Goal: Task Accomplishment & Management: Manage account settings

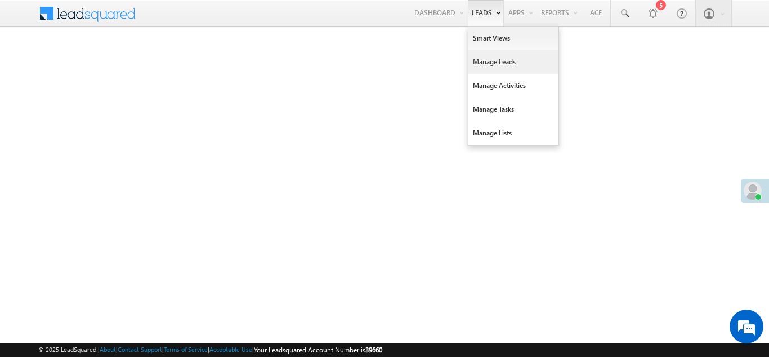
click at [487, 59] on link "Manage Leads" at bounding box center [514, 62] width 90 height 24
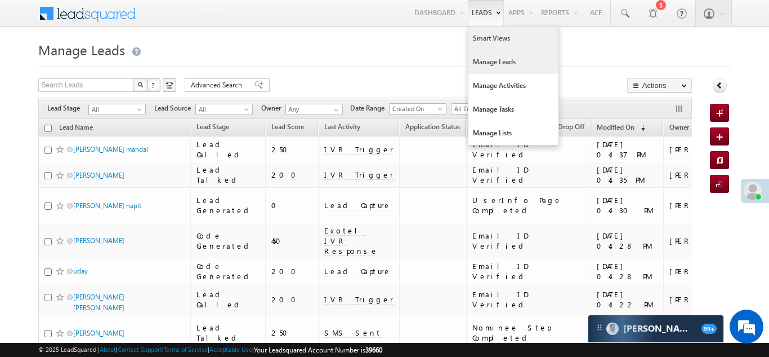
click at [478, 37] on link "Smart Views" at bounding box center [514, 38] width 90 height 24
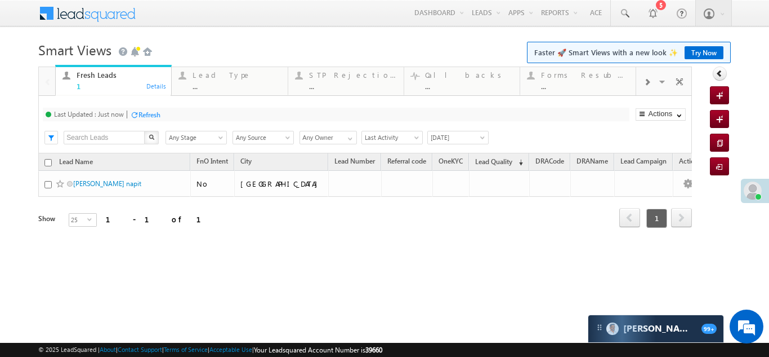
click at [645, 83] on span at bounding box center [647, 82] width 7 height 9
click at [579, 77] on div "Coded Today" at bounding box center [586, 74] width 88 height 9
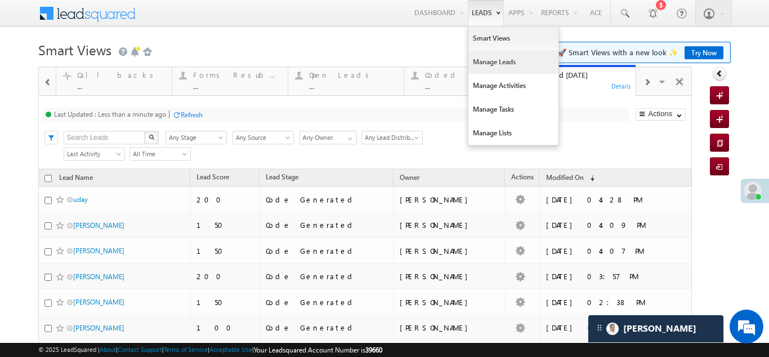
click at [486, 61] on link "Manage Leads" at bounding box center [514, 62] width 90 height 24
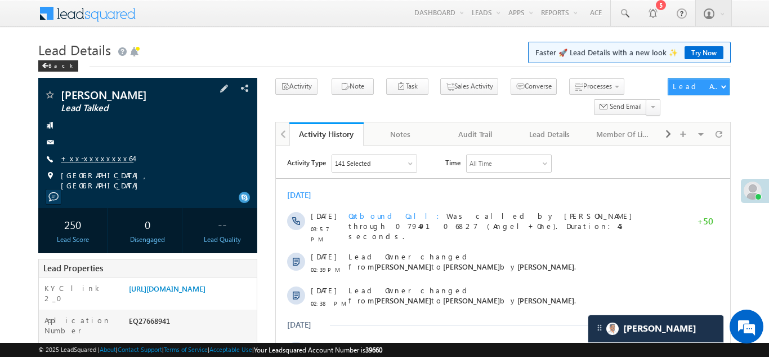
click at [101, 159] on link "+xx-xxxxxxxx64" at bounding box center [97, 158] width 73 height 10
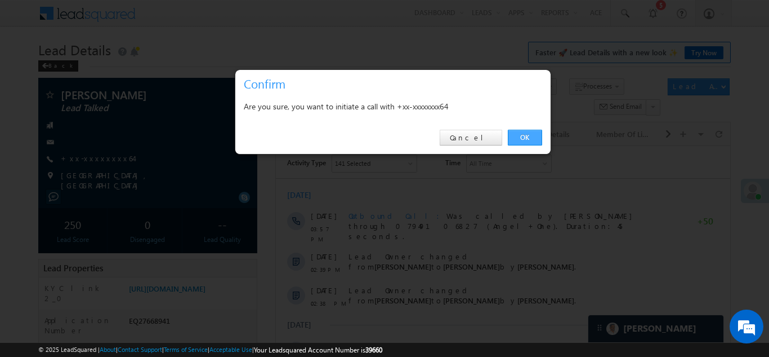
click at [530, 135] on link "OK" at bounding box center [525, 138] width 34 height 16
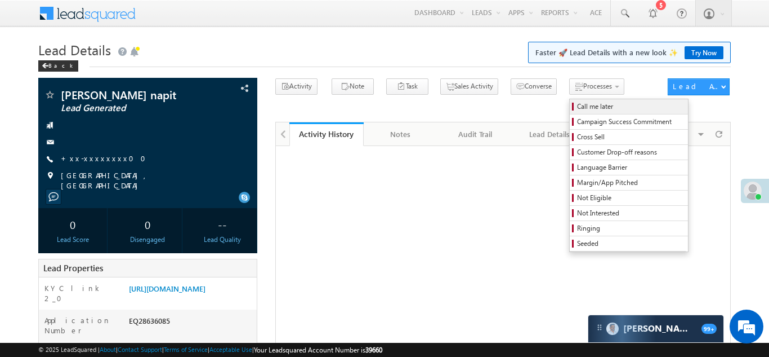
click at [577, 106] on span "Call me later" at bounding box center [630, 106] width 107 height 10
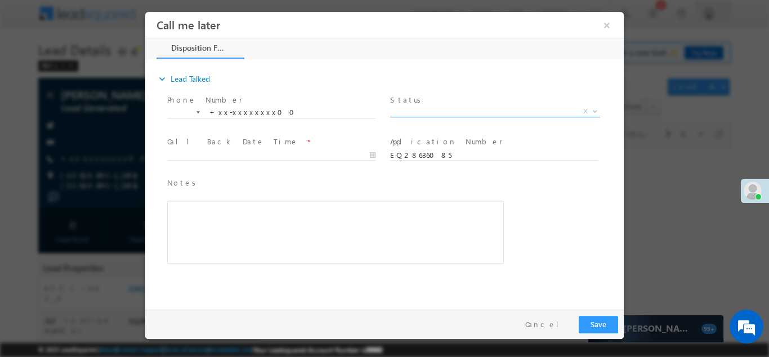
click at [436, 109] on span "X" at bounding box center [495, 110] width 210 height 11
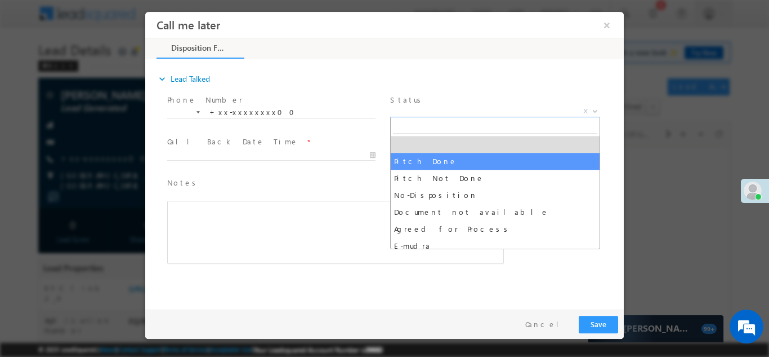
select select "Pitch Done"
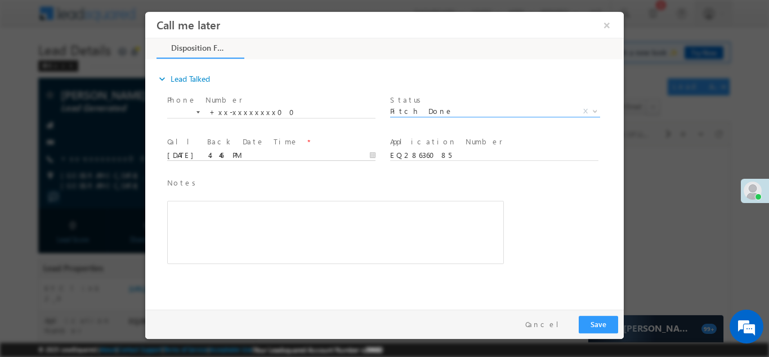
click at [200, 155] on input "09/09/25 4:46 PM" at bounding box center [271, 154] width 208 height 11
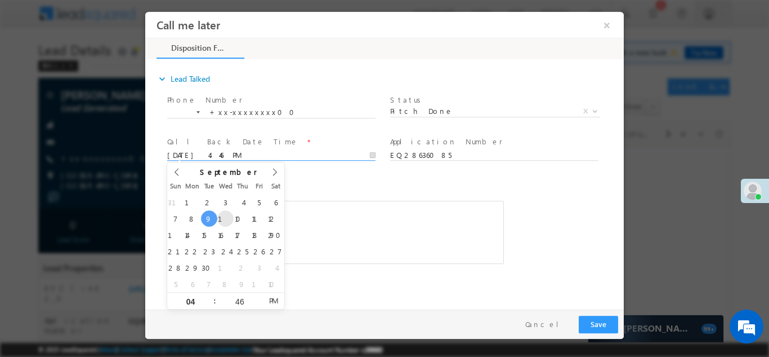
type input "09/10/25 4:46 PM"
click at [363, 224] on div "Rich Text Editor, 40788eee-0fb2-11ec-a811-0adc8a9d82c2__tab1__section1__Notes__…" at bounding box center [335, 231] width 337 height 63
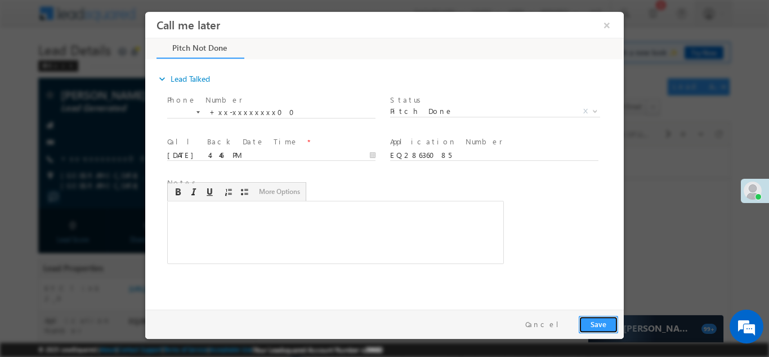
click at [598, 324] on button "Save" at bounding box center [598, 323] width 39 height 17
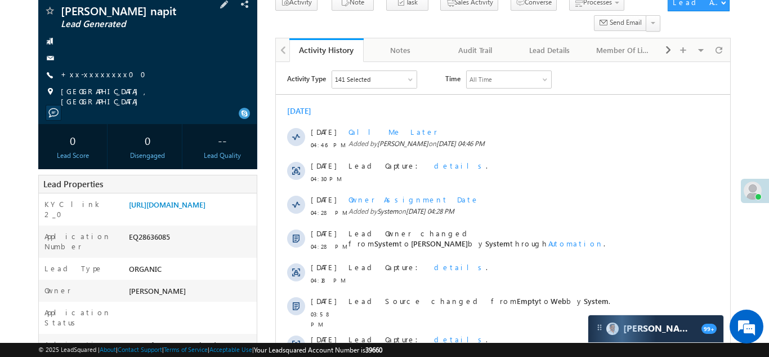
scroll to position [123, 0]
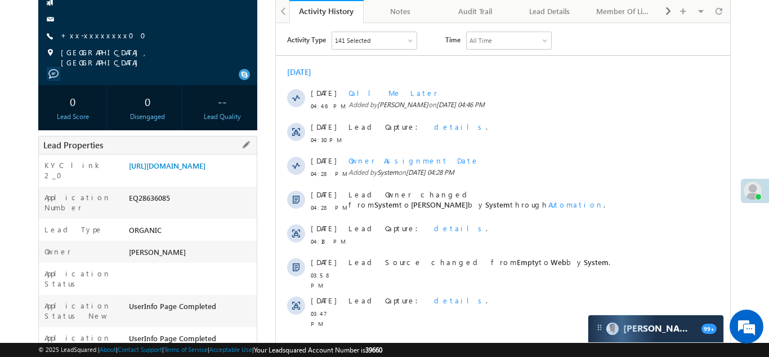
copy div "EQ28636085"
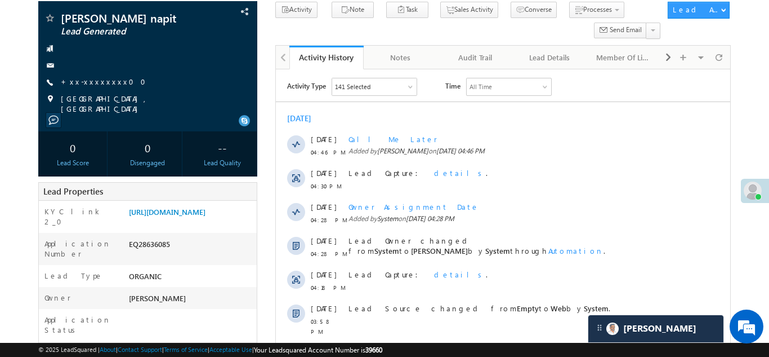
scroll to position [0, 0]
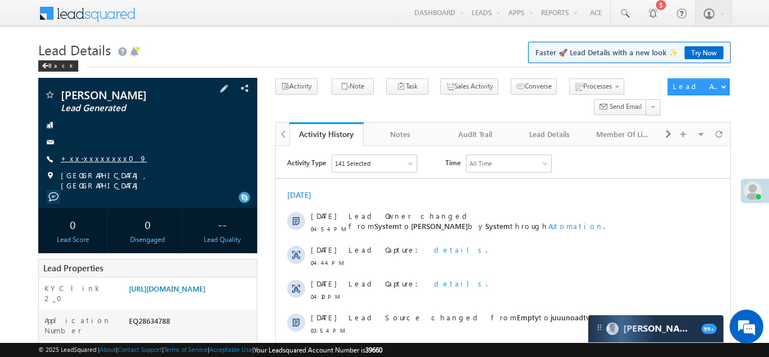
click at [82, 159] on link "+xx-xxxxxxxx09" at bounding box center [104, 158] width 86 height 10
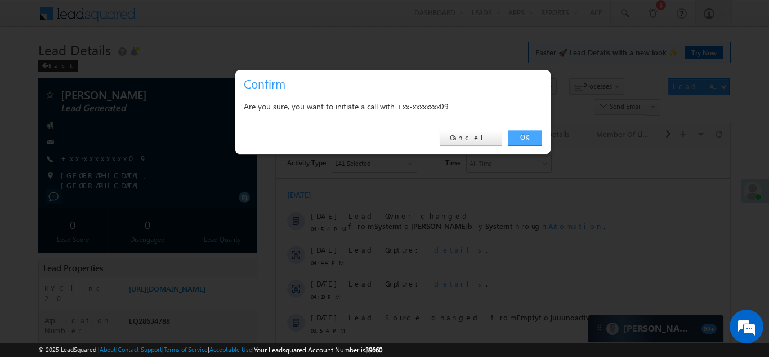
click at [523, 137] on link "OK" at bounding box center [525, 138] width 34 height 16
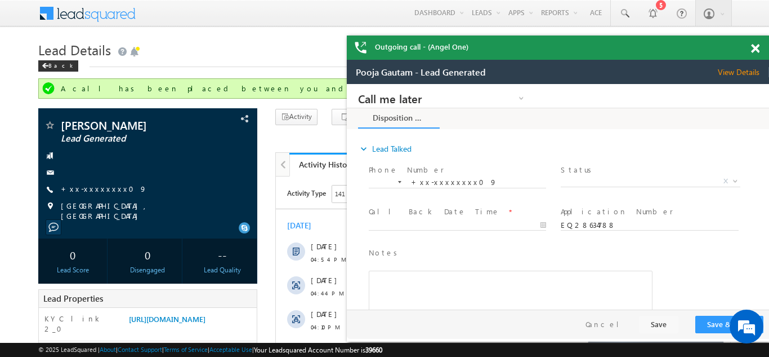
click at [755, 47] on span at bounding box center [755, 49] width 8 height 10
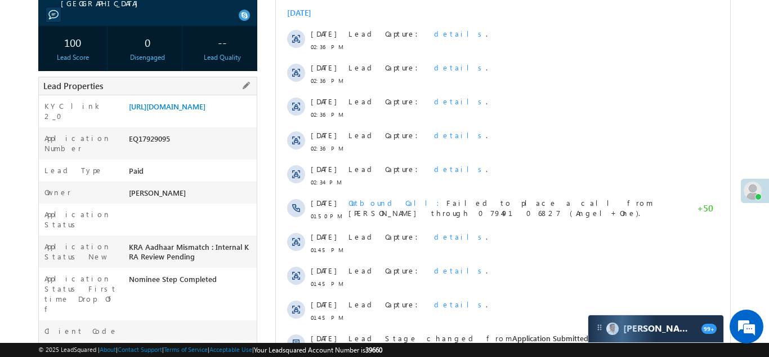
scroll to position [123, 0]
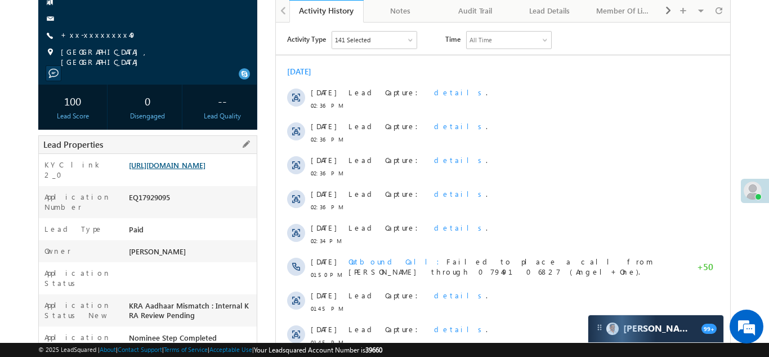
click at [177, 170] on link "[URL][DOMAIN_NAME]" at bounding box center [167, 165] width 77 height 10
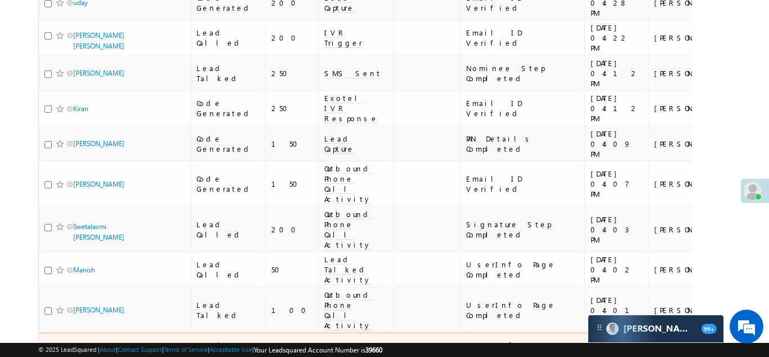
scroll to position [497, 0]
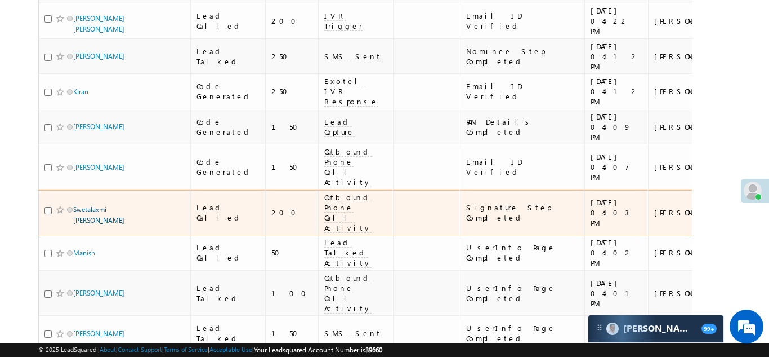
click at [90, 205] on link "Swetalaxmi Moharana" at bounding box center [98, 214] width 51 height 19
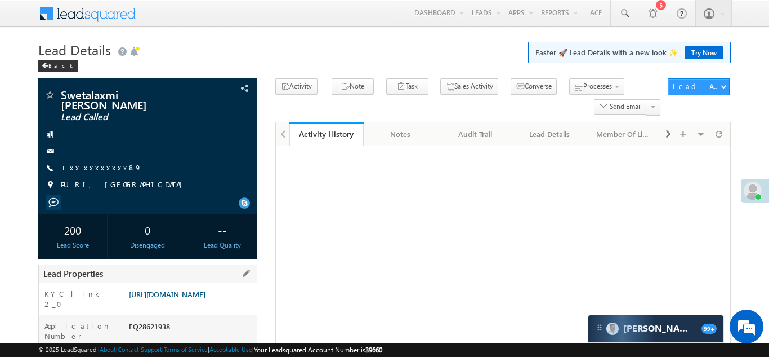
click at [187, 290] on link "[URL][DOMAIN_NAME]" at bounding box center [167, 294] width 77 height 10
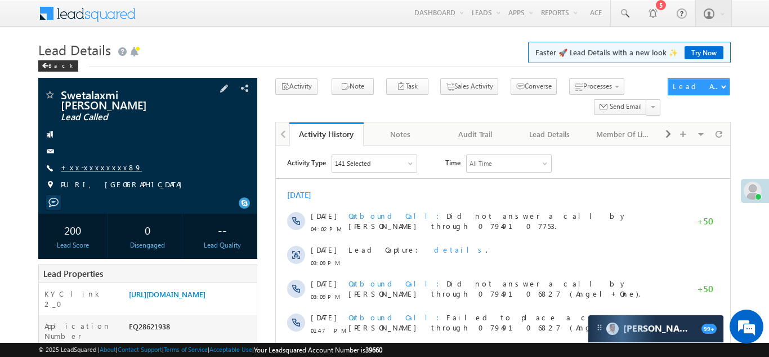
click at [90, 162] on link "+xx-xxxxxxxx89" at bounding box center [101, 167] width 81 height 10
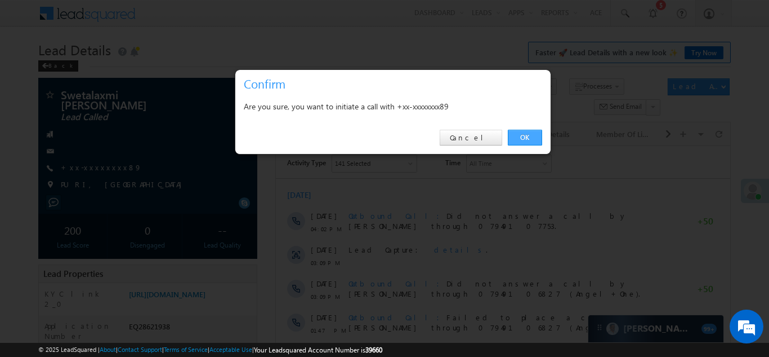
click at [526, 132] on link "OK" at bounding box center [525, 138] width 34 height 16
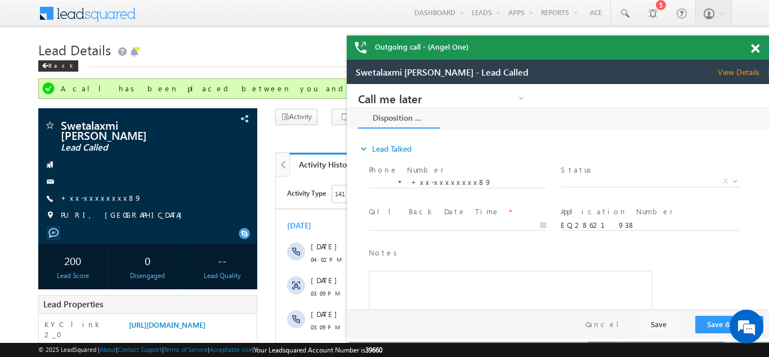
click at [757, 48] on span at bounding box center [755, 49] width 8 height 10
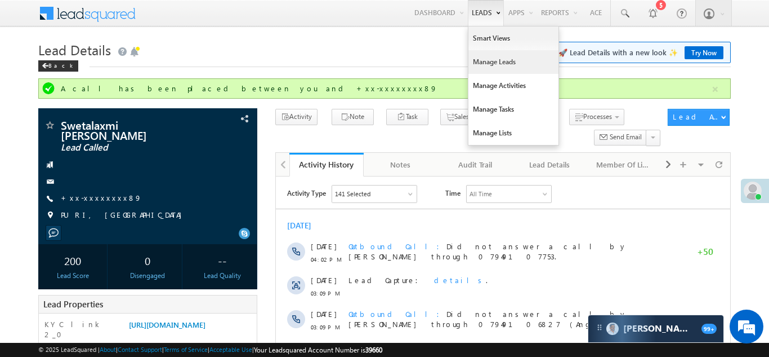
click at [494, 67] on link "Manage Leads" at bounding box center [514, 62] width 90 height 24
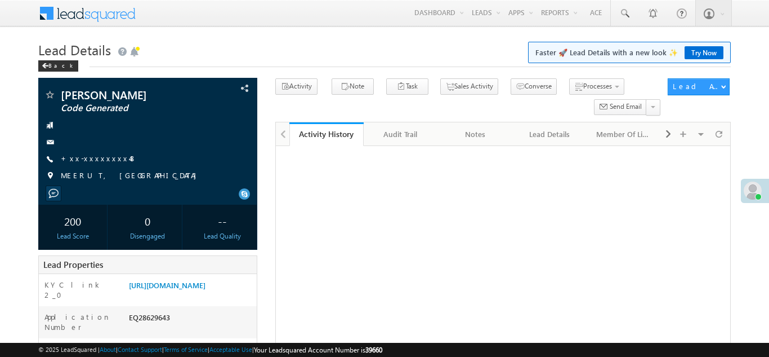
click at [96, 159] on link "+xx-xxxxxxxx48" at bounding box center [99, 158] width 76 height 10
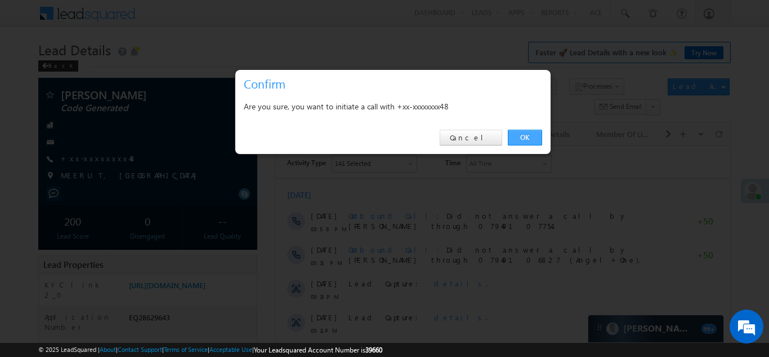
click at [524, 134] on link "OK" at bounding box center [525, 138] width 34 height 16
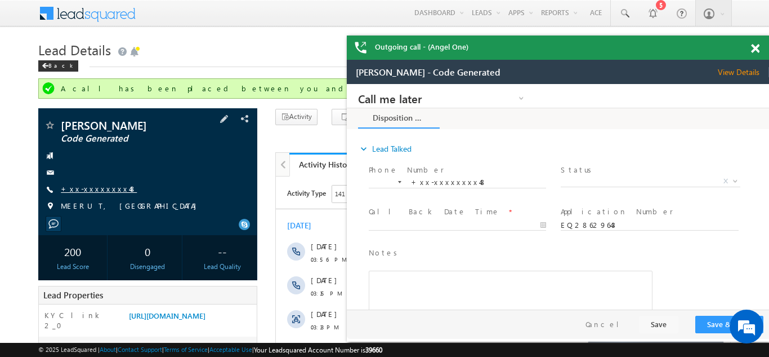
click at [92, 192] on link "+xx-xxxxxxxx48" at bounding box center [99, 189] width 76 height 10
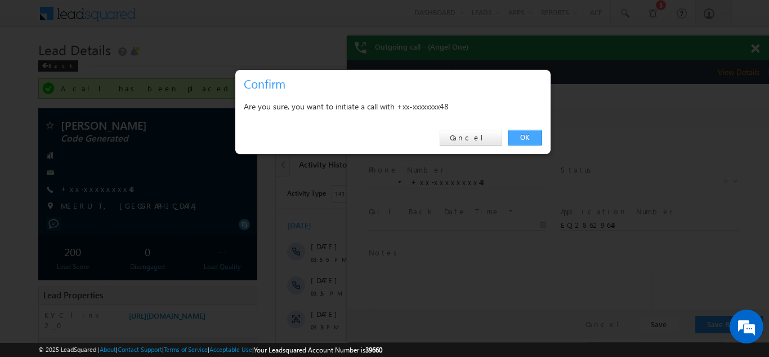
click at [527, 136] on link "OK" at bounding box center [525, 138] width 34 height 16
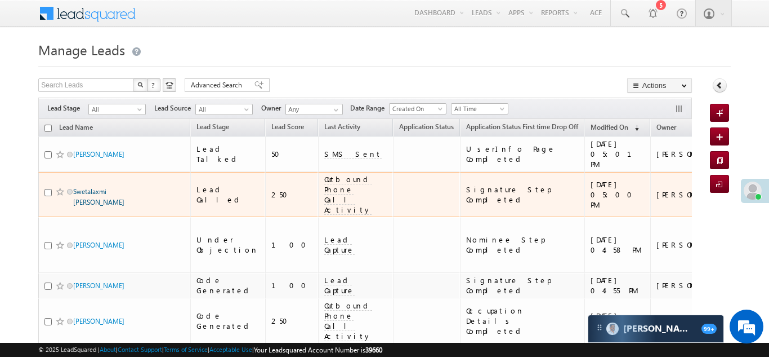
click at [108, 187] on link "Swetalaxmi Moharana" at bounding box center [98, 196] width 51 height 19
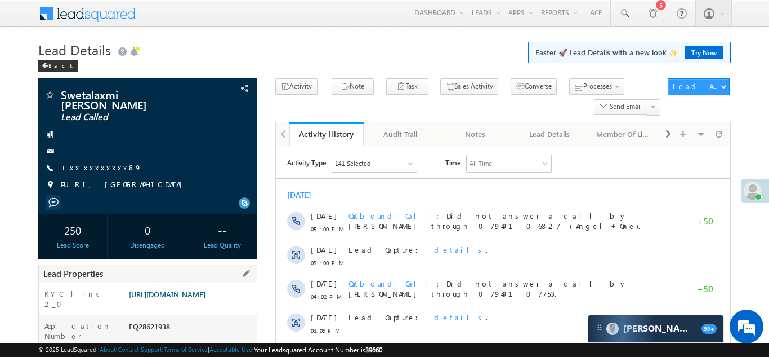
click at [188, 289] on link "https://angelbroking1-pk3em7sa.customui-test.leadsquared.com?leadId=a1fd7683-0c…" at bounding box center [167, 294] width 77 height 10
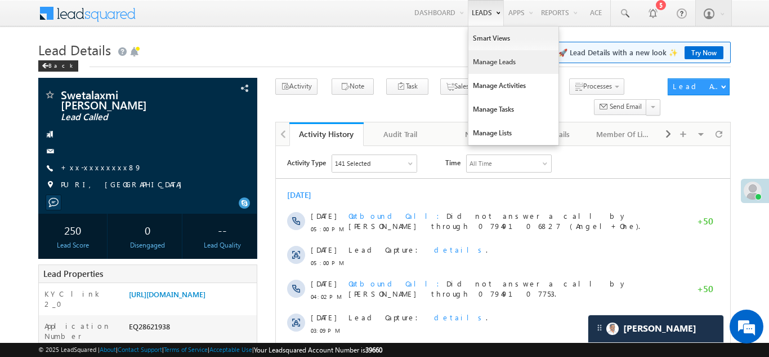
click at [477, 55] on link "Manage Leads" at bounding box center [514, 62] width 90 height 24
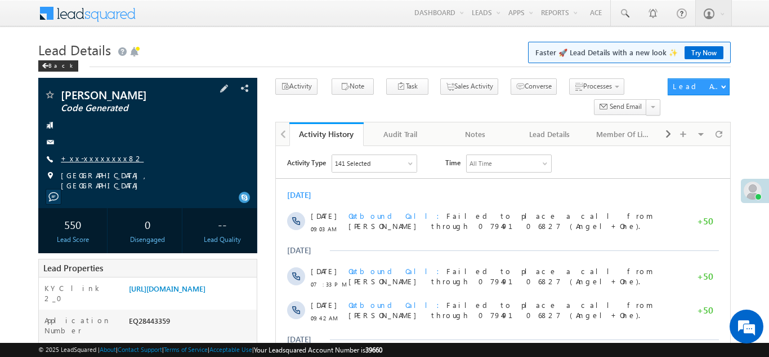
click at [93, 158] on link "+xx-xxxxxxxx82" at bounding box center [102, 158] width 83 height 10
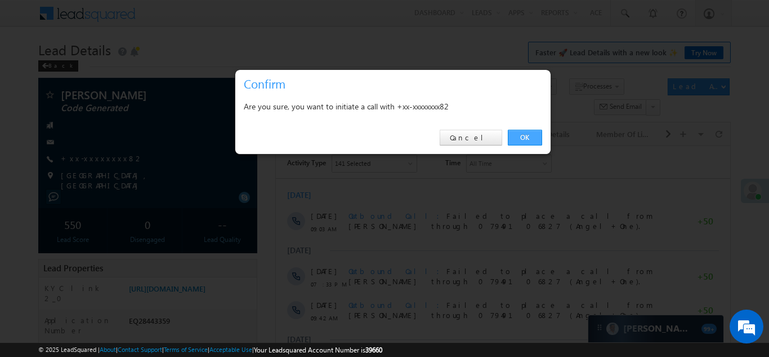
click at [519, 136] on link "OK" at bounding box center [525, 138] width 34 height 16
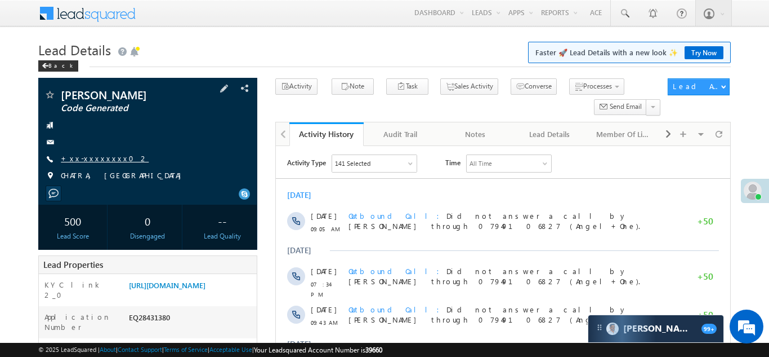
click at [92, 163] on link "+xx-xxxxxxxx02" at bounding box center [105, 158] width 88 height 10
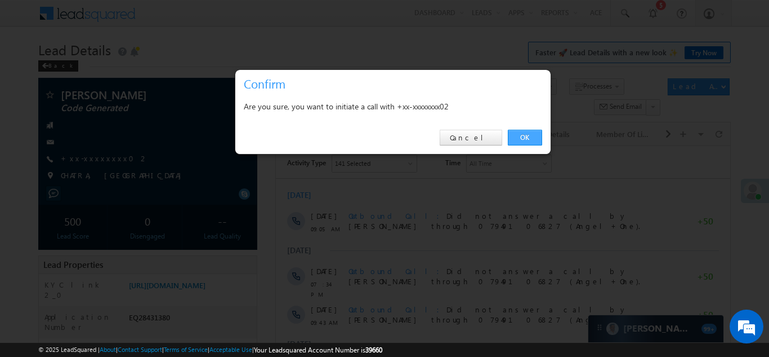
click at [522, 138] on link "OK" at bounding box center [525, 138] width 34 height 16
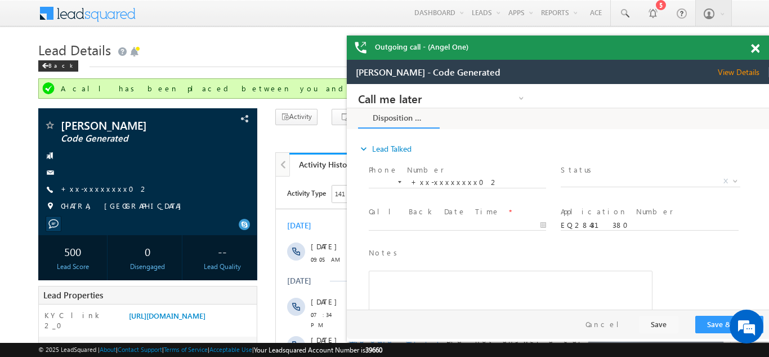
click at [757, 45] on span at bounding box center [755, 49] width 8 height 10
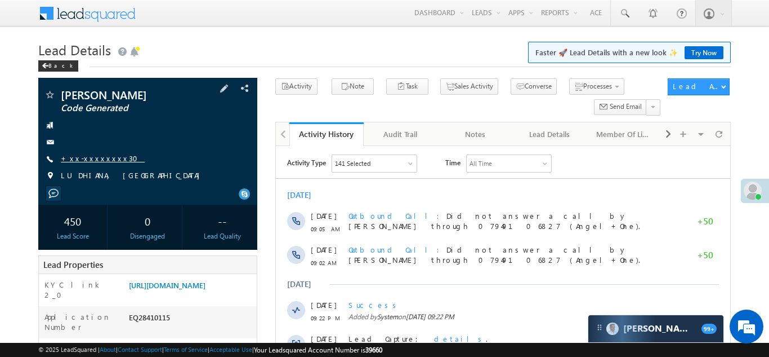
click at [95, 163] on link "+xx-xxxxxxxx30" at bounding box center [103, 158] width 84 height 10
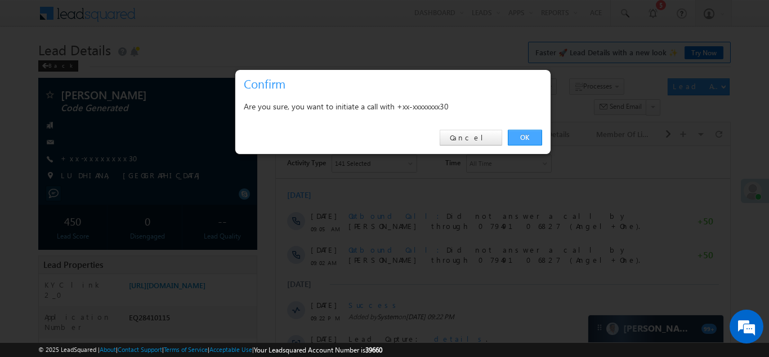
click at [525, 136] on link "OK" at bounding box center [525, 138] width 34 height 16
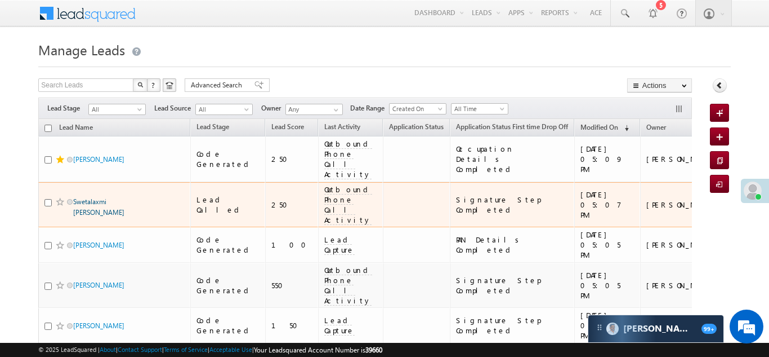
click at [93, 197] on link "Swetalaxmi [PERSON_NAME]" at bounding box center [98, 206] width 51 height 19
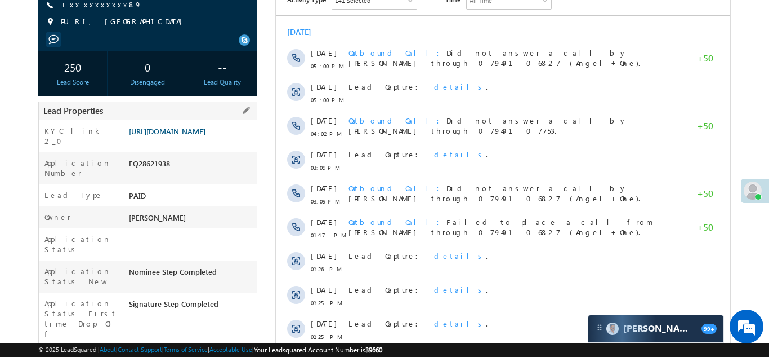
click at [179, 133] on link "[URL][DOMAIN_NAME]" at bounding box center [167, 131] width 77 height 10
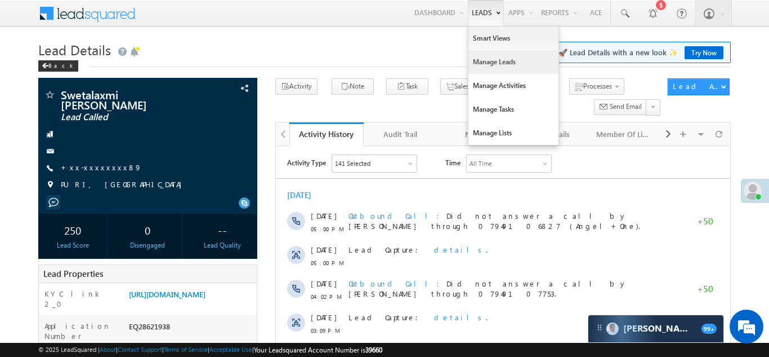
click at [483, 56] on link "Manage Leads" at bounding box center [514, 62] width 90 height 24
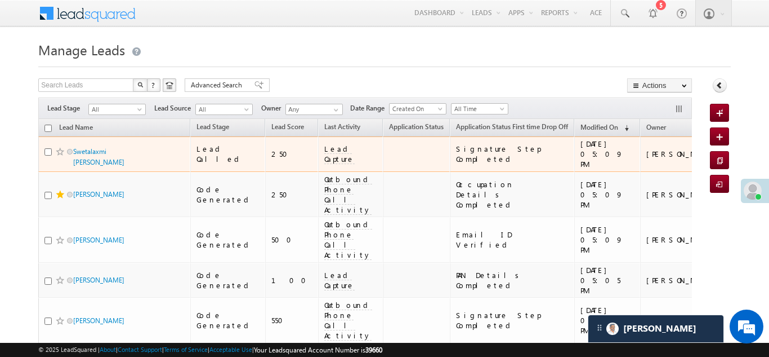
click at [324, 155] on span "Lead Capture" at bounding box center [339, 154] width 30 height 20
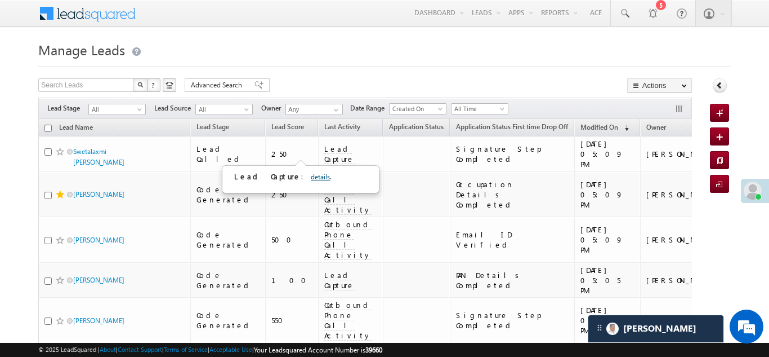
click at [311, 174] on link "details" at bounding box center [320, 176] width 19 height 8
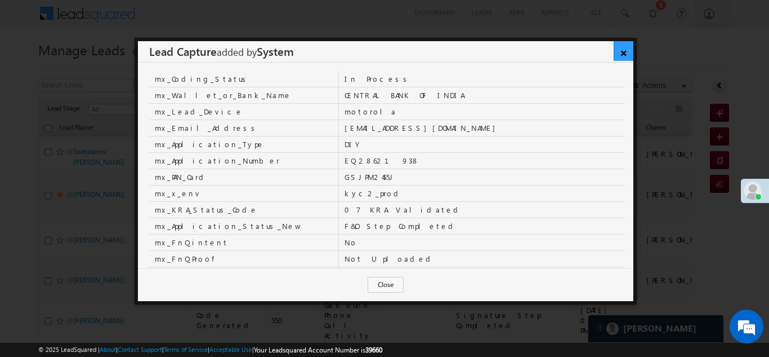
click at [625, 54] on link "×" at bounding box center [624, 51] width 20 height 20
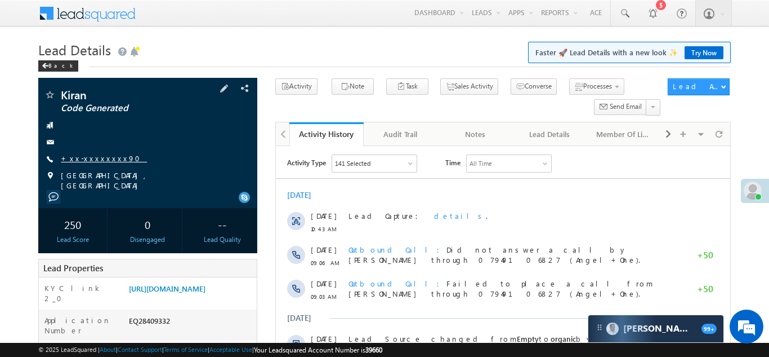
click at [100, 158] on link "+xx-xxxxxxxx90" at bounding box center [104, 158] width 86 height 10
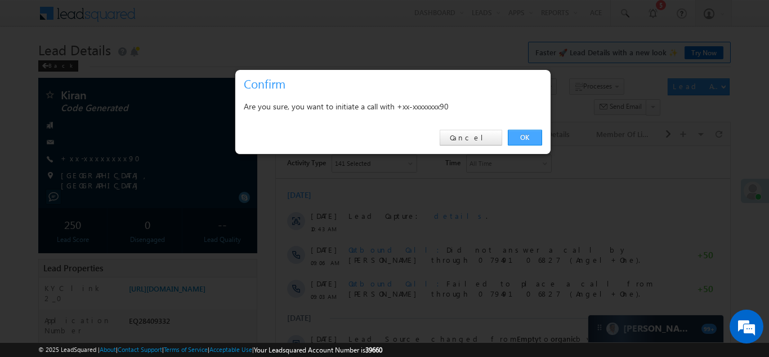
click at [521, 137] on link "OK" at bounding box center [525, 138] width 34 height 16
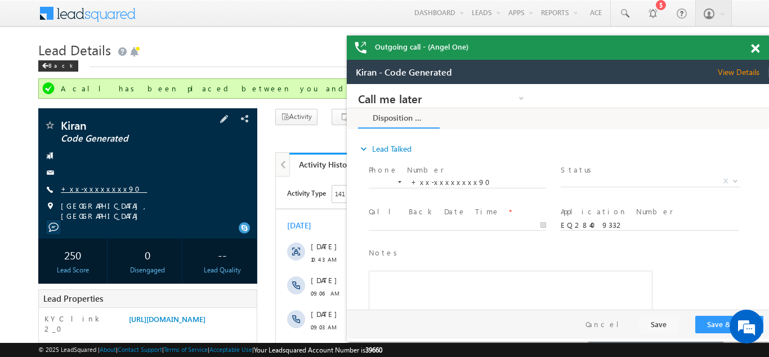
click at [99, 188] on link "+xx-xxxxxxxx90" at bounding box center [104, 189] width 86 height 10
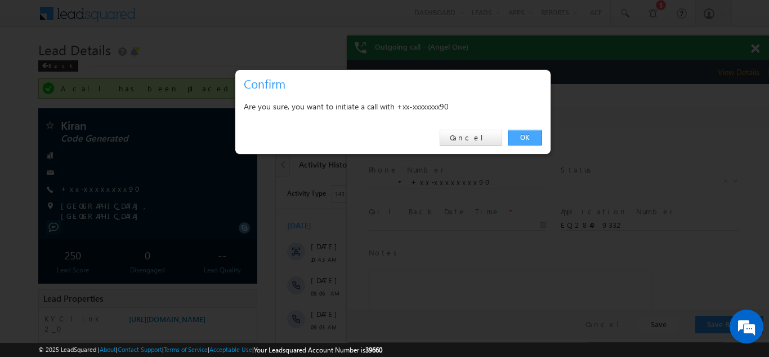
click at [523, 136] on link "OK" at bounding box center [525, 138] width 34 height 16
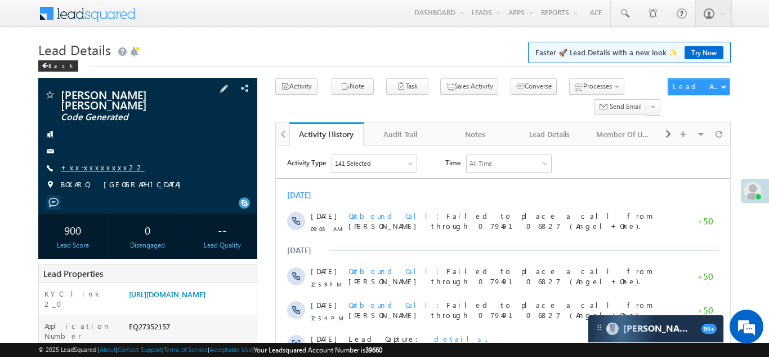
click at [88, 162] on link "+xx-xxxxxxxx22" at bounding box center [103, 167] width 84 height 10
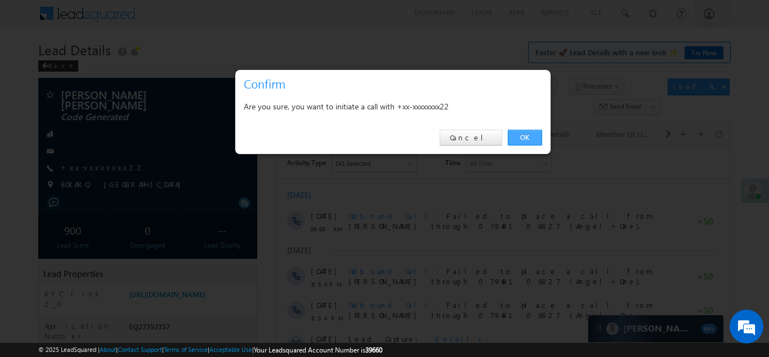
click at [525, 140] on link "OK" at bounding box center [525, 138] width 34 height 16
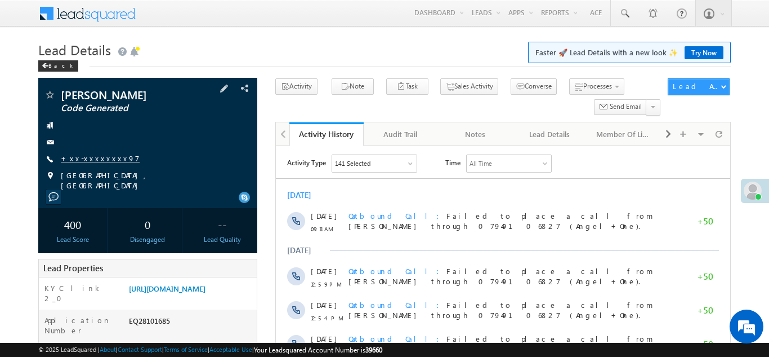
click at [93, 163] on link "+xx-xxxxxxxx97" at bounding box center [100, 158] width 79 height 10
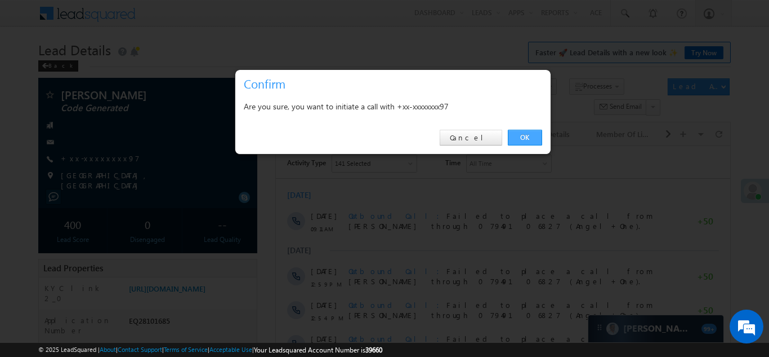
click at [528, 138] on link "OK" at bounding box center [525, 138] width 34 height 16
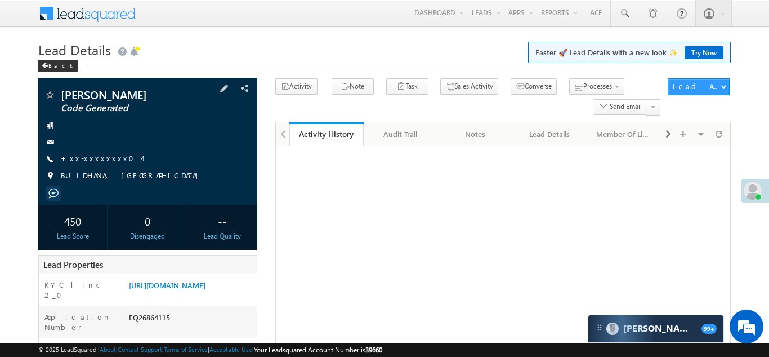
click at [96, 163] on span "+xx-xxxxxxxx04" at bounding box center [101, 158] width 81 height 11
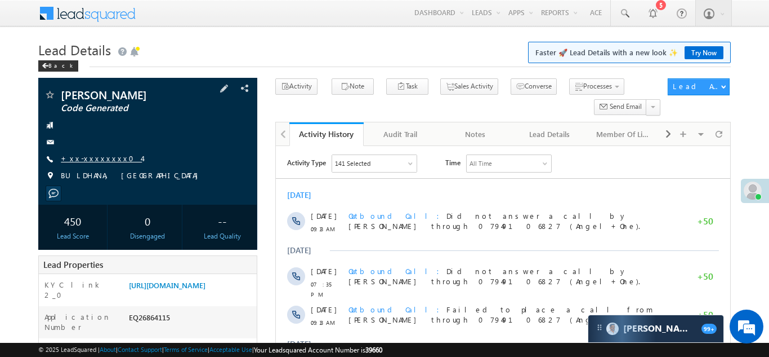
click at [86, 157] on link "+xx-xxxxxxxx04" at bounding box center [101, 158] width 81 height 10
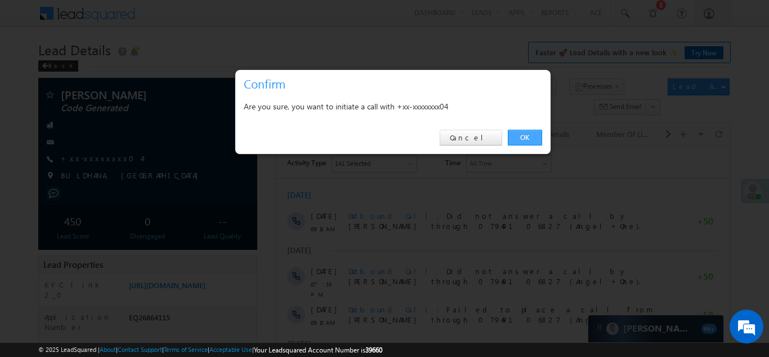
click at [521, 135] on link "OK" at bounding box center [525, 138] width 34 height 16
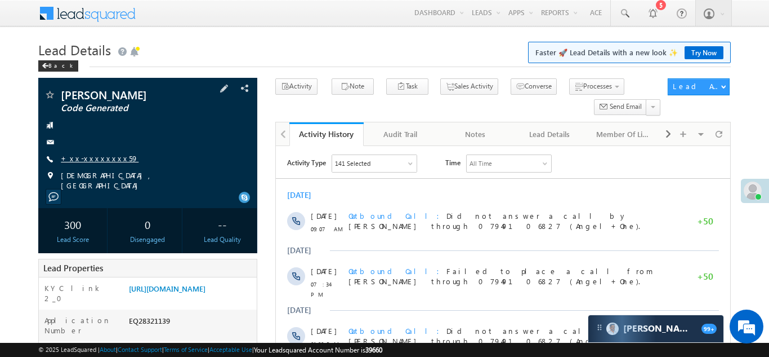
click at [104, 159] on link "+xx-xxxxxxxx59" at bounding box center [100, 158] width 78 height 10
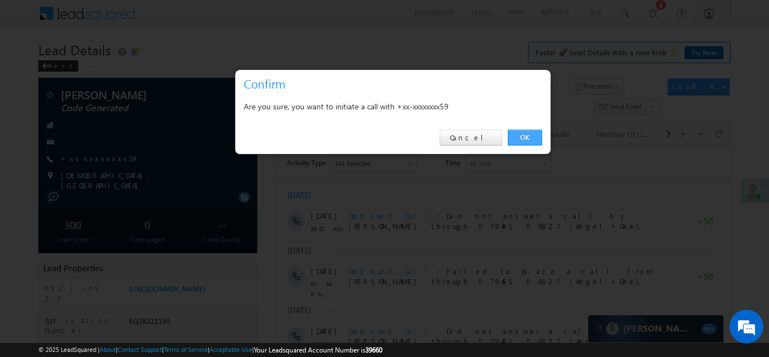
click at [523, 134] on link "OK" at bounding box center [525, 138] width 34 height 16
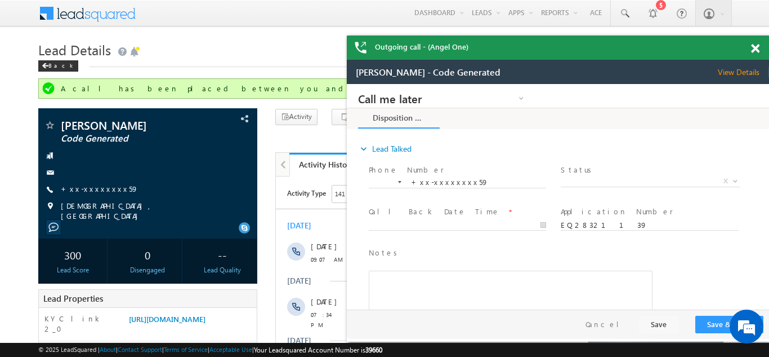
click at [753, 45] on span at bounding box center [755, 49] width 8 height 10
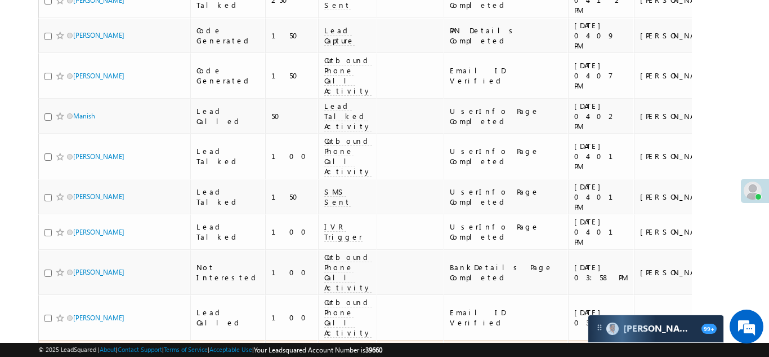
click at [111, 349] on link "Sandhya chauhan" at bounding box center [98, 353] width 51 height 8
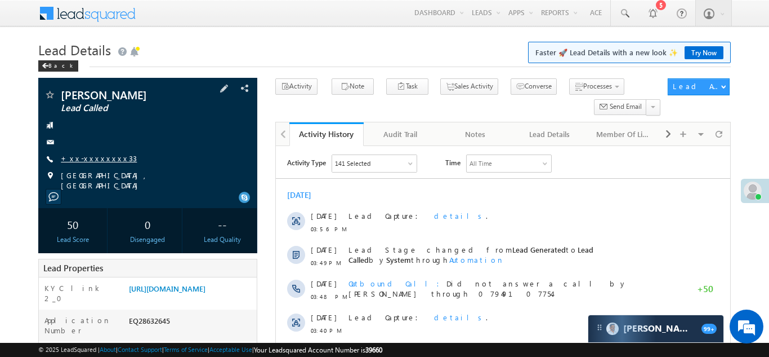
click at [88, 157] on link "+xx-xxxxxxxx33" at bounding box center [99, 158] width 76 height 10
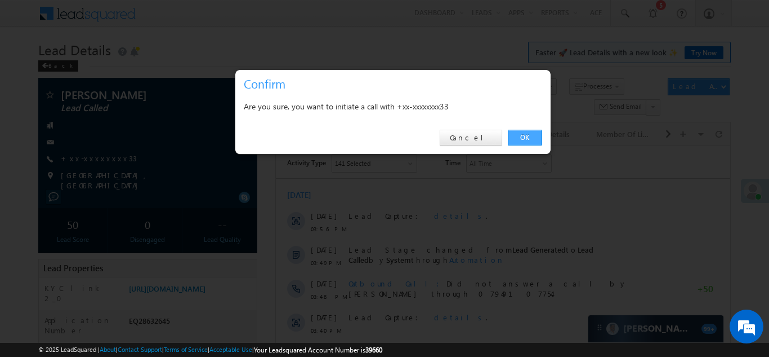
click at [521, 135] on link "OK" at bounding box center [525, 138] width 34 height 16
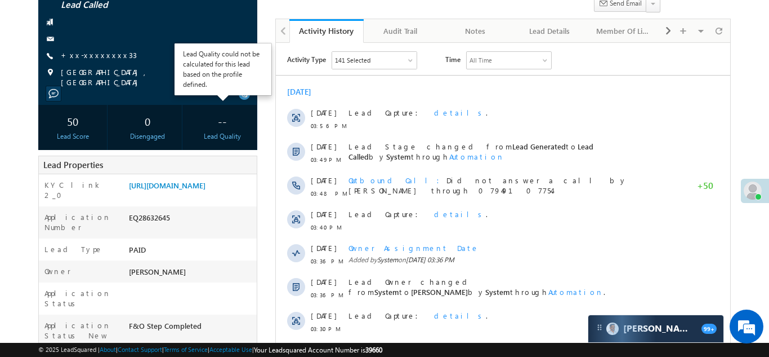
scroll to position [111, 0]
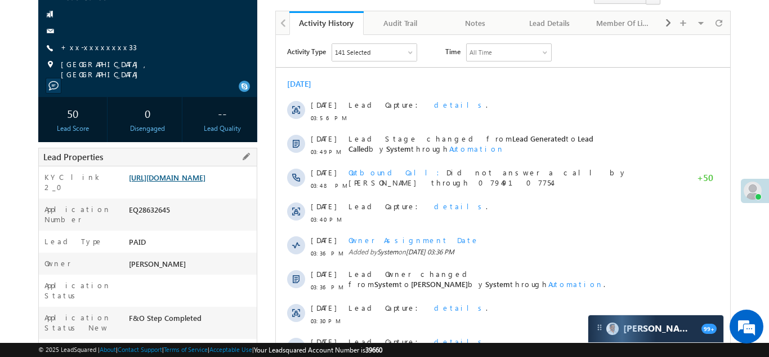
click at [179, 182] on link "https://angelbroking1-pk3em7sa.customui-test.leadsquared.com?leadId=2d70927d-f4…" at bounding box center [167, 177] width 77 height 10
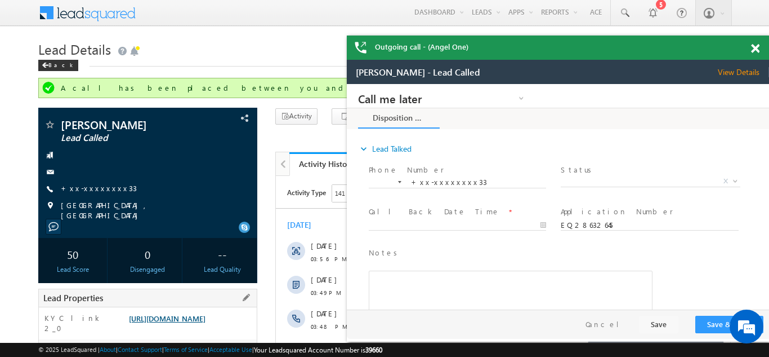
scroll to position [0, 0]
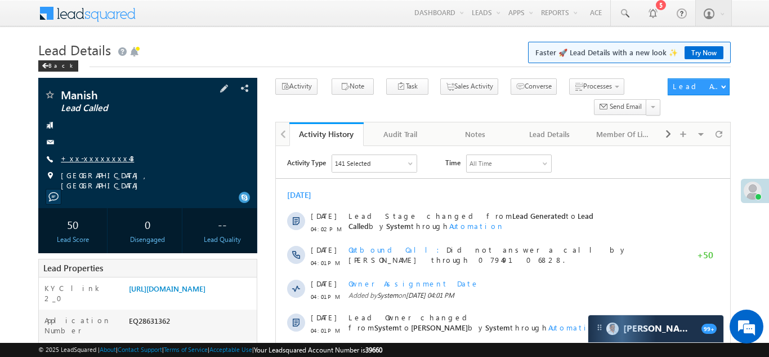
click at [86, 159] on link "+xx-xxxxxxxx43" at bounding box center [97, 158] width 73 height 10
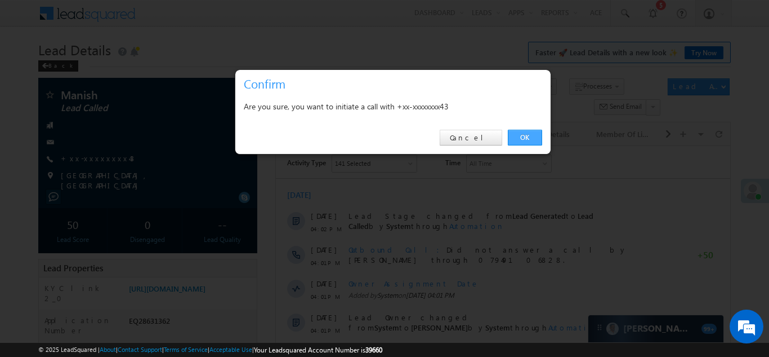
click at [531, 137] on link "OK" at bounding box center [525, 138] width 34 height 16
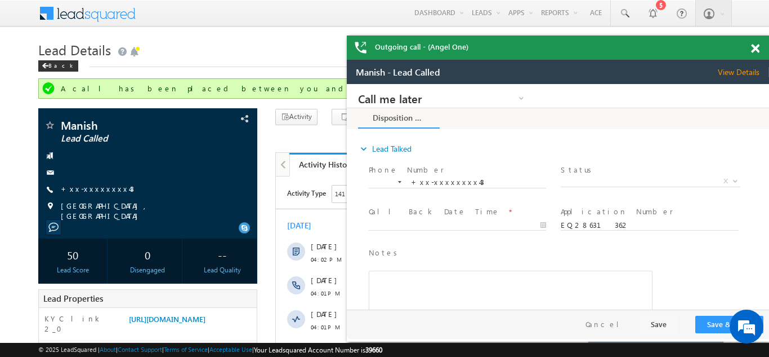
click at [757, 48] on span at bounding box center [755, 49] width 8 height 10
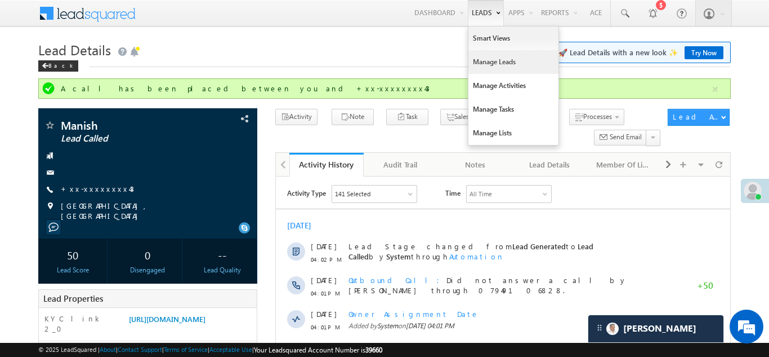
click at [496, 63] on link "Manage Leads" at bounding box center [514, 62] width 90 height 24
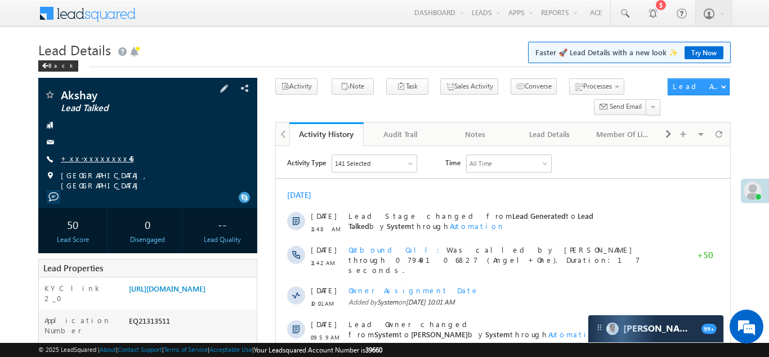
click at [85, 158] on link "+xx-xxxxxxxx46" at bounding box center [97, 158] width 73 height 10
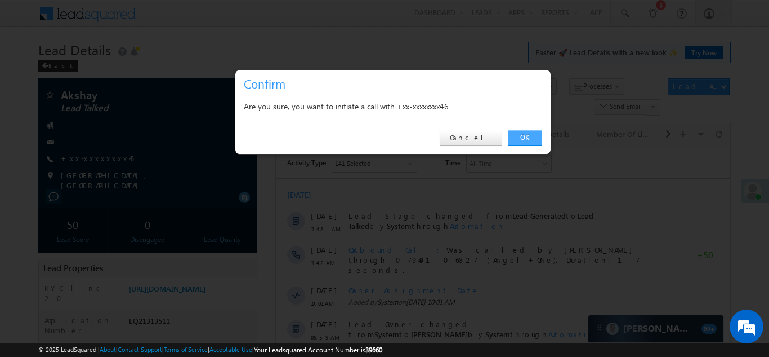
click at [527, 138] on link "OK" at bounding box center [525, 138] width 34 height 16
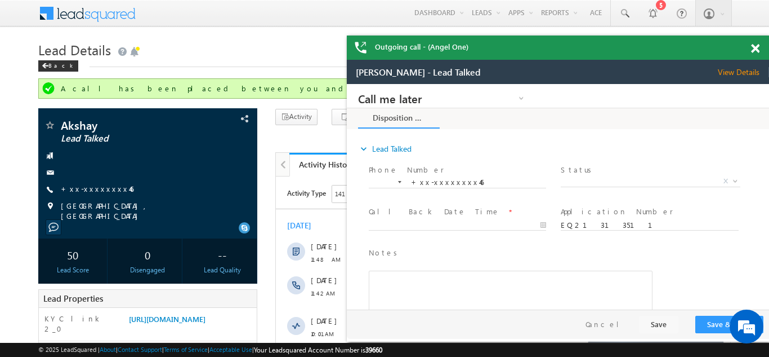
click at [754, 48] on span at bounding box center [755, 49] width 8 height 10
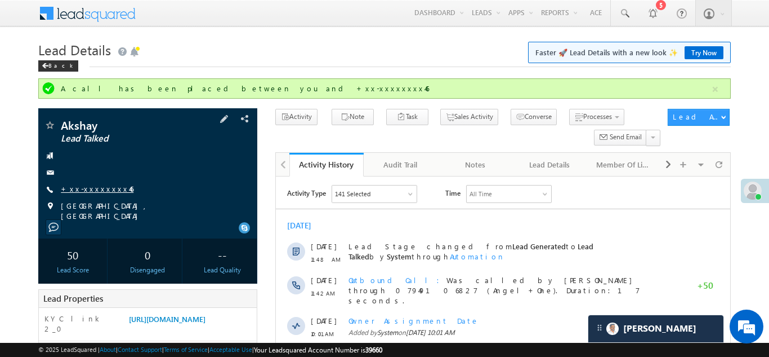
click at [76, 188] on link "+xx-xxxxxxxx46" at bounding box center [97, 189] width 73 height 10
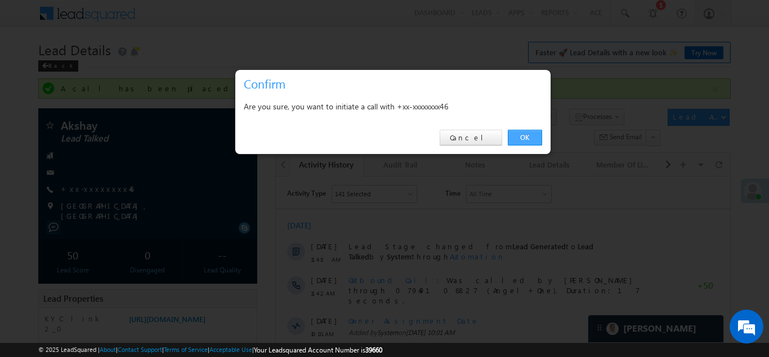
click at [523, 134] on link "OK" at bounding box center [525, 138] width 34 height 16
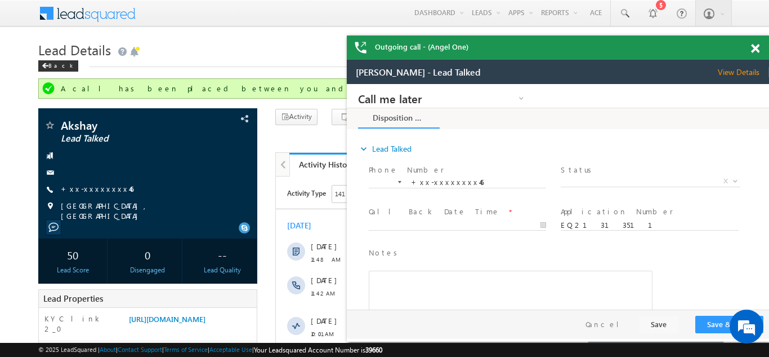
click at [756, 46] on span at bounding box center [755, 49] width 8 height 10
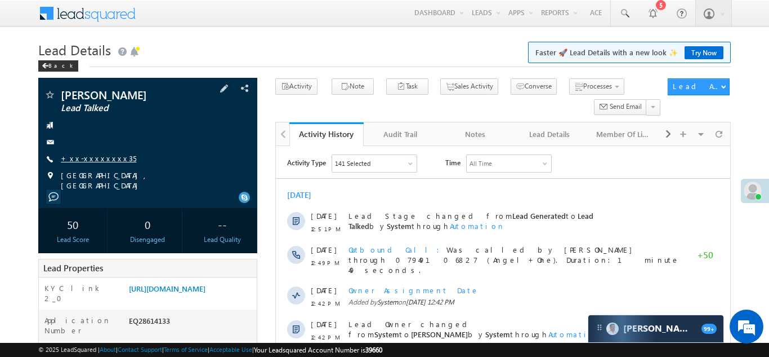
click at [84, 157] on link "+xx-xxxxxxxx35" at bounding box center [98, 158] width 75 height 10
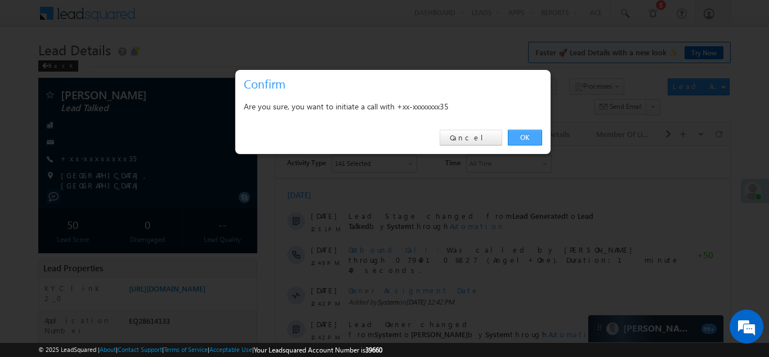
click at [532, 135] on link "OK" at bounding box center [525, 138] width 34 height 16
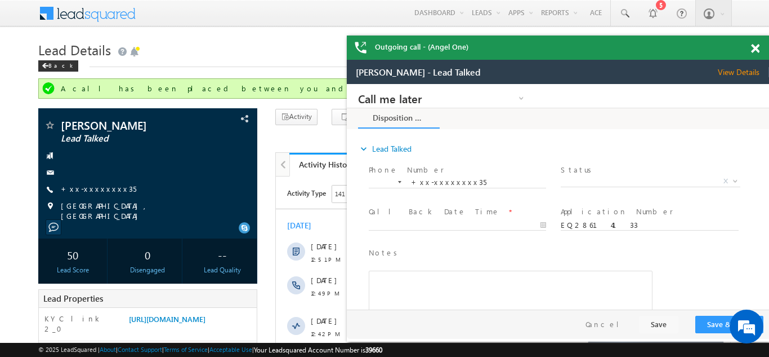
click at [757, 45] on span at bounding box center [755, 49] width 8 height 10
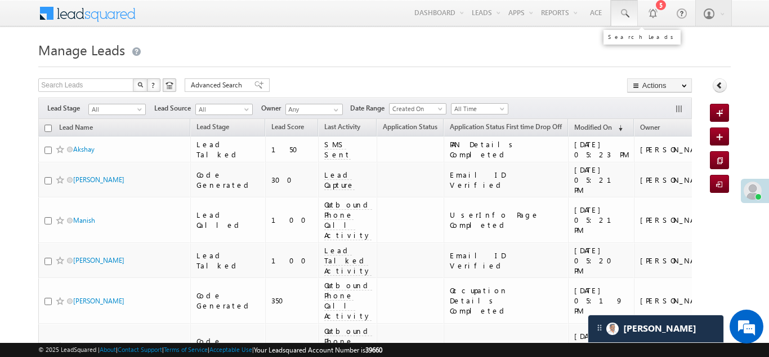
click at [625, 14] on span at bounding box center [624, 13] width 11 height 11
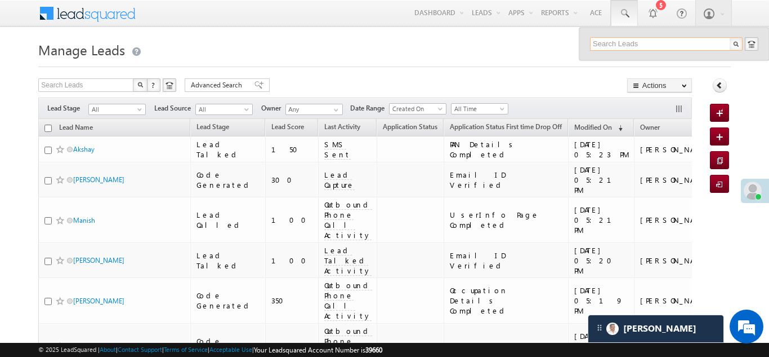
paste input "EQ28604085"
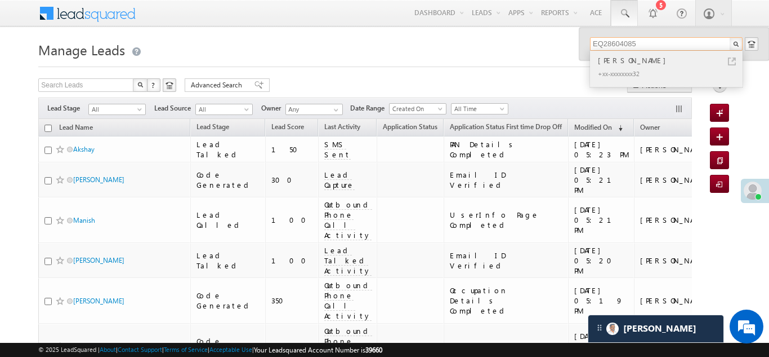
type input "EQ28604085"
click at [630, 60] on div "Rajkumar naik" at bounding box center [671, 60] width 151 height 12
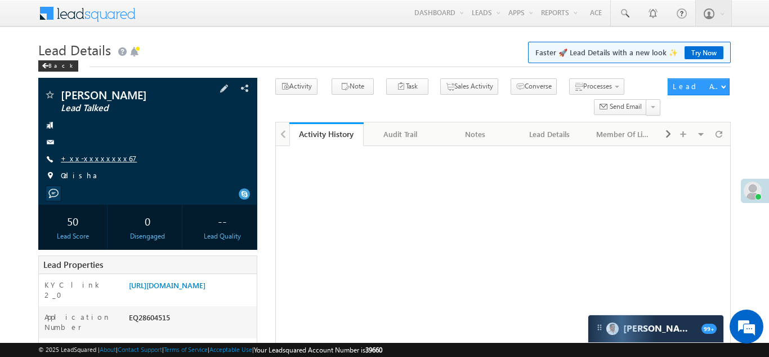
click at [90, 155] on link "+xx-xxxxxxxx67" at bounding box center [99, 158] width 76 height 10
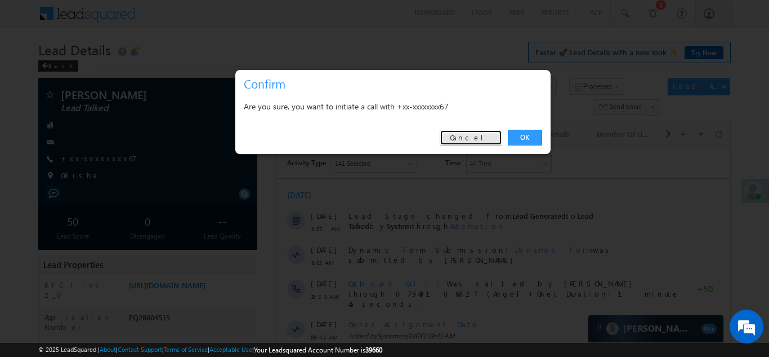
click at [483, 140] on link "Cancel" at bounding box center [471, 138] width 63 height 16
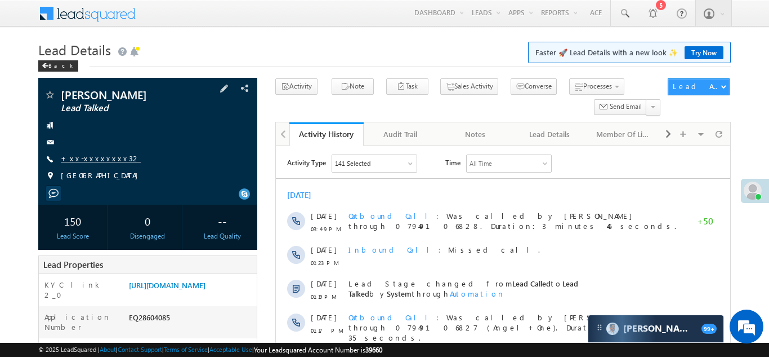
click at [74, 160] on link "+xx-xxxxxxxx32" at bounding box center [101, 158] width 80 height 10
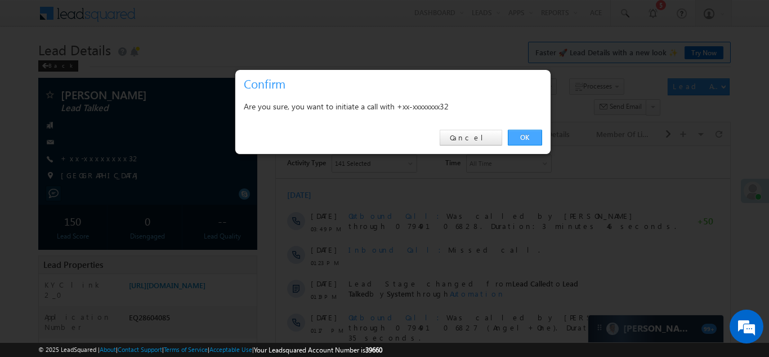
click at [529, 137] on link "OK" at bounding box center [525, 138] width 34 height 16
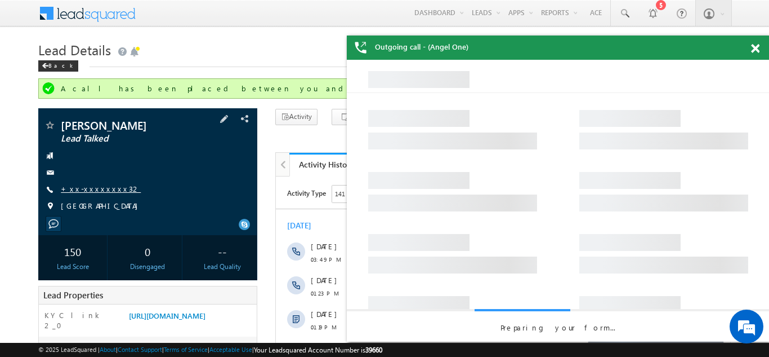
click at [87, 190] on link "+xx-xxxxxxxx32" at bounding box center [101, 189] width 80 height 10
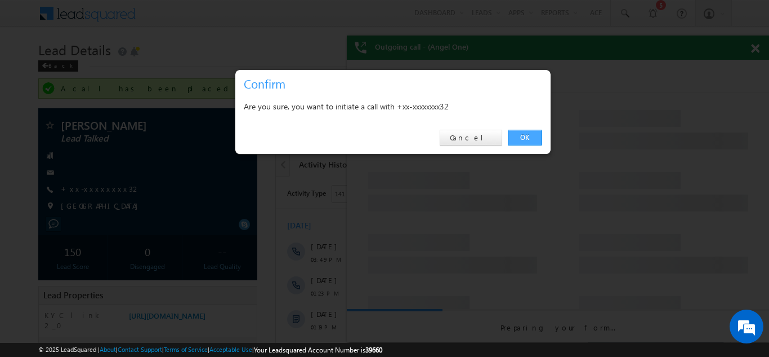
click at [528, 136] on link "OK" at bounding box center [525, 138] width 34 height 16
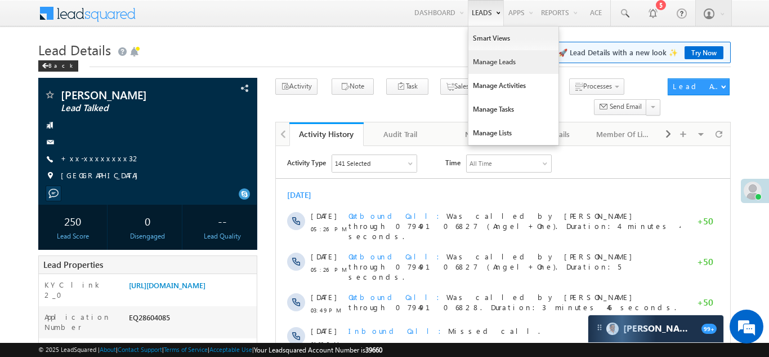
click at [486, 59] on link "Manage Leads" at bounding box center [514, 62] width 90 height 24
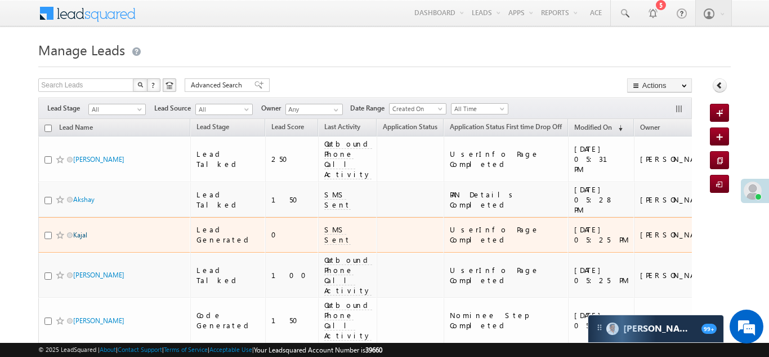
click at [83, 230] on link "Kajal" at bounding box center [80, 234] width 14 height 8
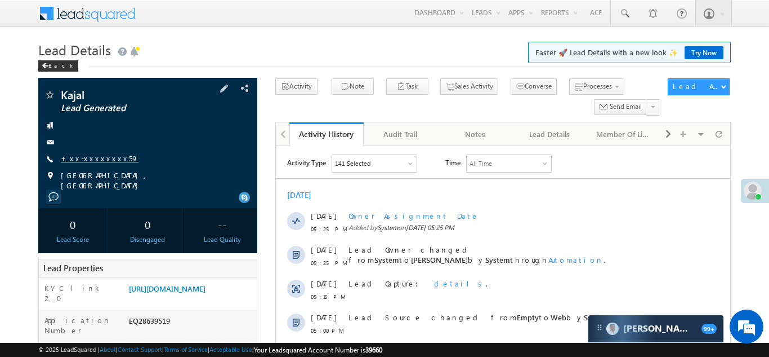
click at [85, 159] on link "+xx-xxxxxxxx59" at bounding box center [100, 158] width 78 height 10
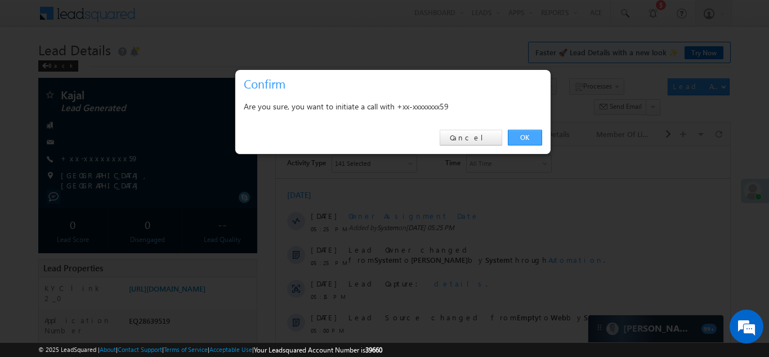
click at [516, 139] on link "OK" at bounding box center [525, 138] width 34 height 16
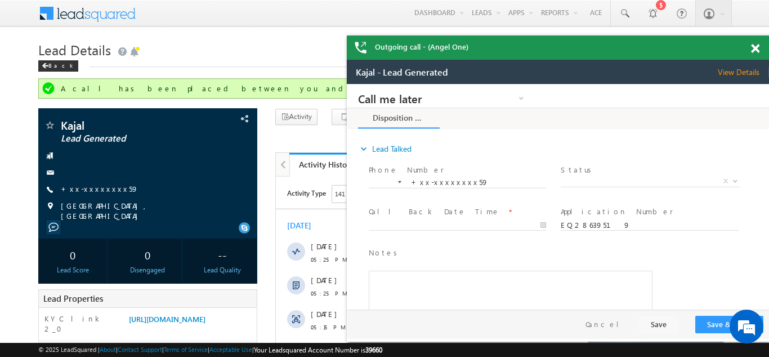
click at [754, 53] on span at bounding box center [755, 49] width 8 height 10
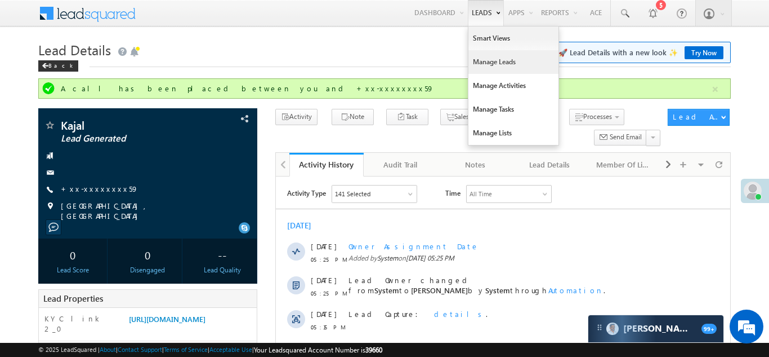
click at [481, 63] on link "Manage Leads" at bounding box center [514, 62] width 90 height 24
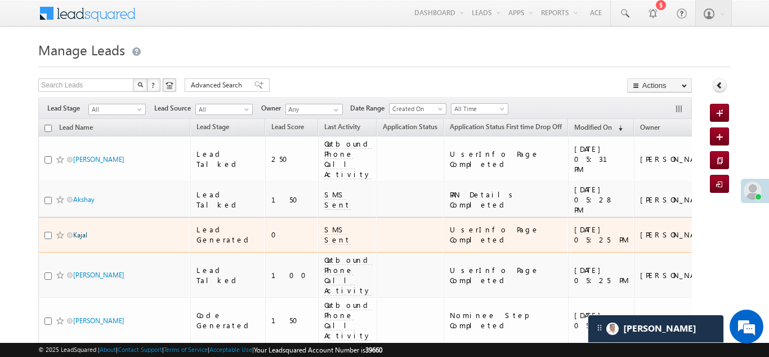
click at [78, 230] on link "Kajal" at bounding box center [80, 234] width 14 height 8
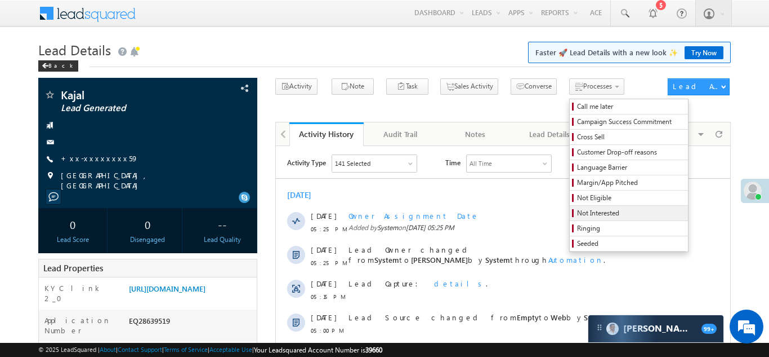
click at [581, 213] on span "Not Interested" at bounding box center [630, 213] width 107 height 10
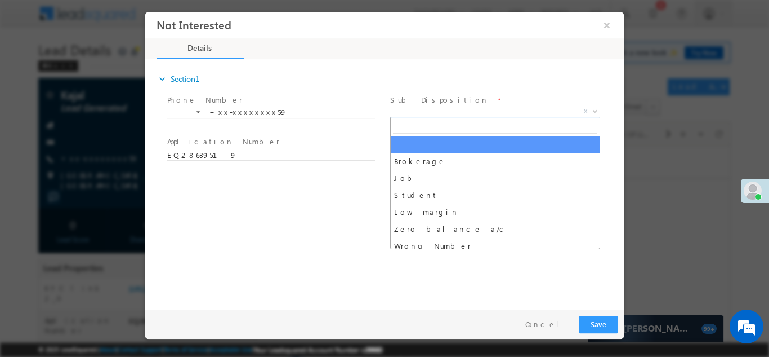
click at [474, 107] on span "X" at bounding box center [495, 110] width 210 height 11
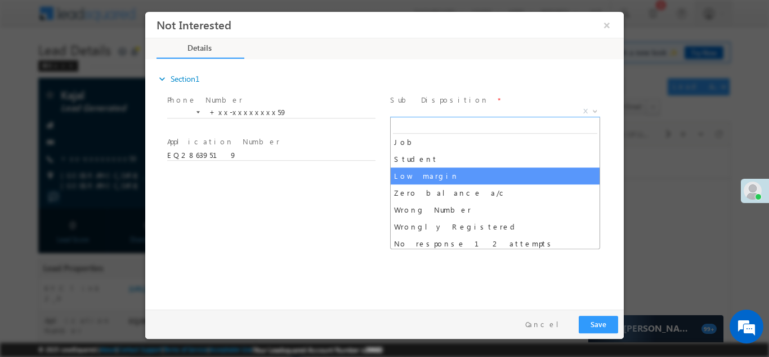
scroll to position [52, 0]
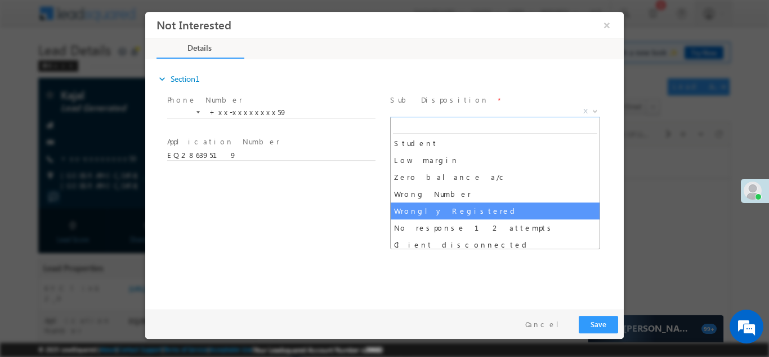
select select "Wrongly Registered"
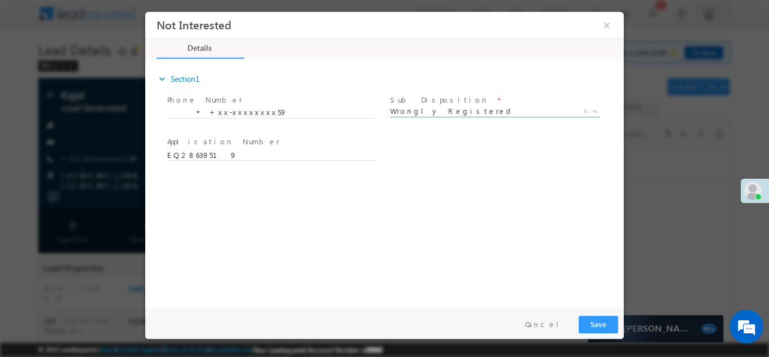
scroll to position [0, 0]
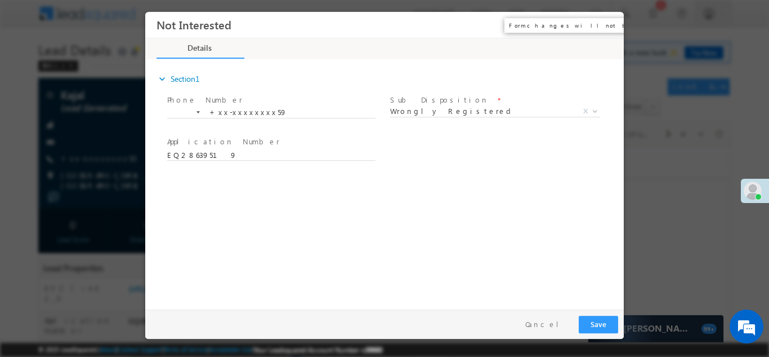
click at [608, 23] on button "×" at bounding box center [607, 24] width 19 height 21
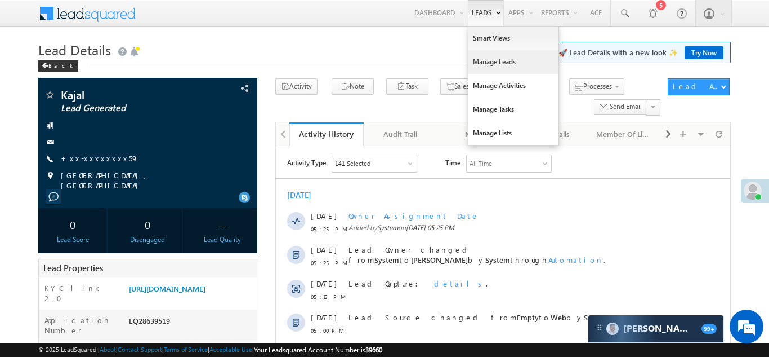
click at [479, 61] on link "Manage Leads" at bounding box center [514, 62] width 90 height 24
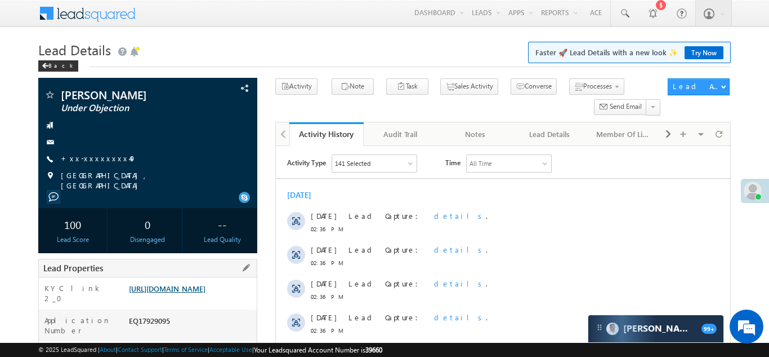
click at [193, 293] on link "https://angelbroking1-pk3em7sa.customui-test.leadsquared.com?leadId=fe3eb83c-a2…" at bounding box center [167, 288] width 77 height 10
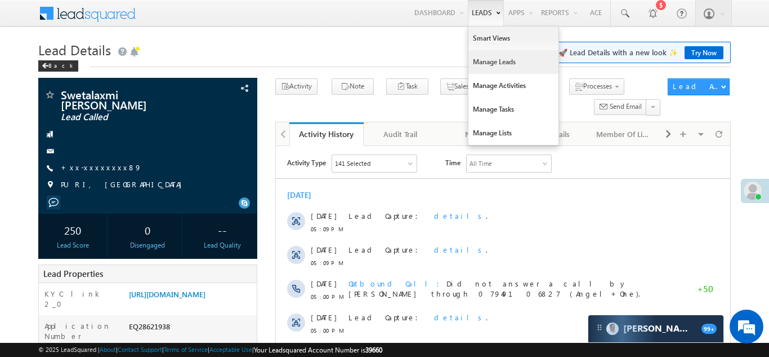
click at [479, 61] on link "Manage Leads" at bounding box center [514, 62] width 90 height 24
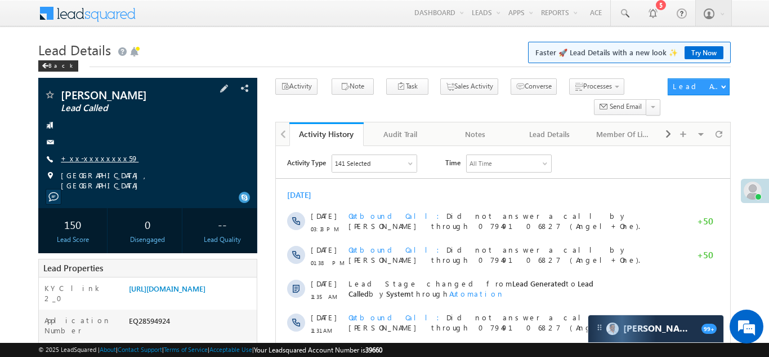
click at [102, 160] on link "+xx-xxxxxxxx59" at bounding box center [100, 158] width 78 height 10
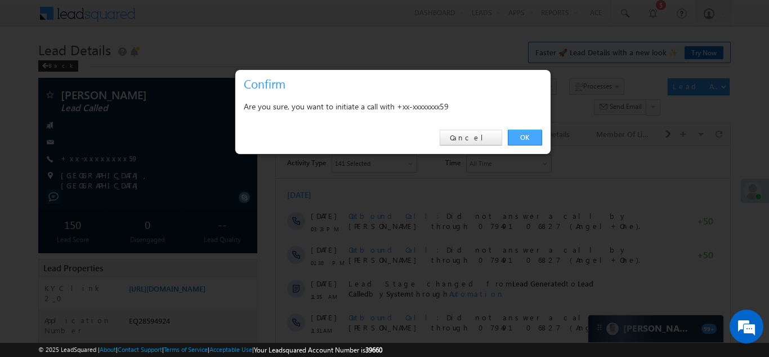
click at [527, 134] on link "OK" at bounding box center [525, 138] width 34 height 16
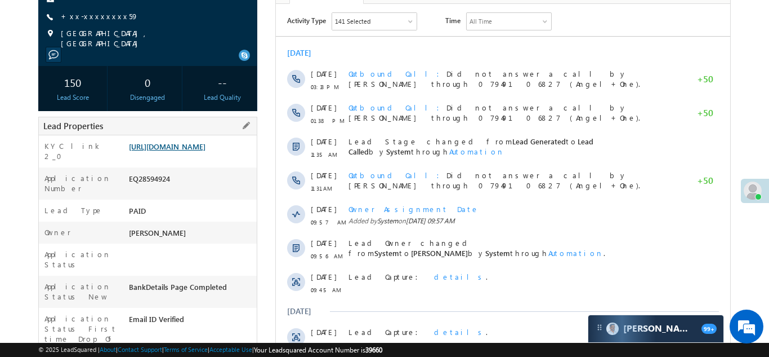
scroll to position [203, 0]
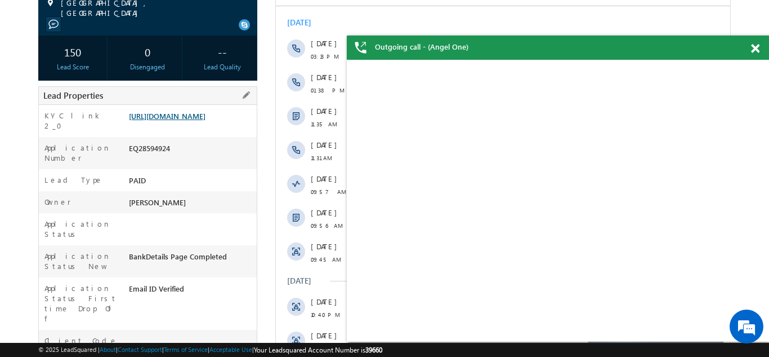
click at [177, 121] on link "https://angelbroking1-pk3em7sa.customui-test.leadsquared.com?leadId=f796201d-75…" at bounding box center [167, 116] width 77 height 10
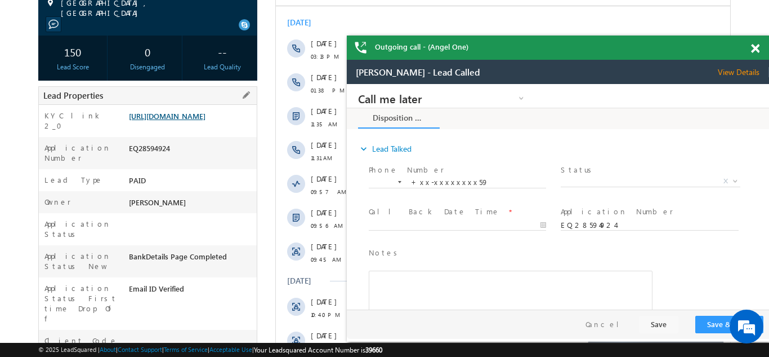
scroll to position [0, 0]
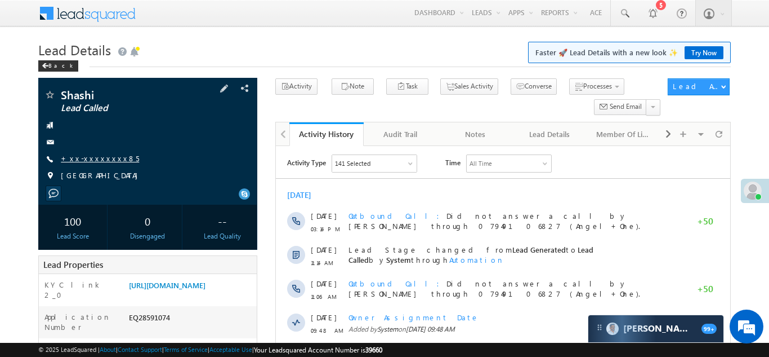
click at [103, 155] on link "+xx-xxxxxxxx85" at bounding box center [100, 158] width 78 height 10
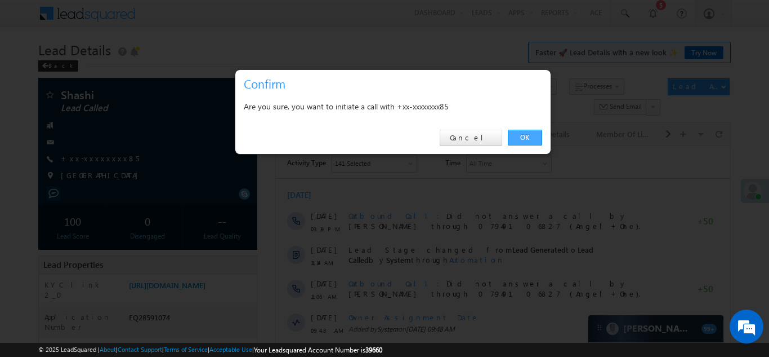
click at [522, 139] on link "OK" at bounding box center [525, 138] width 34 height 16
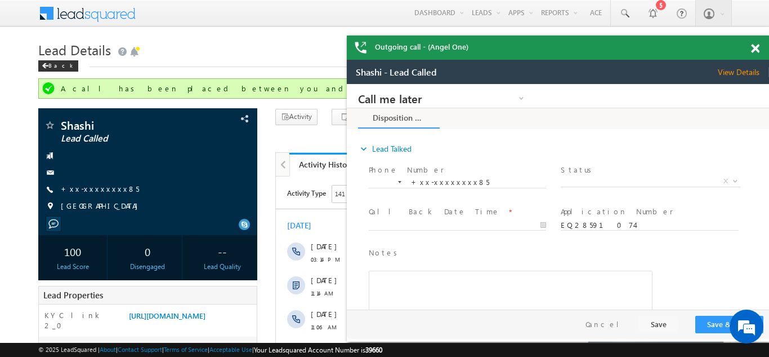
click at [759, 45] on span at bounding box center [755, 49] width 8 height 10
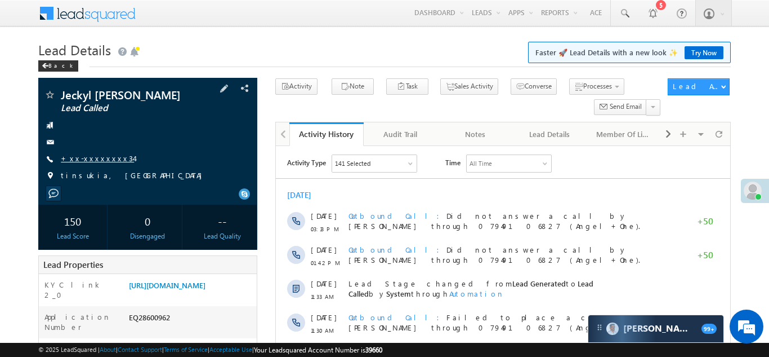
click at [95, 157] on link "+xx-xxxxxxxx34" at bounding box center [97, 158] width 73 height 10
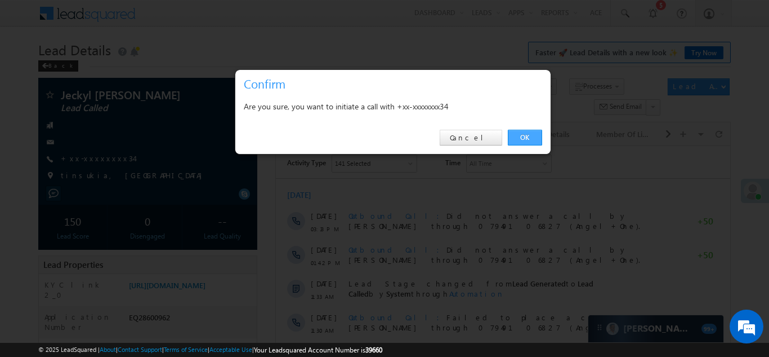
click at [520, 135] on link "OK" at bounding box center [525, 138] width 34 height 16
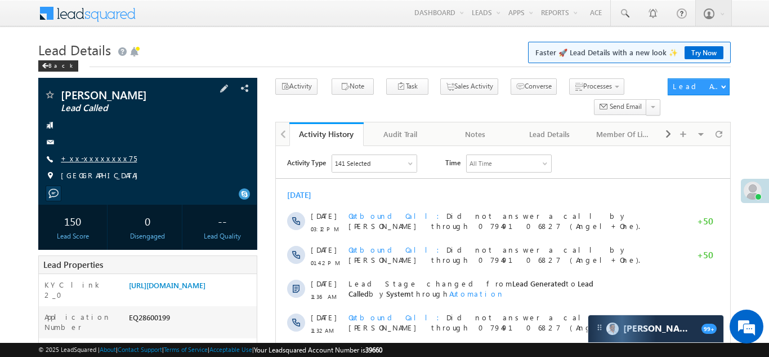
click at [84, 154] on link "+xx-xxxxxxxx75" at bounding box center [99, 158] width 76 height 10
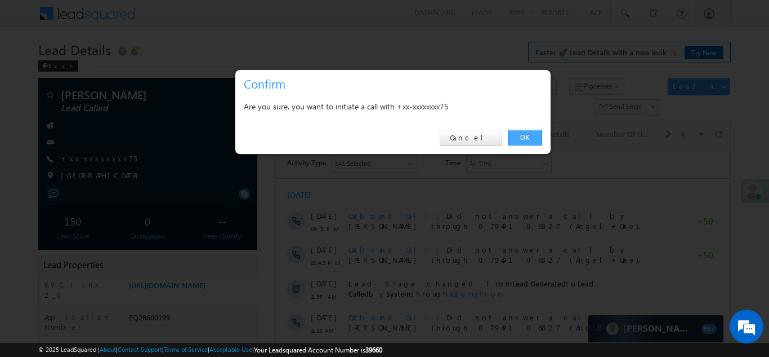
click at [523, 137] on link "OK" at bounding box center [525, 138] width 34 height 16
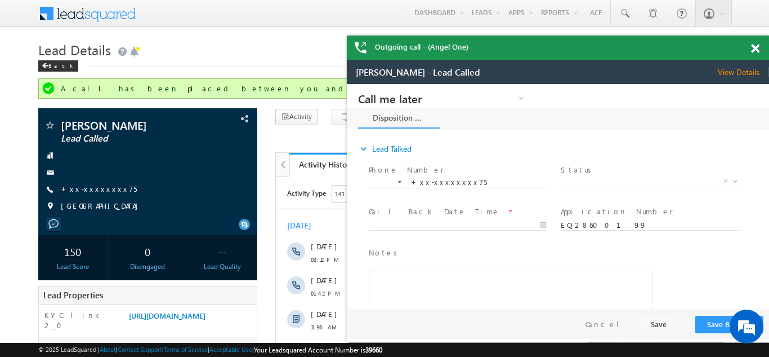
click at [754, 52] on span at bounding box center [755, 49] width 8 height 10
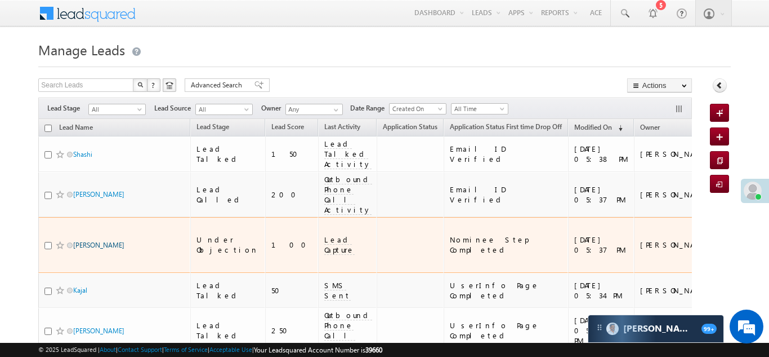
click at [84, 241] on link "[PERSON_NAME]" at bounding box center [98, 245] width 51 height 8
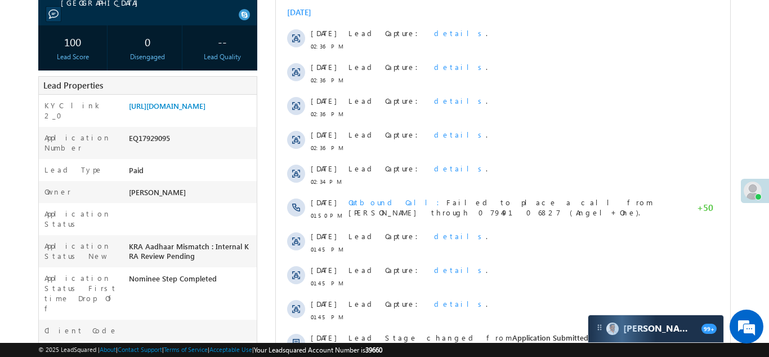
scroll to position [183, 0]
click at [198, 100] on link "https://angelbroking1-pk3em7sa.customui-test.leadsquared.com?leadId=fe3eb83c-a2…" at bounding box center [167, 105] width 77 height 10
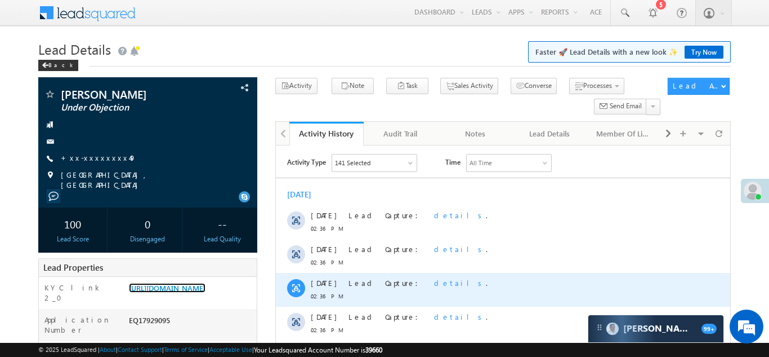
scroll to position [0, 0]
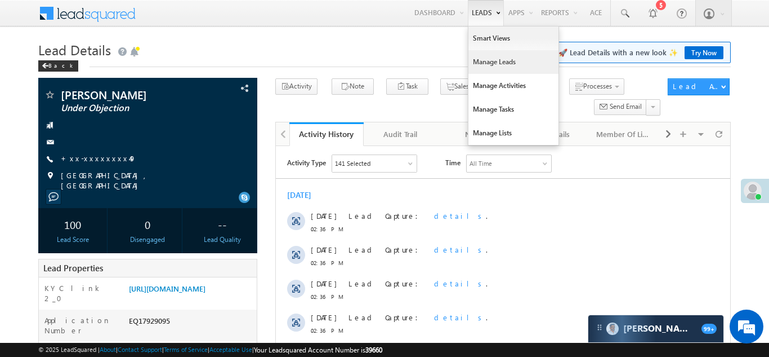
click at [478, 59] on link "Manage Leads" at bounding box center [514, 62] width 90 height 24
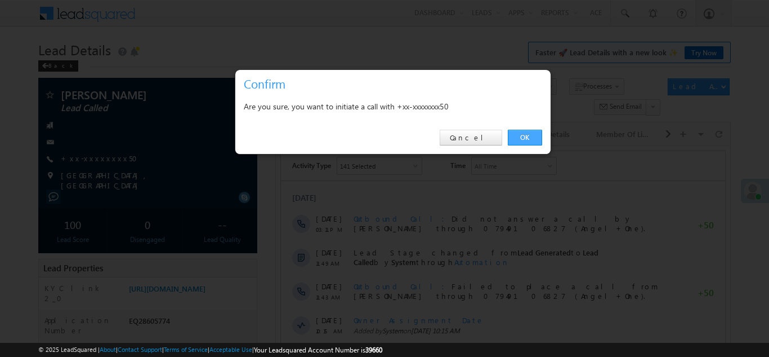
click at [527, 135] on link "OK" at bounding box center [525, 138] width 34 height 16
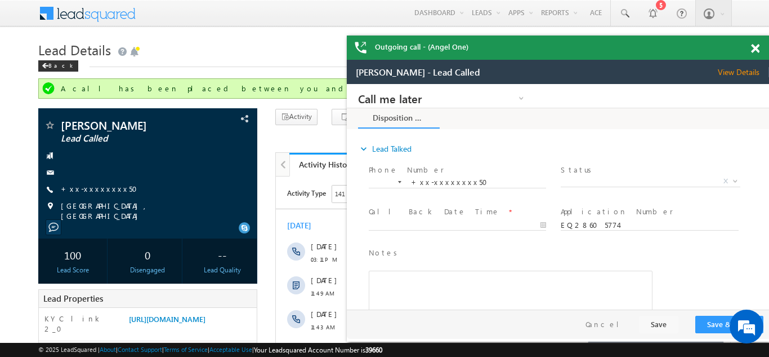
click at [757, 50] on span at bounding box center [755, 49] width 8 height 10
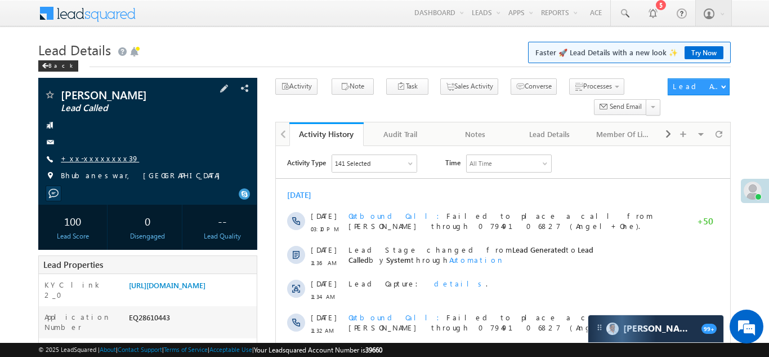
click at [92, 161] on link "+xx-xxxxxxxx39" at bounding box center [100, 158] width 78 height 10
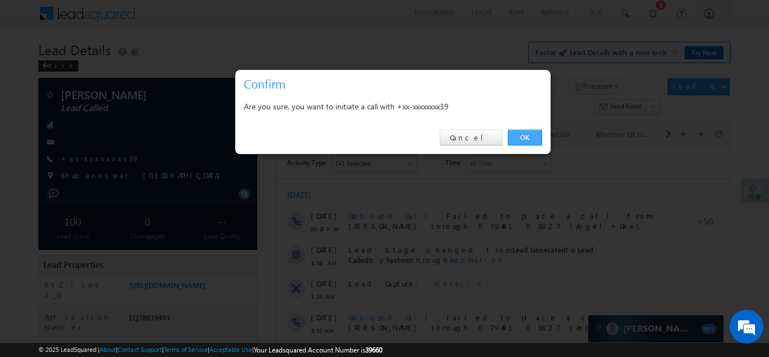
click at [524, 135] on link "OK" at bounding box center [525, 138] width 34 height 16
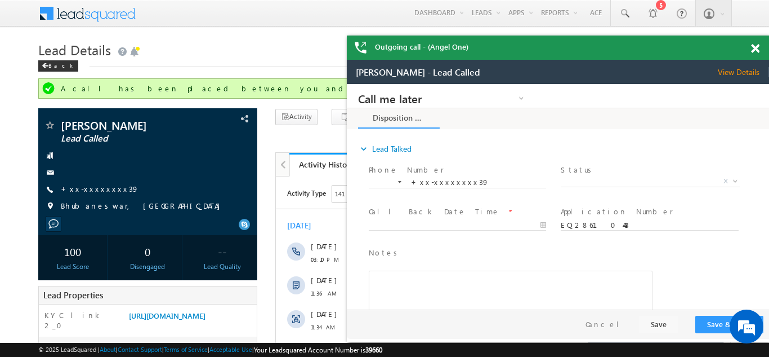
click at [756, 49] on span at bounding box center [755, 49] width 8 height 10
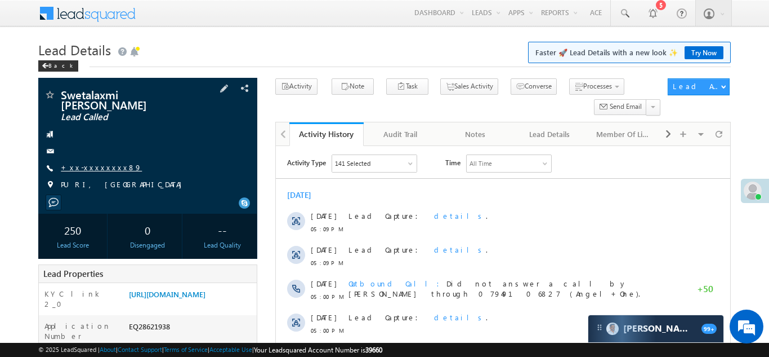
click at [90, 162] on link "+xx-xxxxxxxx89" at bounding box center [101, 167] width 81 height 10
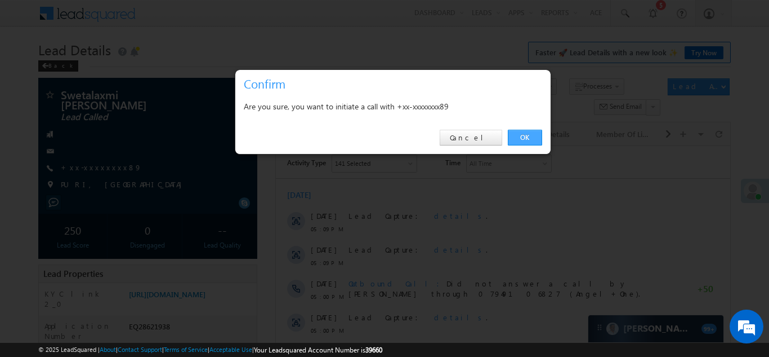
click at [523, 132] on link "OK" at bounding box center [525, 138] width 34 height 16
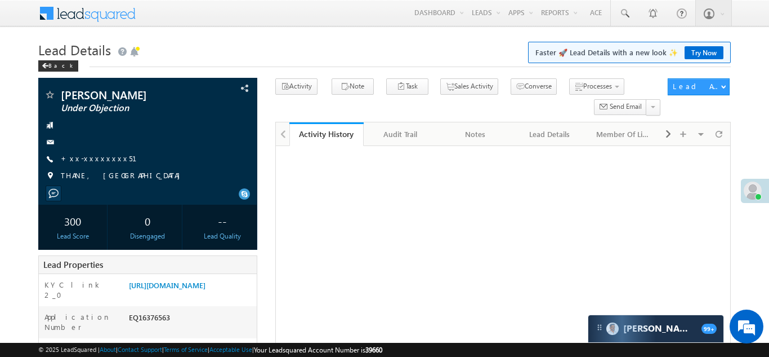
click at [90, 154] on link "+xx-xxxxxxxx51" at bounding box center [106, 158] width 90 height 10
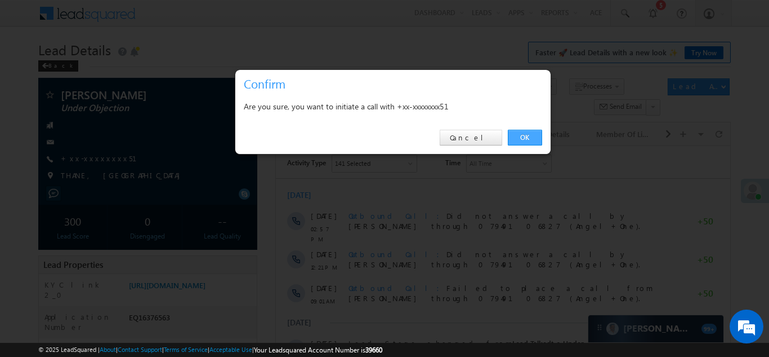
click at [522, 138] on link "OK" at bounding box center [525, 138] width 34 height 16
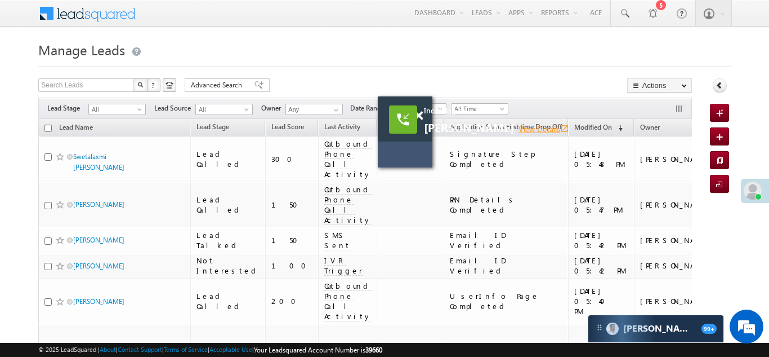
click at [519, 130] on link "View Details open_in_new" at bounding box center [544, 128] width 51 height 11
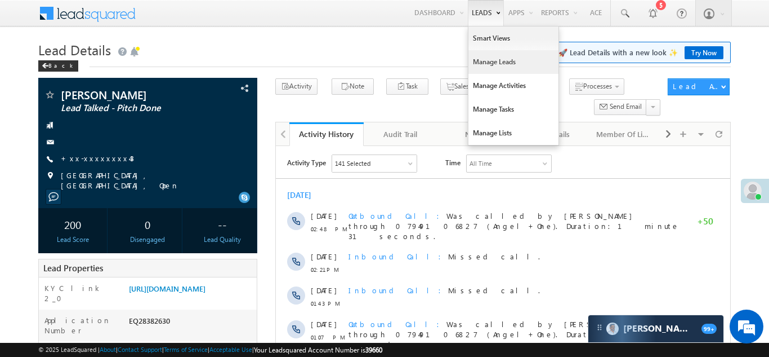
click at [486, 63] on link "Manage Leads" at bounding box center [514, 62] width 90 height 24
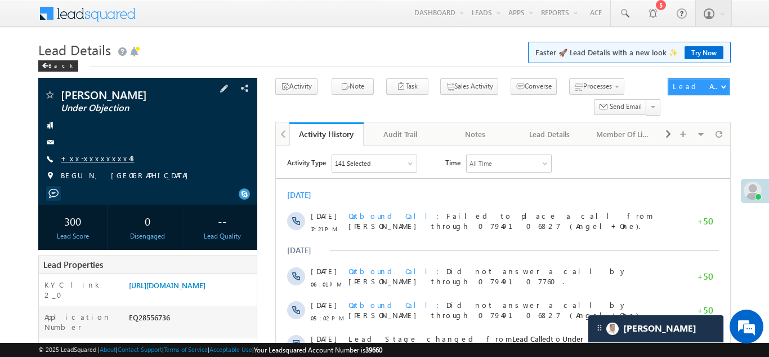
click at [103, 156] on link "+xx-xxxxxxxx43" at bounding box center [97, 158] width 73 height 10
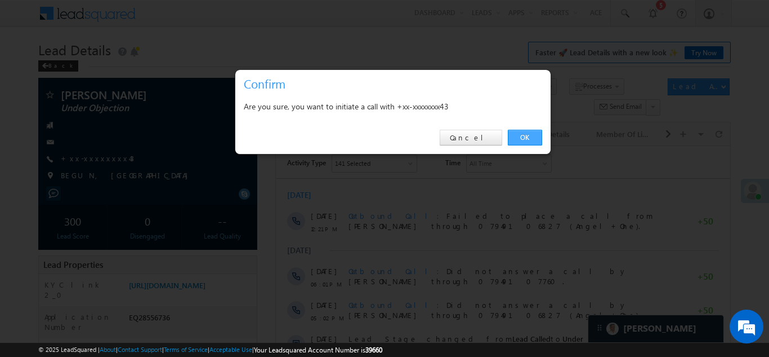
click at [518, 135] on link "OK" at bounding box center [525, 138] width 34 height 16
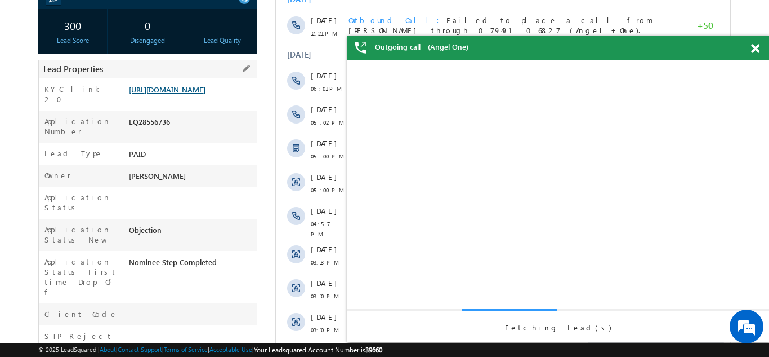
click at [184, 94] on link "https://angelbroking1-pk3em7sa.customui-test.leadsquared.com?leadId=c39e00a1-b6…" at bounding box center [167, 89] width 77 height 10
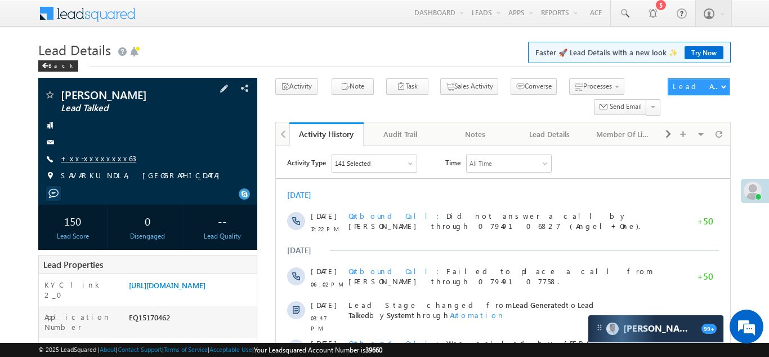
click at [88, 163] on link "+xx-xxxxxxxx63" at bounding box center [98, 158] width 75 height 10
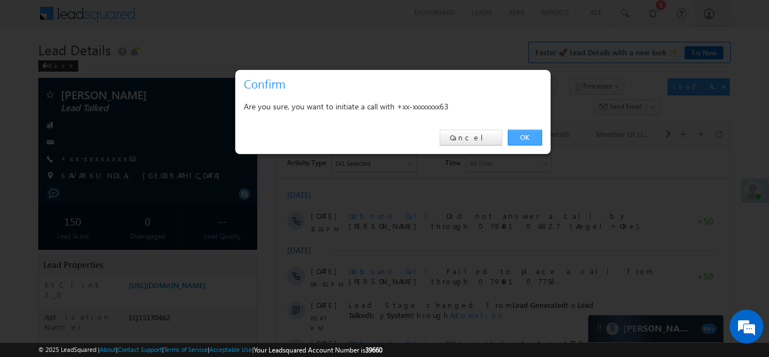
click at [526, 138] on link "OK" at bounding box center [525, 138] width 34 height 16
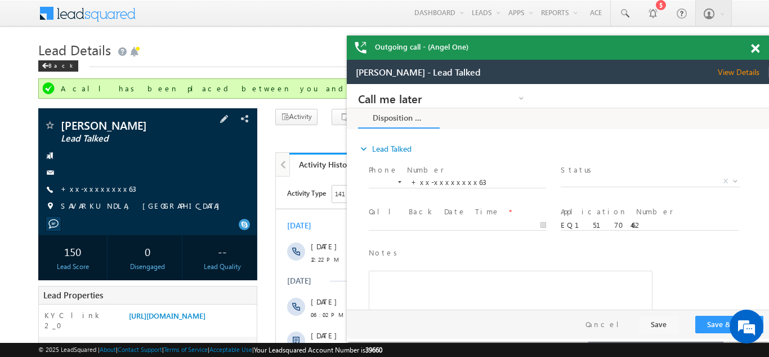
click at [150, 226] on div "[PERSON_NAME] Lead Talked" at bounding box center [147, 171] width 219 height 127
click at [758, 52] on span at bounding box center [755, 49] width 8 height 10
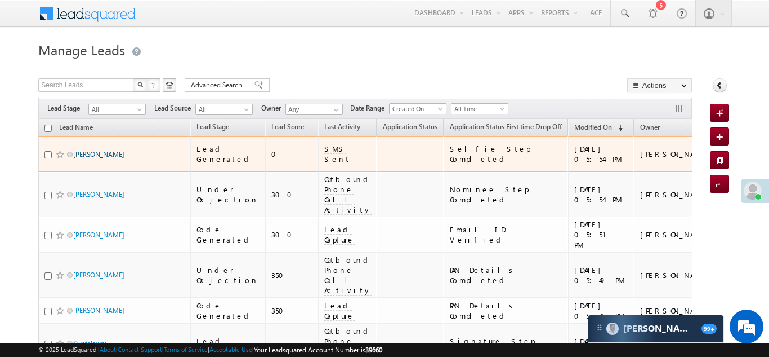
click at [84, 150] on link "[PERSON_NAME]" at bounding box center [98, 154] width 51 height 8
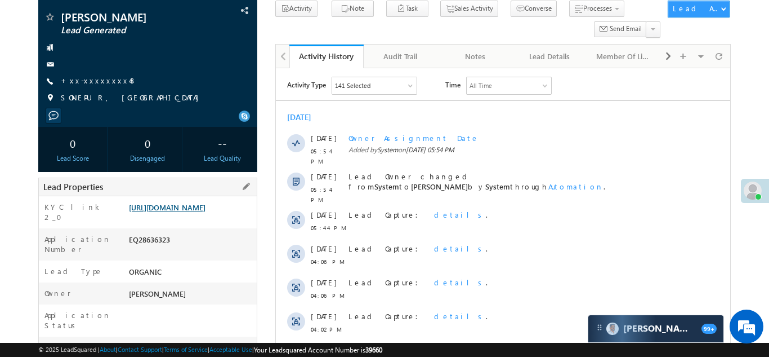
scroll to position [126, 0]
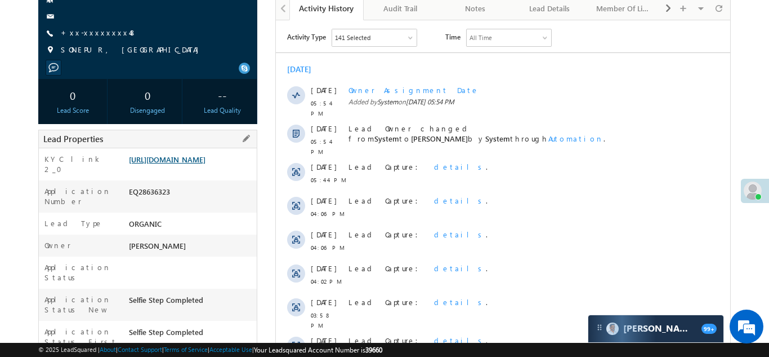
click at [161, 164] on link "https://angelbroking1-pk3em7sa.customui-test.leadsquared.com?leadId=ab16863d-7d…" at bounding box center [167, 159] width 77 height 10
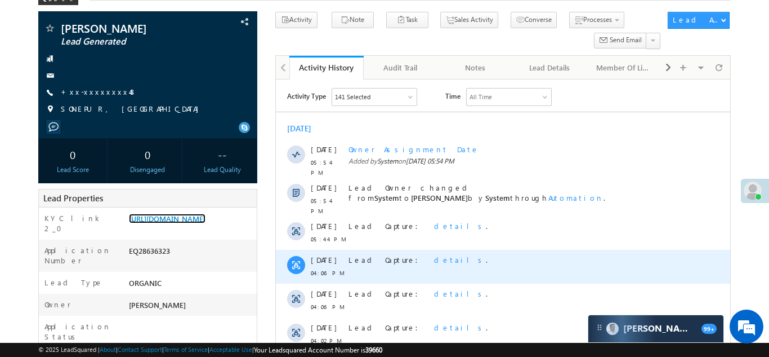
scroll to position [0, 0]
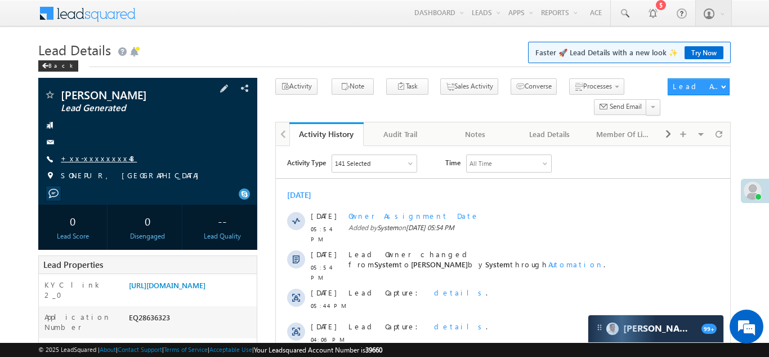
click at [83, 159] on link "+xx-xxxxxxxx48" at bounding box center [99, 158] width 76 height 10
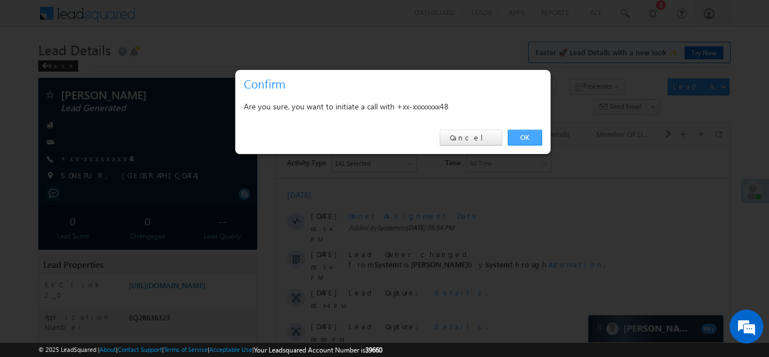
click at [526, 137] on link "OK" at bounding box center [525, 138] width 34 height 16
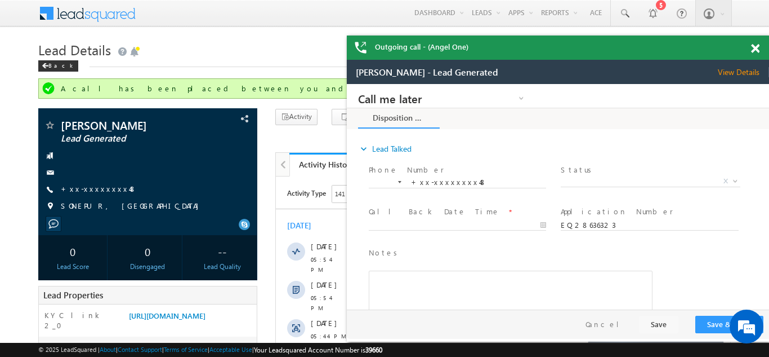
click at [756, 45] on span at bounding box center [755, 49] width 8 height 10
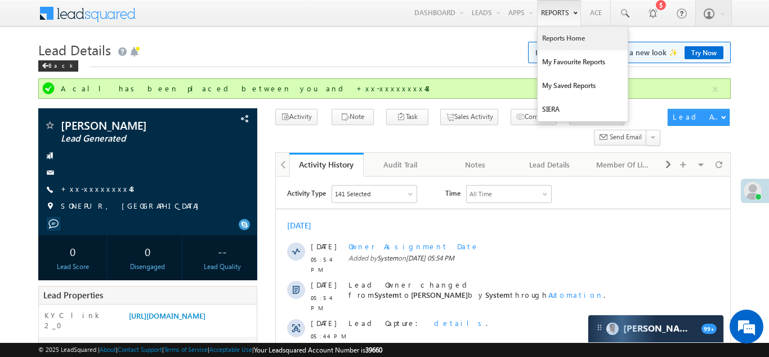
click at [564, 40] on link "Reports Home" at bounding box center [583, 38] width 90 height 24
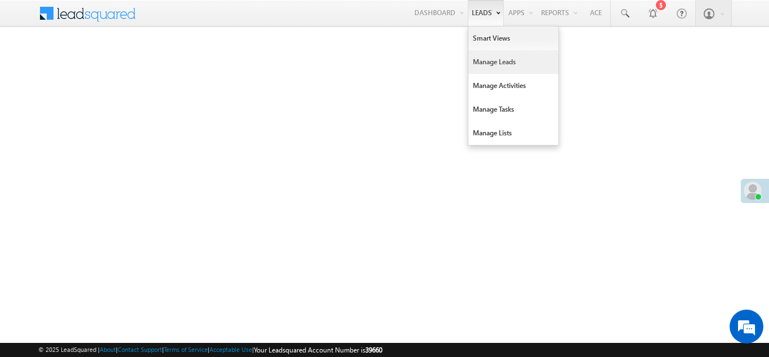
click at [477, 62] on link "Manage Leads" at bounding box center [514, 62] width 90 height 24
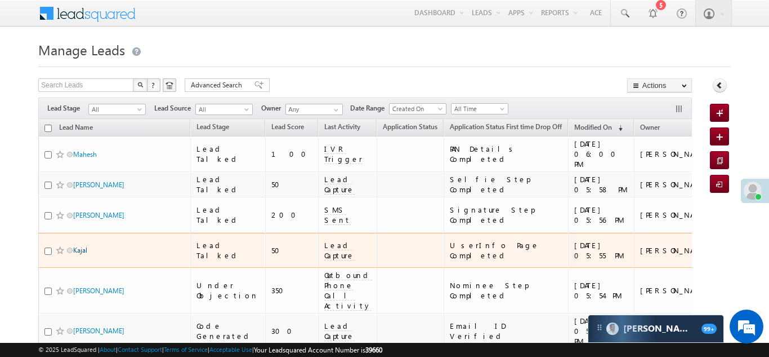
click at [78, 246] on link "Kajal" at bounding box center [80, 250] width 14 height 8
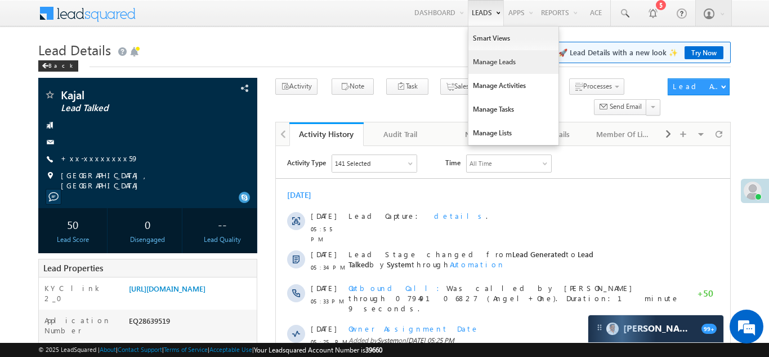
click at [482, 62] on link "Manage Leads" at bounding box center [514, 62] width 90 height 24
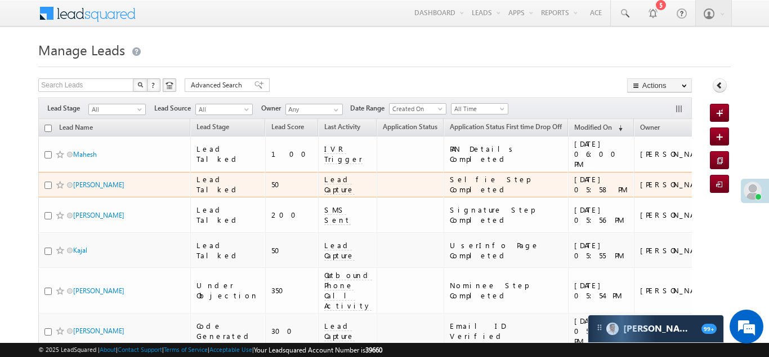
click at [324, 174] on span "Lead Capture" at bounding box center [339, 184] width 30 height 20
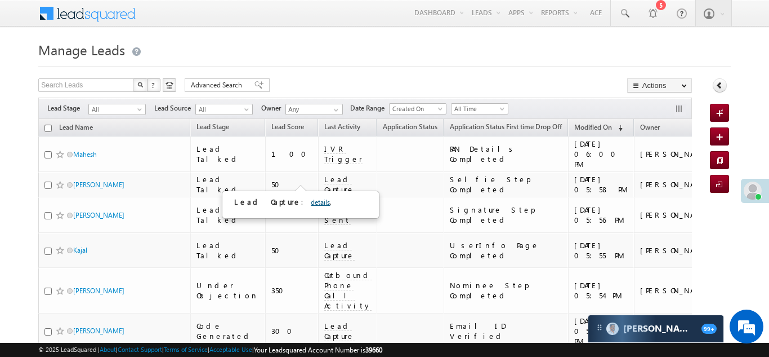
click at [311, 199] on link "details" at bounding box center [320, 202] width 19 height 8
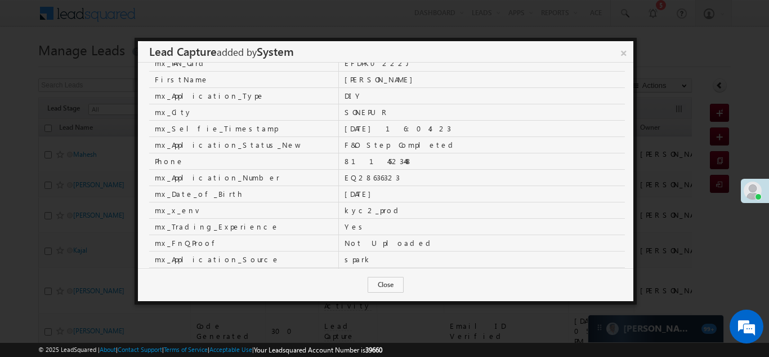
scroll to position [375, 0]
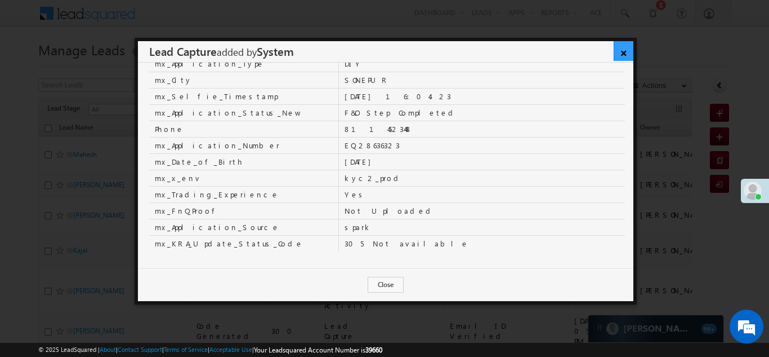
click at [624, 51] on link "×" at bounding box center [624, 51] width 20 height 20
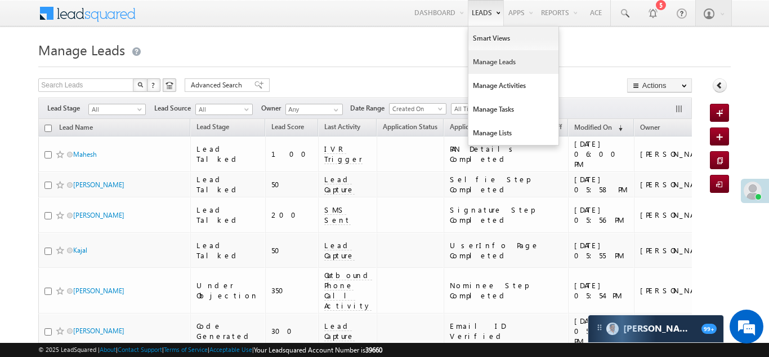
click at [481, 65] on link "Manage Leads" at bounding box center [514, 62] width 90 height 24
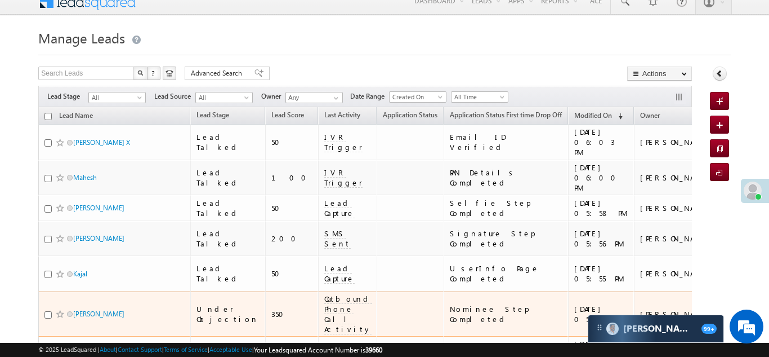
scroll to position [66, 0]
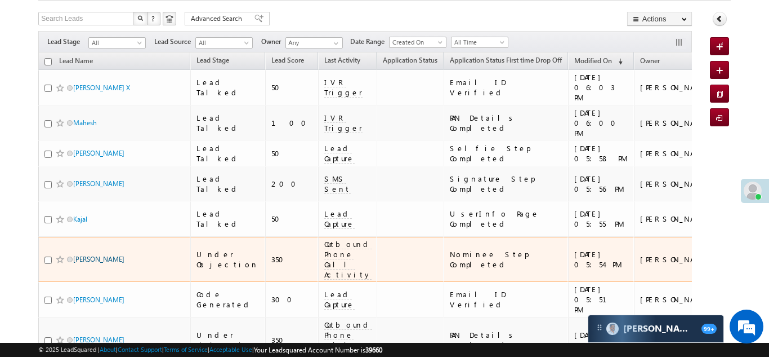
click at [113, 255] on link "[PERSON_NAME]" at bounding box center [98, 259] width 51 height 8
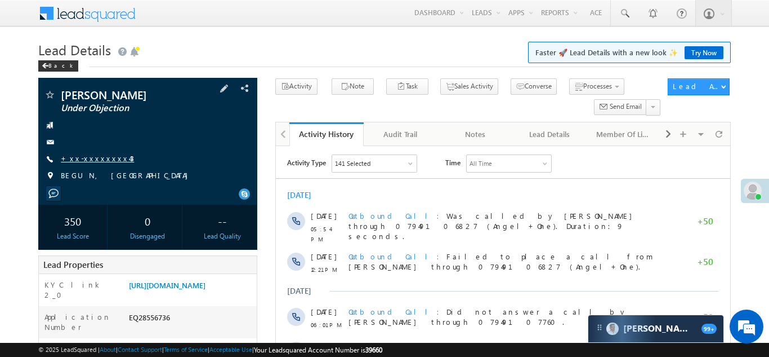
click at [92, 158] on link "+xx-xxxxxxxx43" at bounding box center [97, 158] width 73 height 10
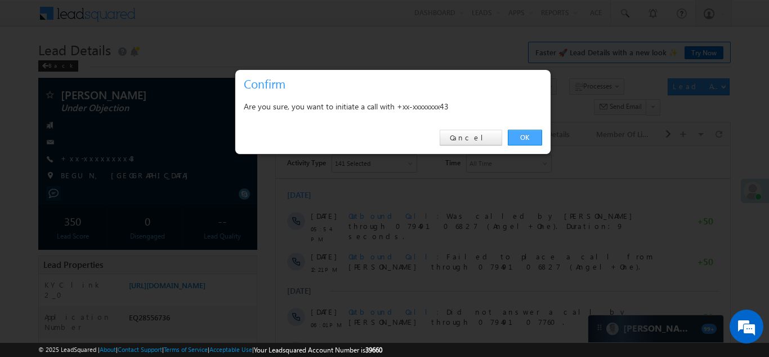
click at [520, 138] on link "OK" at bounding box center [525, 138] width 34 height 16
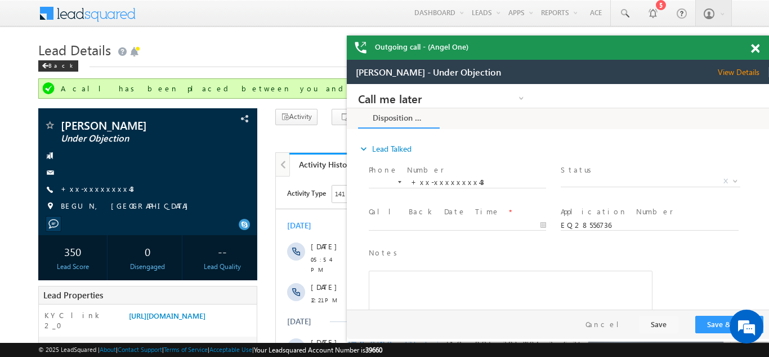
click at [757, 48] on span at bounding box center [755, 49] width 8 height 10
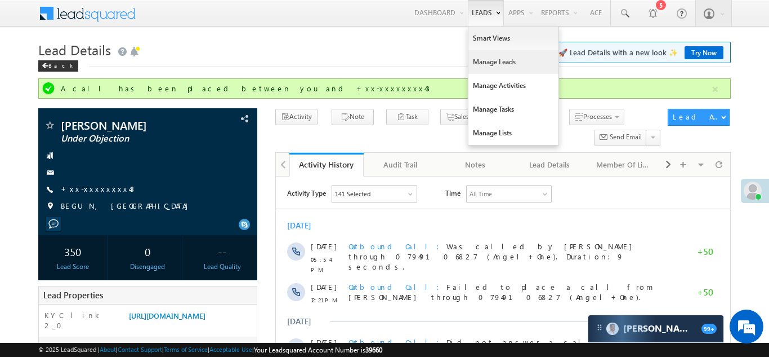
click at [487, 56] on link "Manage Leads" at bounding box center [514, 62] width 90 height 24
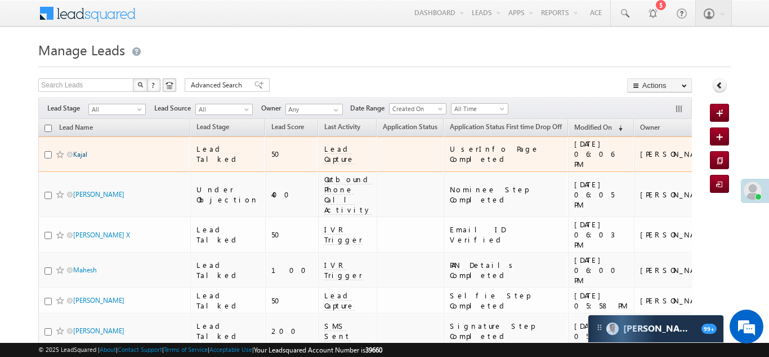
click at [87, 150] on link "Kajal" at bounding box center [80, 154] width 14 height 8
click at [85, 150] on link "Kajal" at bounding box center [80, 154] width 14 height 8
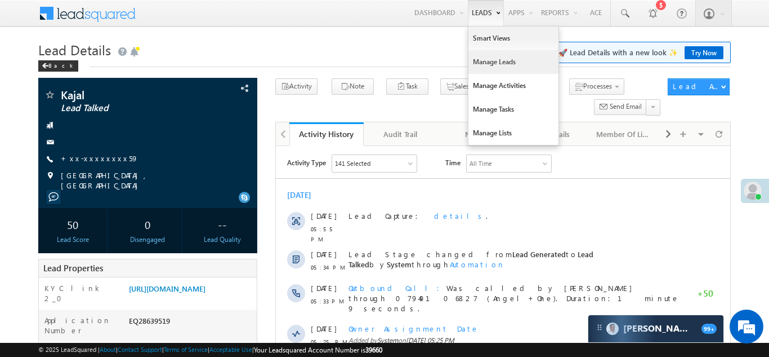
click at [484, 60] on link "Manage Leads" at bounding box center [514, 62] width 90 height 24
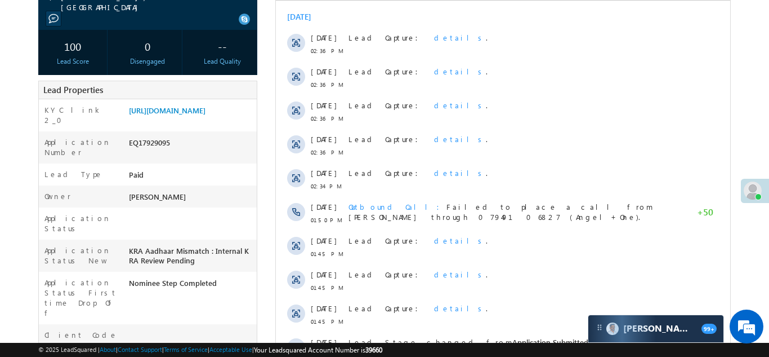
scroll to position [179, 0]
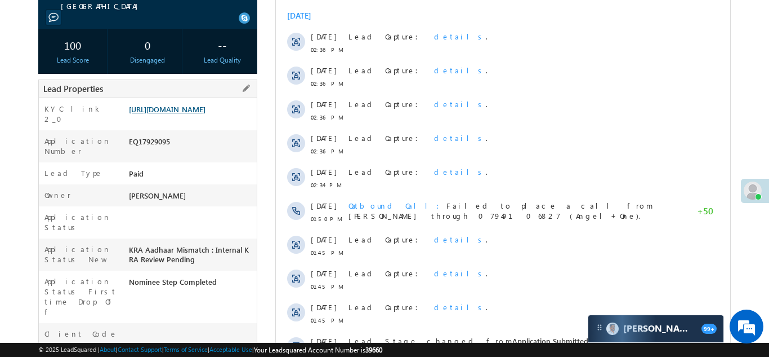
click at [186, 114] on link "[URL][DOMAIN_NAME]" at bounding box center [167, 109] width 77 height 10
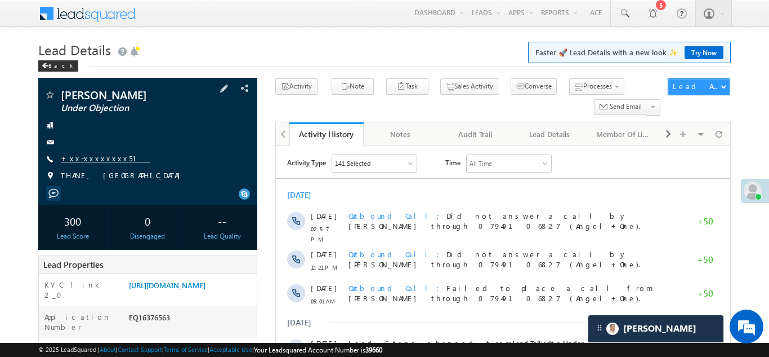
click at [94, 158] on link "+xx-xxxxxxxx51" at bounding box center [106, 158] width 90 height 10
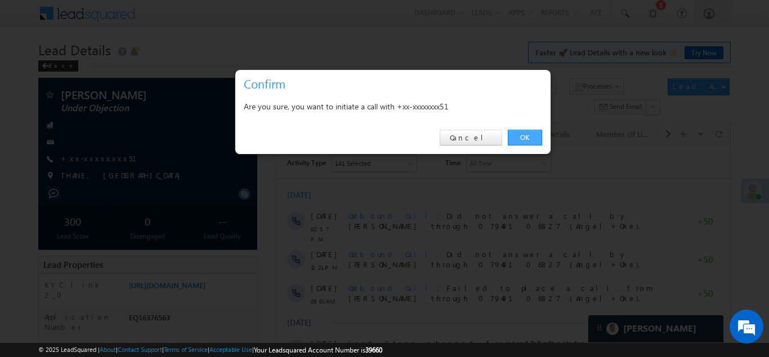
click at [510, 138] on link "OK" at bounding box center [525, 138] width 34 height 16
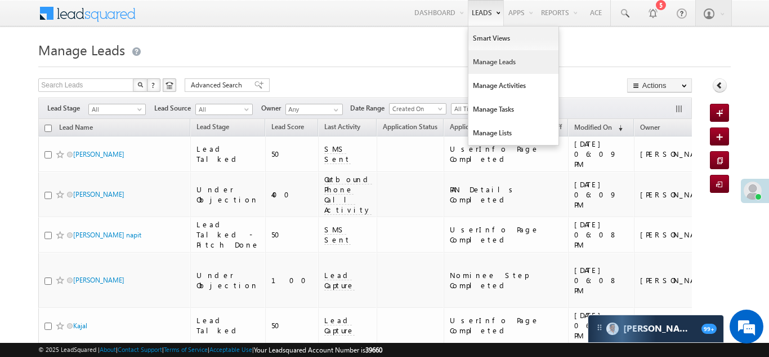
click at [486, 65] on link "Manage Leads" at bounding box center [514, 62] width 90 height 24
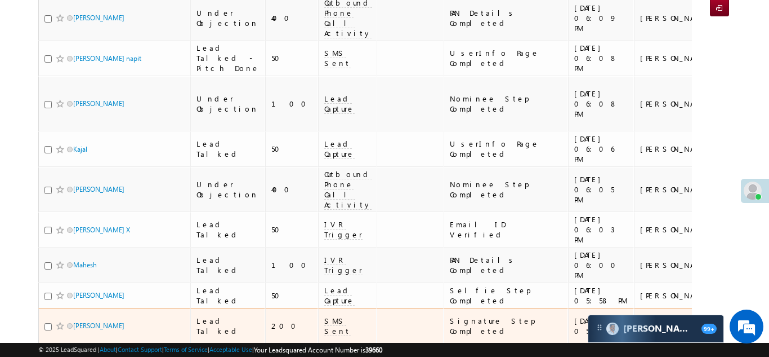
scroll to position [177, 0]
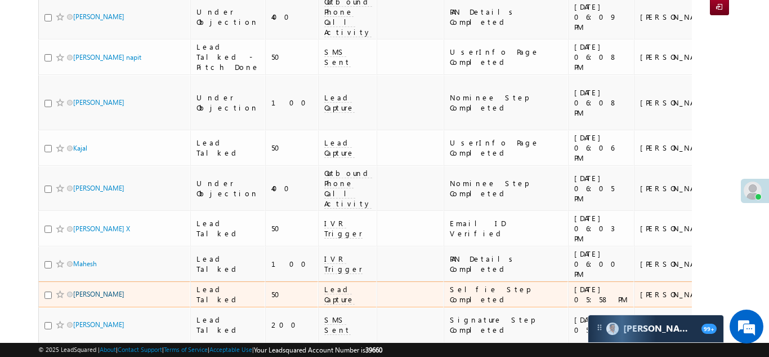
click at [78, 290] on link "Sanjay Kumar" at bounding box center [98, 294] width 51 height 8
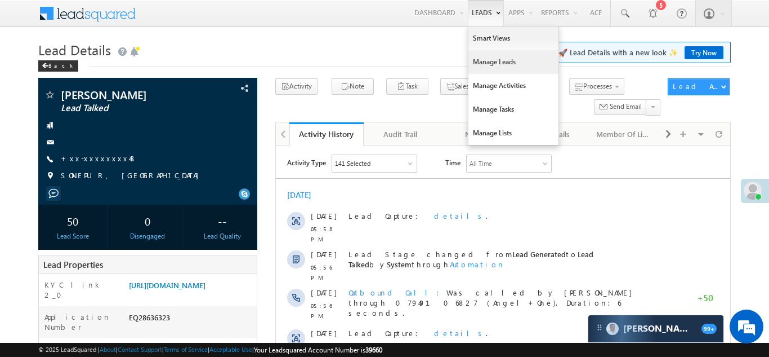
click at [484, 66] on link "Manage Leads" at bounding box center [514, 62] width 90 height 24
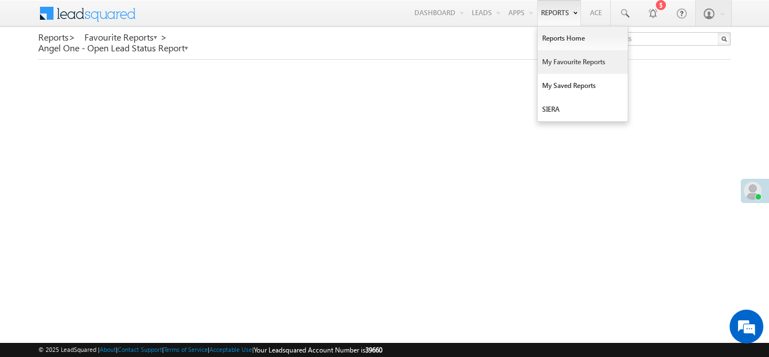
click at [560, 68] on link "My Favourite Reports" at bounding box center [583, 62] width 90 height 24
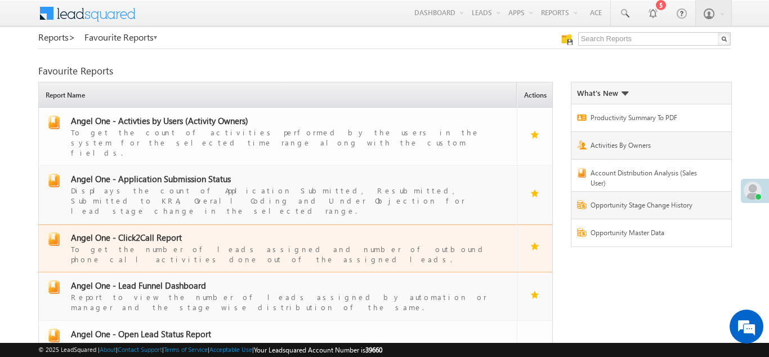
click at [142, 232] on span "Angel One - Click2Call Report" at bounding box center [126, 237] width 111 height 11
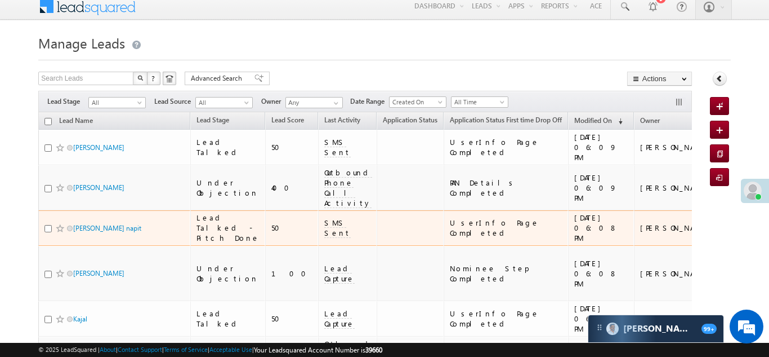
scroll to position [33, 0]
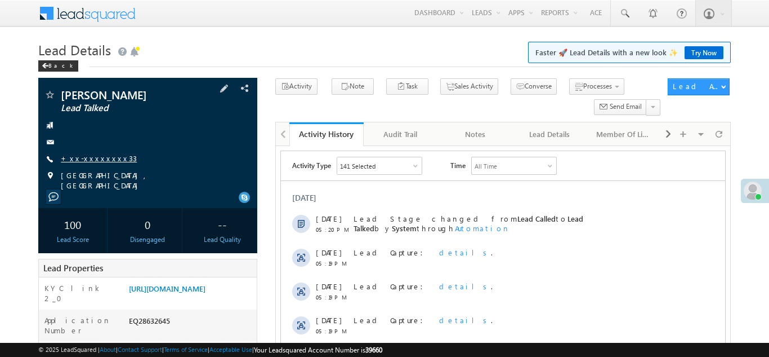
click at [94, 157] on link "+xx-xxxxxxxx33" at bounding box center [99, 158] width 76 height 10
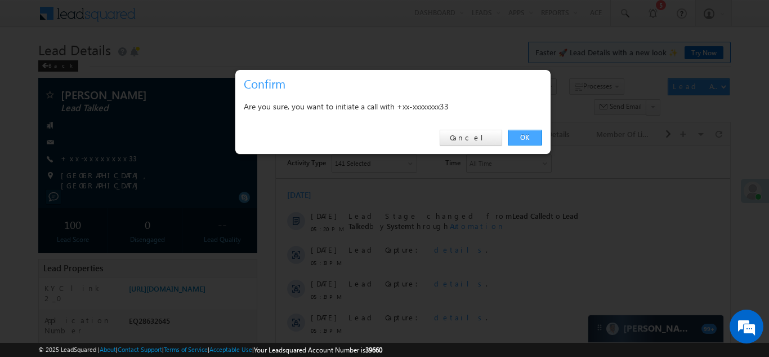
click at [521, 139] on link "OK" at bounding box center [525, 138] width 34 height 16
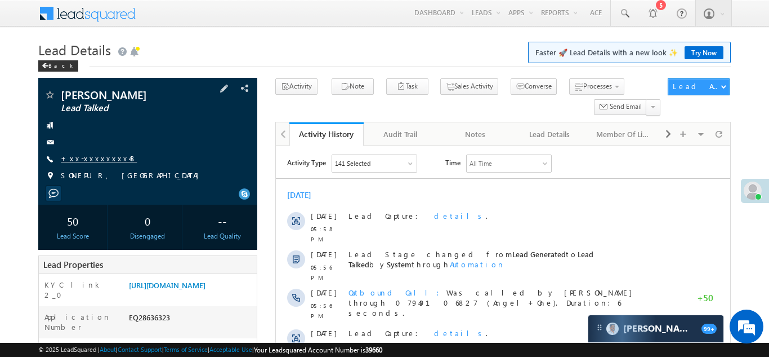
click at [82, 157] on link "+xx-xxxxxxxx48" at bounding box center [99, 158] width 76 height 10
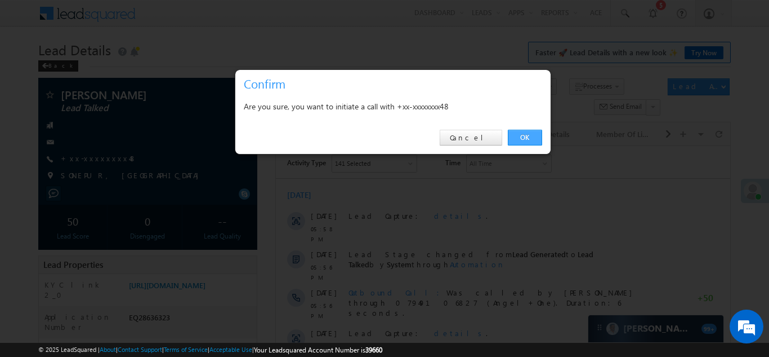
click link "OK"
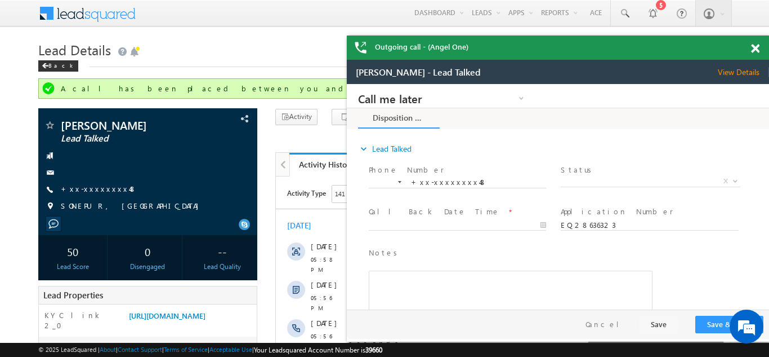
click span
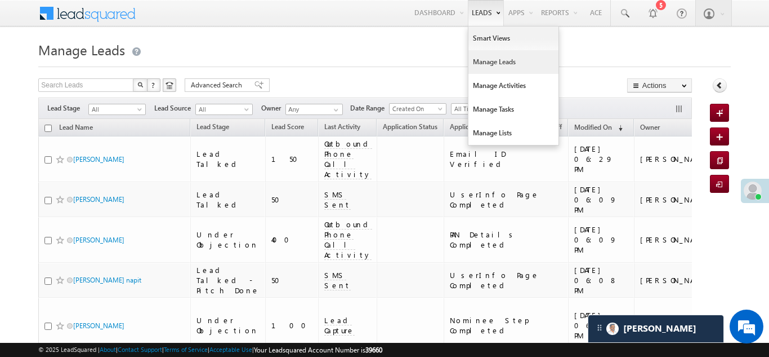
click at [490, 66] on link "Manage Leads" at bounding box center [514, 62] width 90 height 24
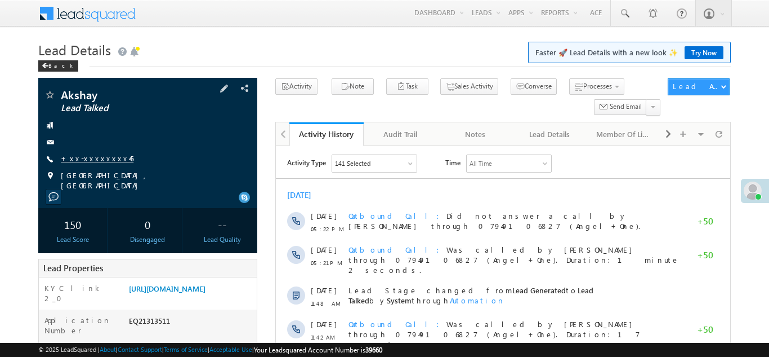
click at [91, 161] on link "+xx-xxxxxxxx46" at bounding box center [97, 158] width 73 height 10
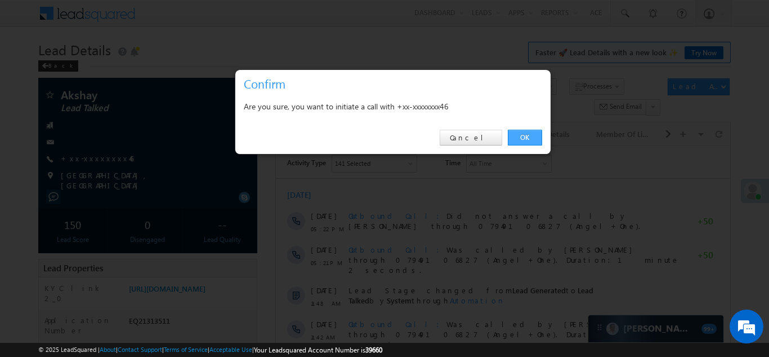
click at [522, 133] on link "OK" at bounding box center [525, 138] width 34 height 16
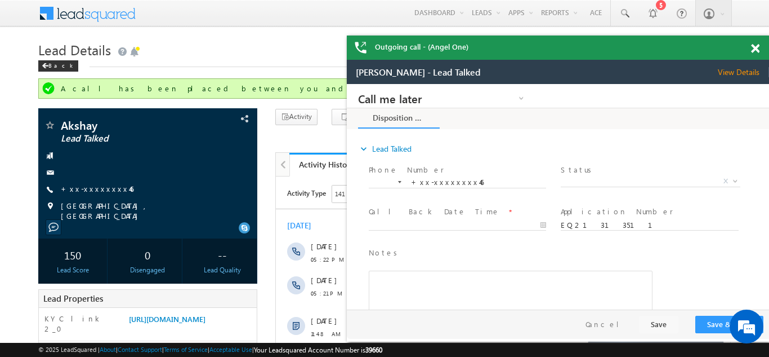
click at [759, 50] on span at bounding box center [755, 49] width 8 height 10
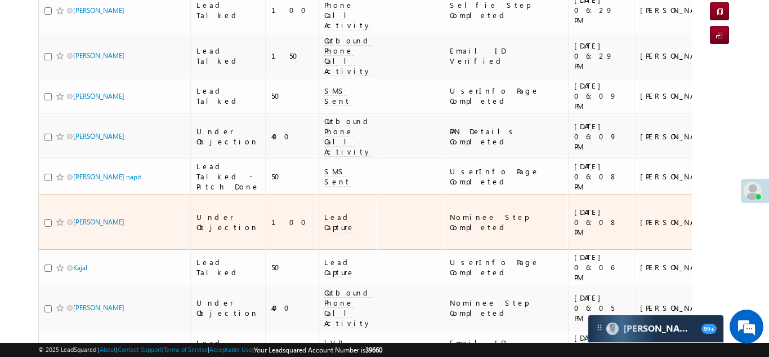
scroll to position [154, 0]
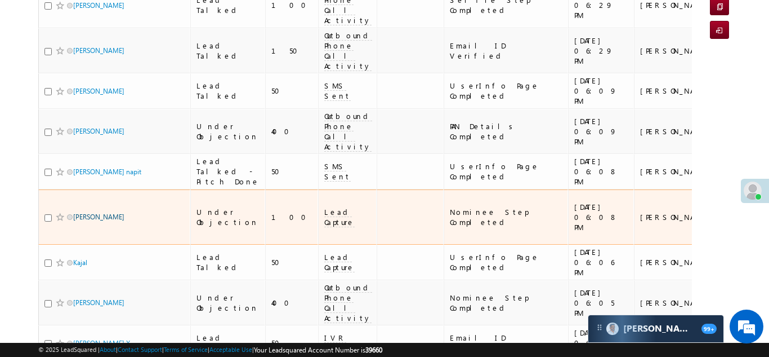
click at [75, 212] on link "[PERSON_NAME]" at bounding box center [98, 216] width 51 height 8
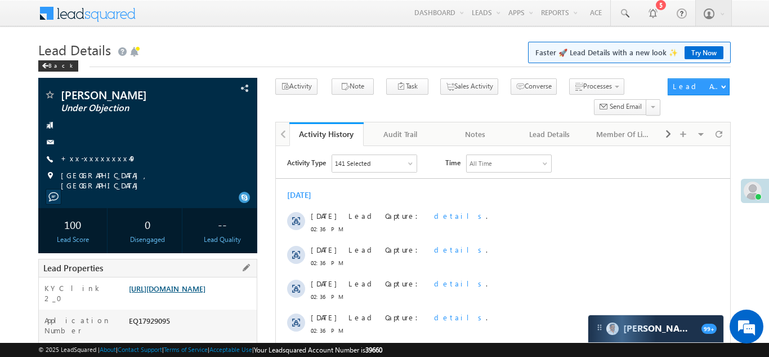
click at [181, 290] on link "[URL][DOMAIN_NAME]" at bounding box center [167, 288] width 77 height 10
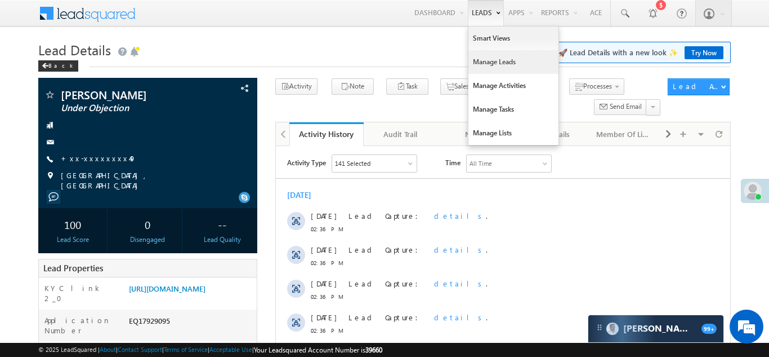
click at [484, 61] on link "Manage Leads" at bounding box center [514, 62] width 90 height 24
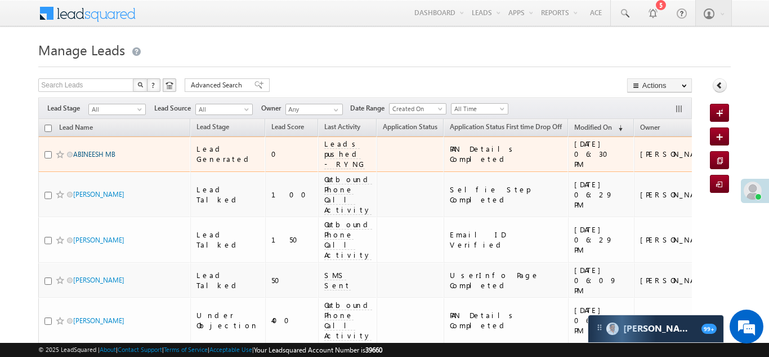
click at [92, 153] on link "ABINEESH MB" at bounding box center [94, 154] width 42 height 8
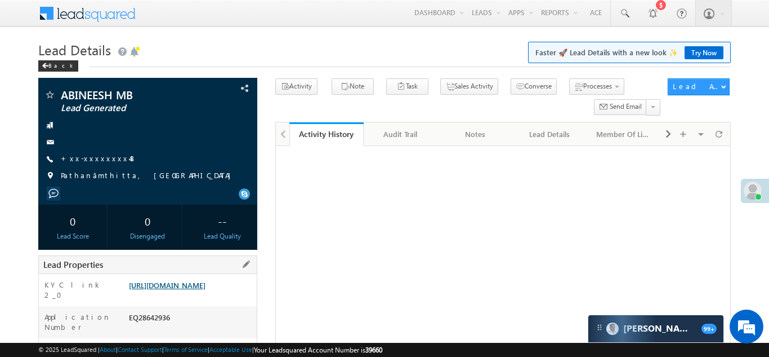
click at [186, 289] on link "https://angelbroking1-pk3em7sa.customui-test.leadsquared.com?leadId=cd1fd91b-0c…" at bounding box center [167, 285] width 77 height 10
click at [104, 155] on link "+xx-xxxxxxxx48" at bounding box center [99, 158] width 76 height 10
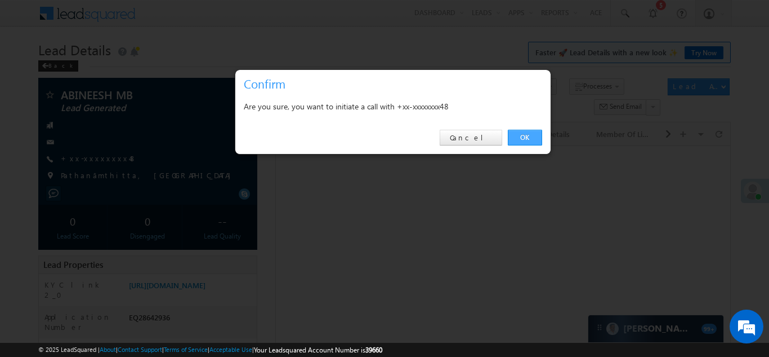
click at [520, 135] on link "OK" at bounding box center [525, 138] width 34 height 16
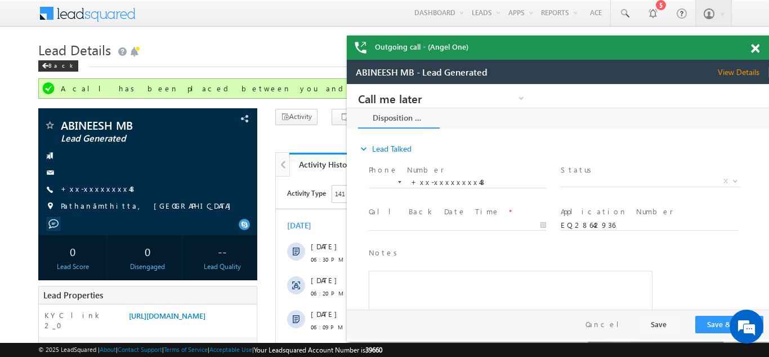
click at [754, 45] on span at bounding box center [755, 49] width 8 height 10
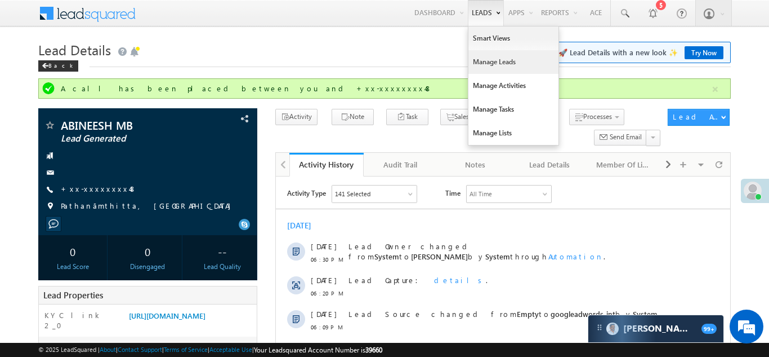
click at [475, 59] on link "Manage Leads" at bounding box center [514, 62] width 90 height 24
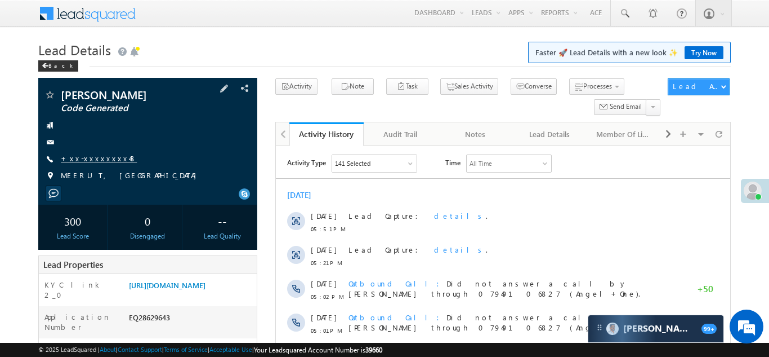
click at [90, 162] on link "+xx-xxxxxxxx48" at bounding box center [99, 158] width 76 height 10
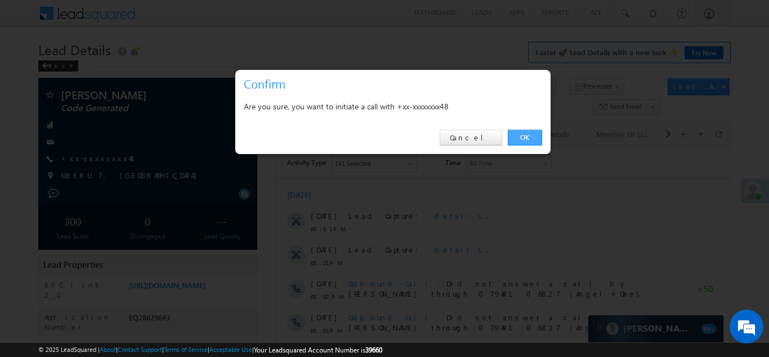
click at [521, 136] on link "OK" at bounding box center [525, 138] width 34 height 16
drag, startPoint x: 524, startPoint y: 136, endPoint x: 47, endPoint y: 2, distance: 496.0
click at [524, 136] on link "OK" at bounding box center [525, 138] width 34 height 16
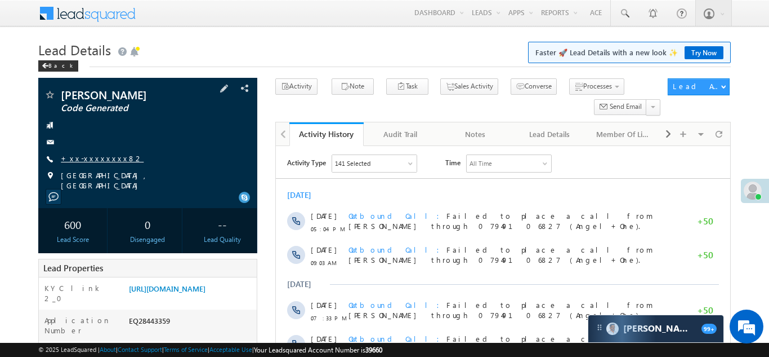
click at [88, 159] on link "+xx-xxxxxxxx82" at bounding box center [102, 158] width 83 height 10
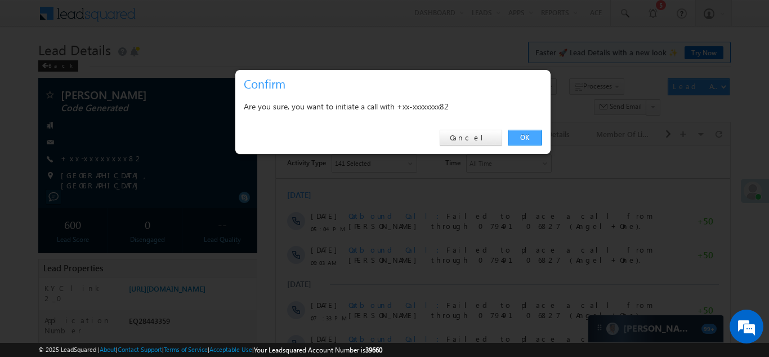
click at [523, 135] on link "OK" at bounding box center [525, 138] width 34 height 16
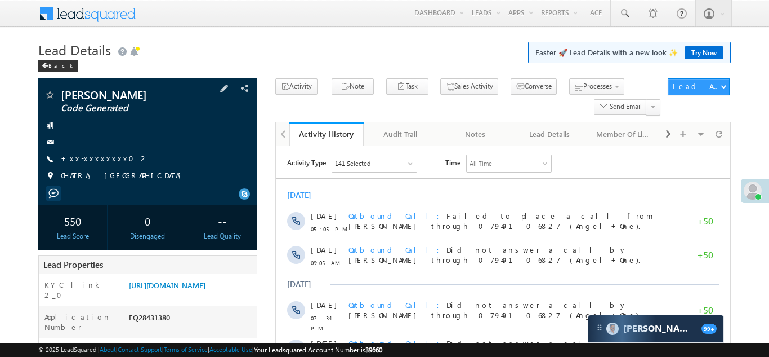
click at [69, 163] on link "+xx-xxxxxxxx02" at bounding box center [105, 158] width 88 height 10
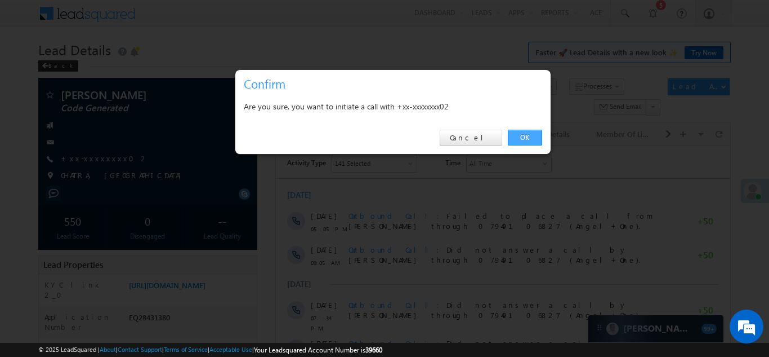
click at [526, 136] on link "OK" at bounding box center [525, 138] width 34 height 16
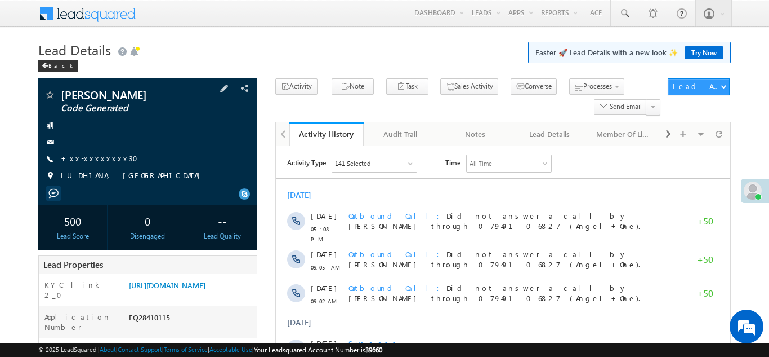
click at [92, 163] on link "+xx-xxxxxxxx30" at bounding box center [103, 158] width 84 height 10
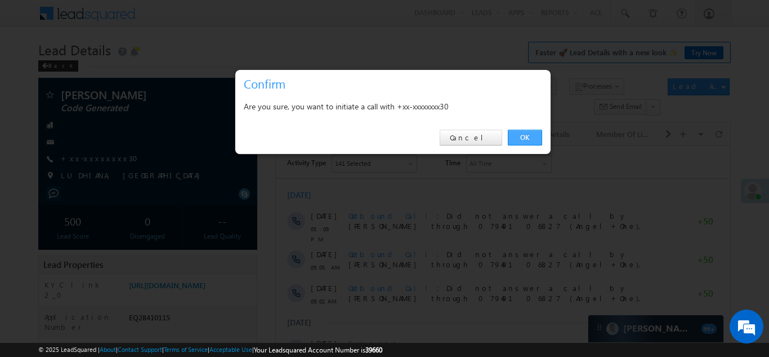
click at [526, 134] on link "OK" at bounding box center [525, 138] width 34 height 16
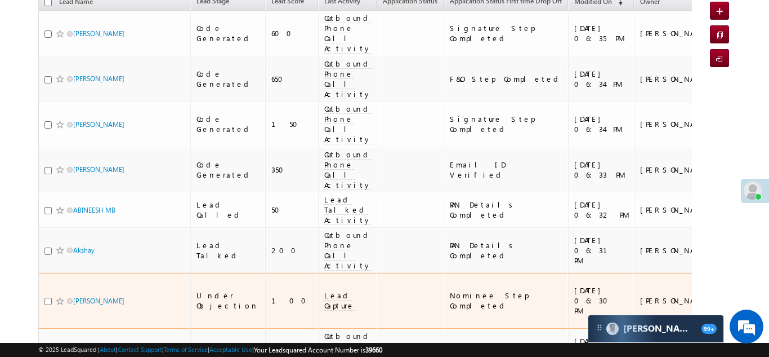
scroll to position [131, 0]
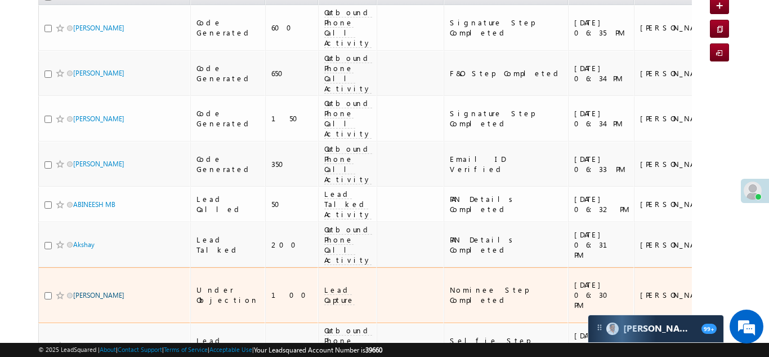
click at [80, 291] on link "[PERSON_NAME]" at bounding box center [98, 295] width 51 height 8
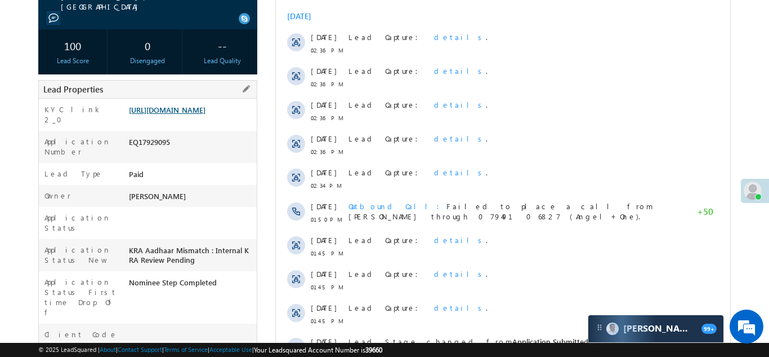
click at [177, 114] on link "[URL][DOMAIN_NAME]" at bounding box center [167, 110] width 77 height 10
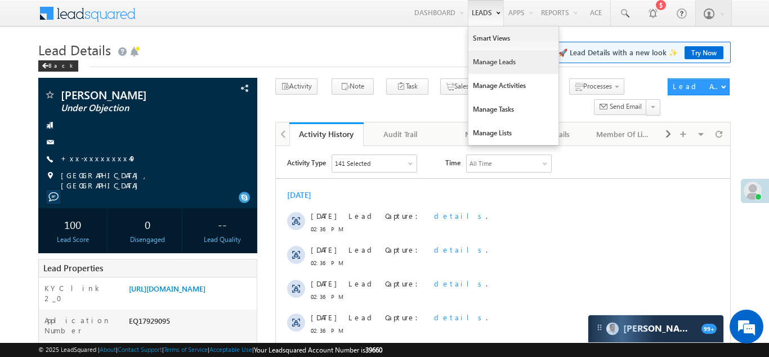
click at [477, 69] on link "Manage Leads" at bounding box center [514, 62] width 90 height 24
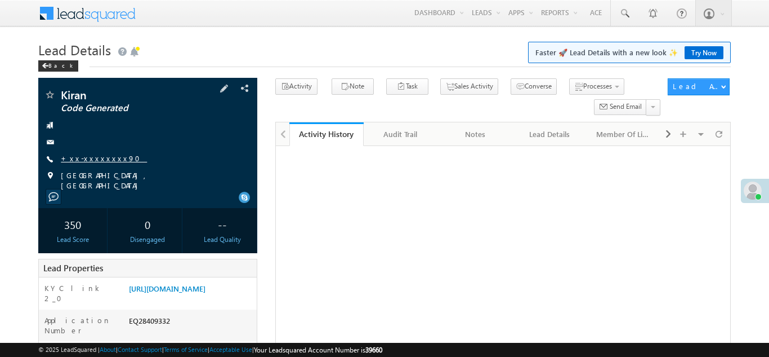
click at [87, 157] on link "+xx-xxxxxxxx90" at bounding box center [104, 158] width 86 height 10
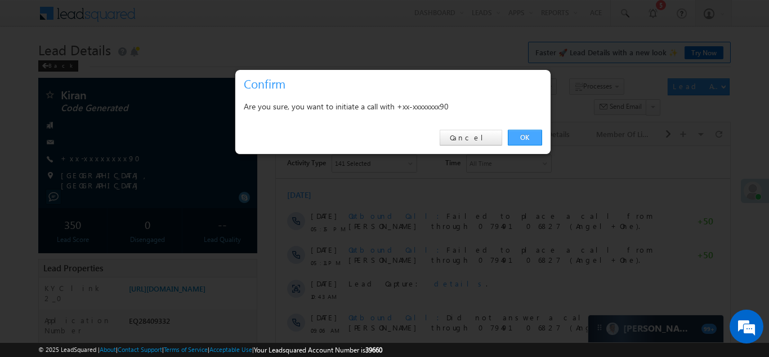
click at [527, 134] on link "OK" at bounding box center [525, 138] width 34 height 16
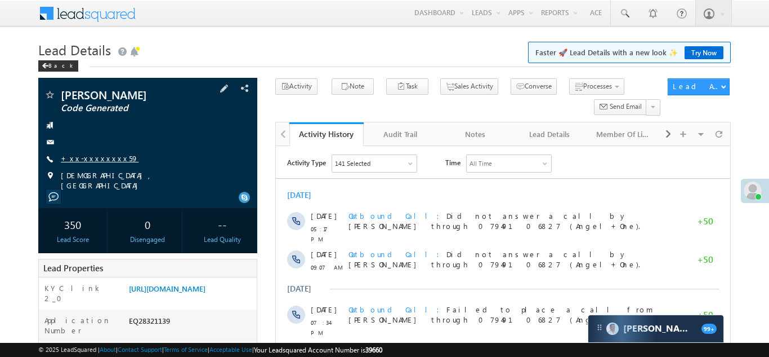
click at [94, 159] on link "+xx-xxxxxxxx59" at bounding box center [100, 158] width 78 height 10
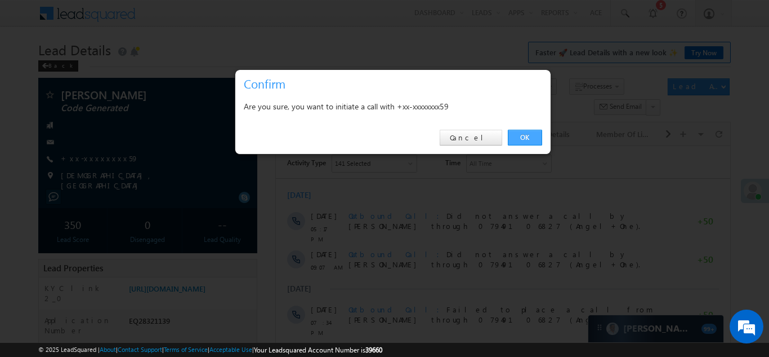
click at [518, 137] on link "OK" at bounding box center [525, 138] width 34 height 16
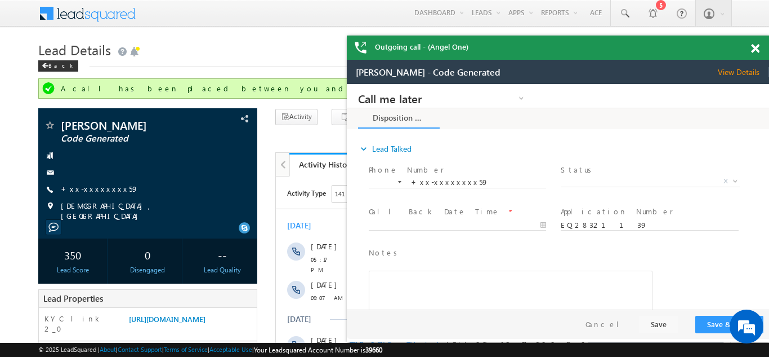
click at [756, 48] on span at bounding box center [755, 49] width 8 height 10
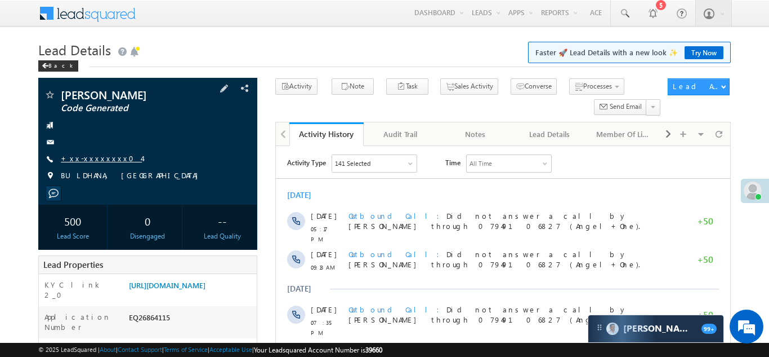
click at [93, 159] on link "+xx-xxxxxxxx04" at bounding box center [101, 158] width 81 height 10
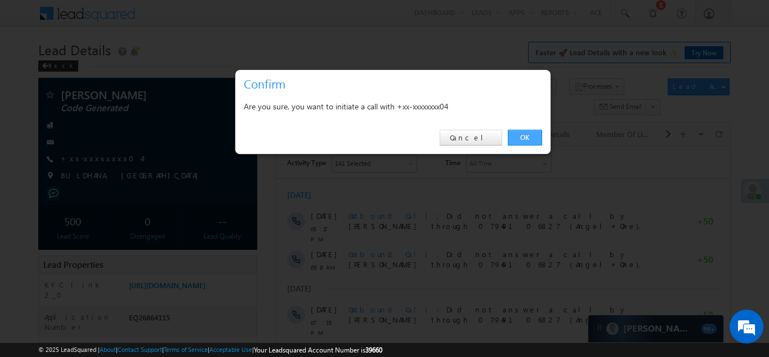
click at [522, 134] on link "OK" at bounding box center [525, 138] width 34 height 16
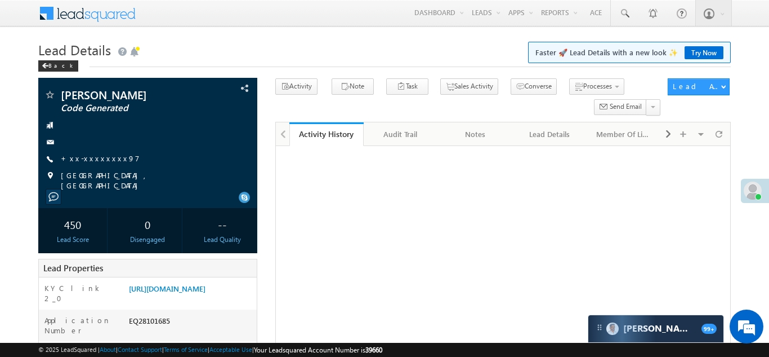
click at [91, 163] on link "+xx-xxxxxxxx97" at bounding box center [100, 158] width 79 height 10
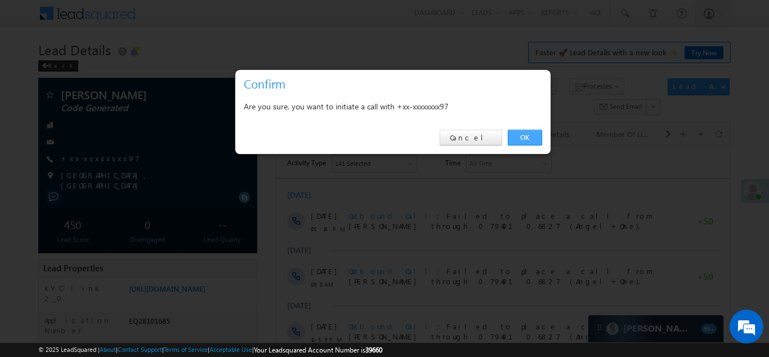
click at [523, 136] on link "OK" at bounding box center [525, 138] width 34 height 16
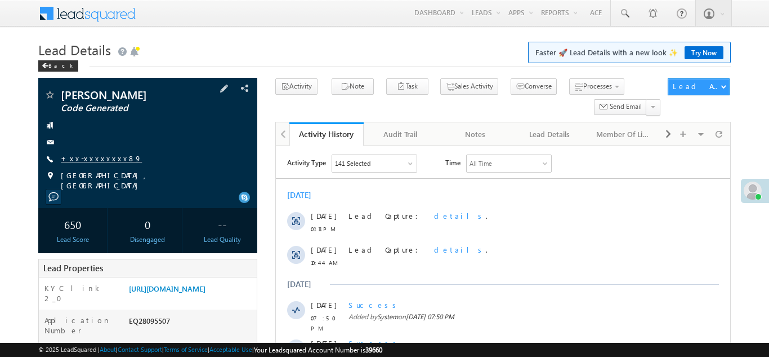
click at [96, 159] on link "+xx-xxxxxxxx89" at bounding box center [101, 158] width 81 height 10
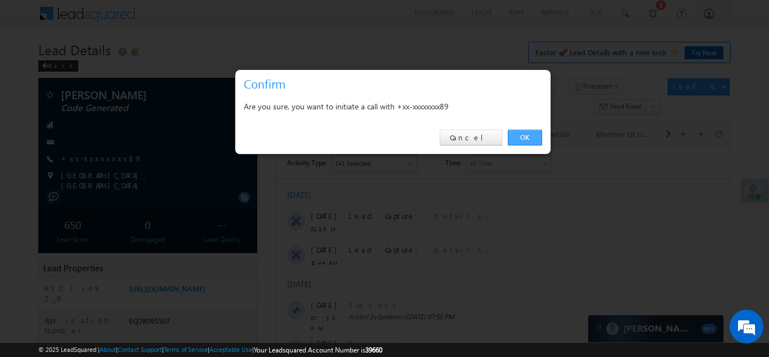
click at [524, 137] on link "OK" at bounding box center [525, 138] width 34 height 16
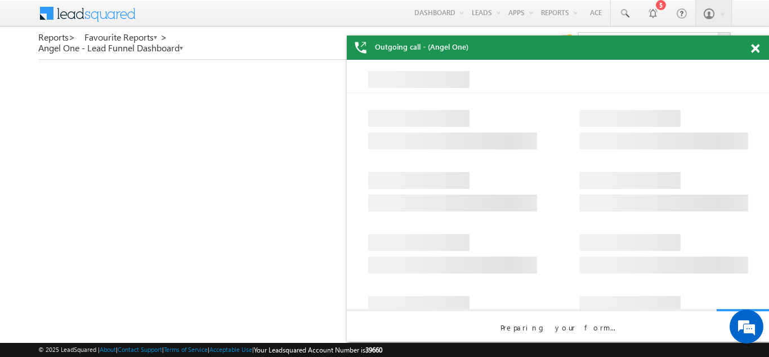
click at [757, 47] on span at bounding box center [755, 49] width 8 height 10
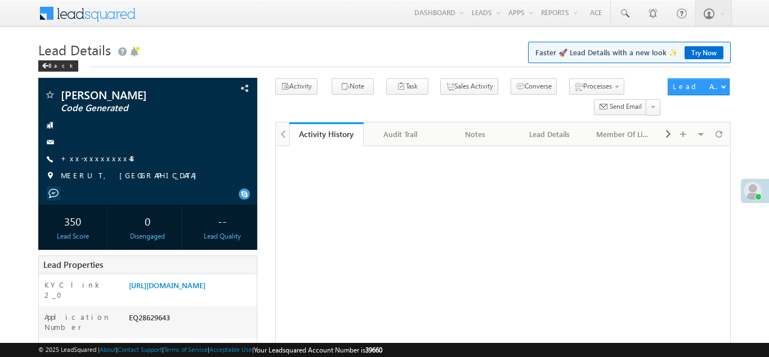
click at [86, 158] on link "+xx-xxxxxxxx48" at bounding box center [99, 158] width 76 height 10
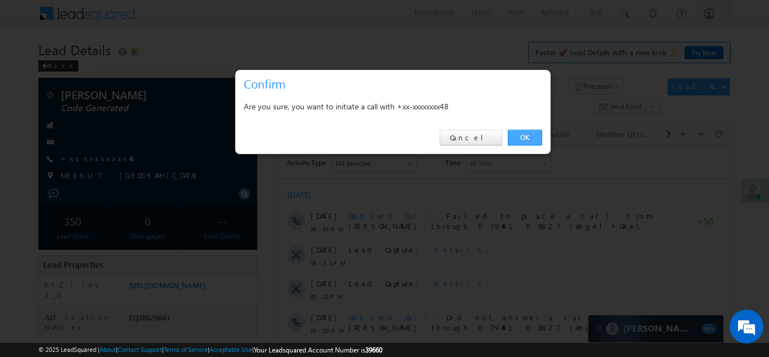
click at [524, 135] on link "OK" at bounding box center [525, 138] width 34 height 16
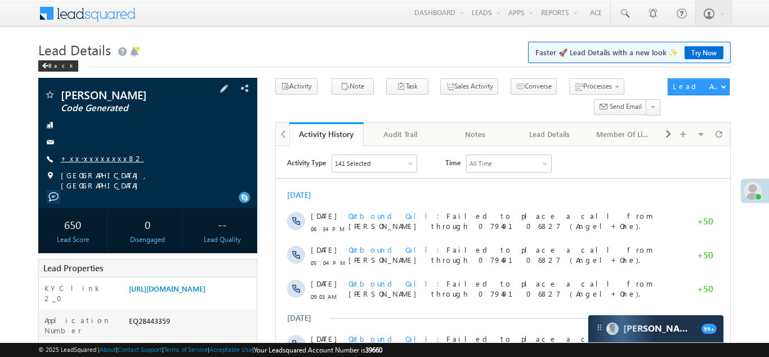
click at [88, 157] on link "+xx-xxxxxxxx82" at bounding box center [102, 158] width 83 height 10
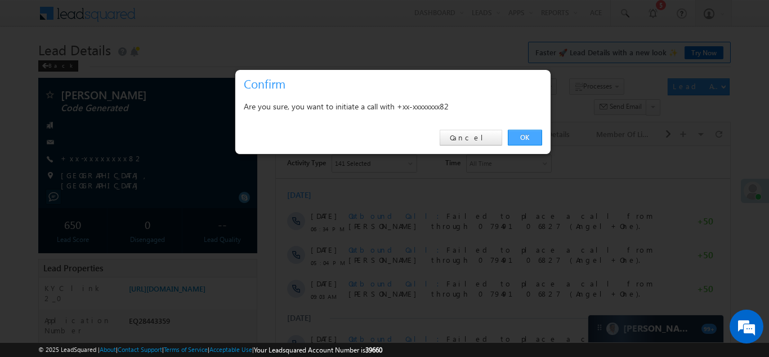
click at [528, 137] on link "OK" at bounding box center [525, 138] width 34 height 16
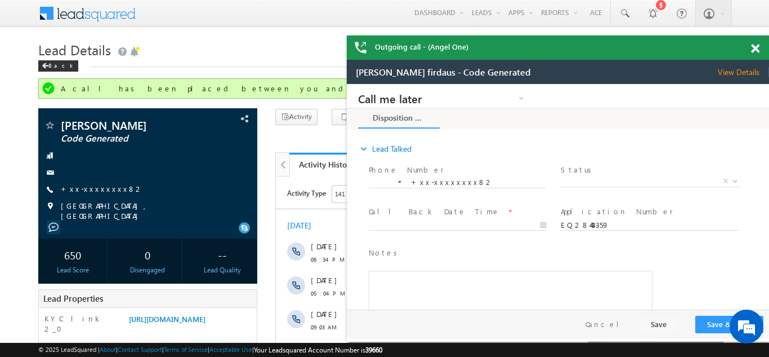
click at [752, 45] on span at bounding box center [755, 49] width 8 height 10
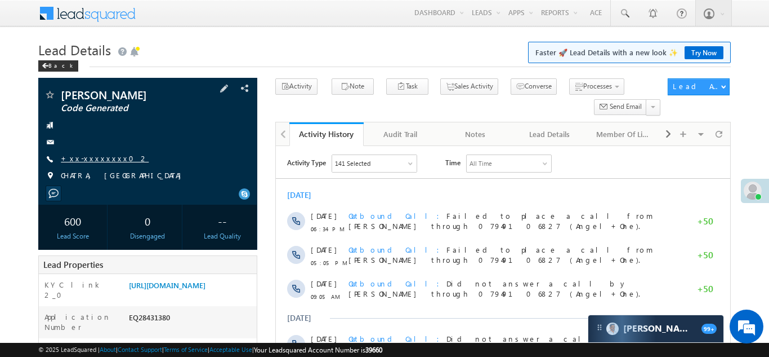
click at [95, 163] on link "+xx-xxxxxxxx02" at bounding box center [105, 158] width 88 height 10
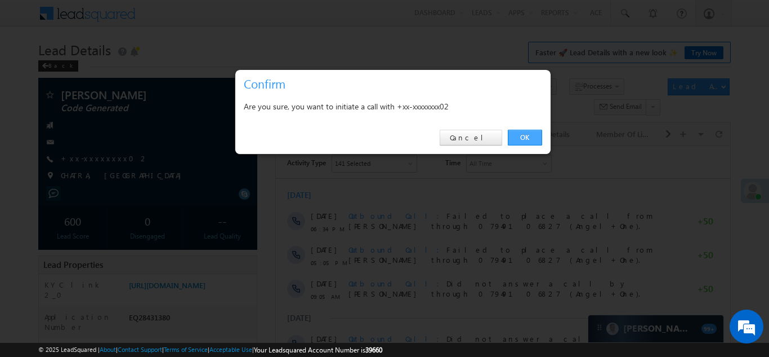
click at [522, 130] on link "OK" at bounding box center [525, 138] width 34 height 16
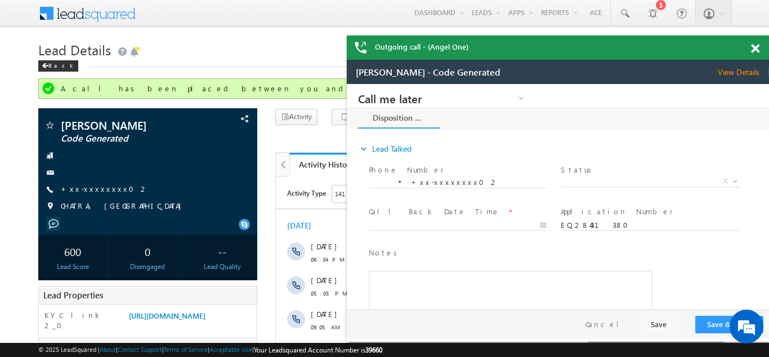
click at [755, 46] on span at bounding box center [755, 49] width 8 height 10
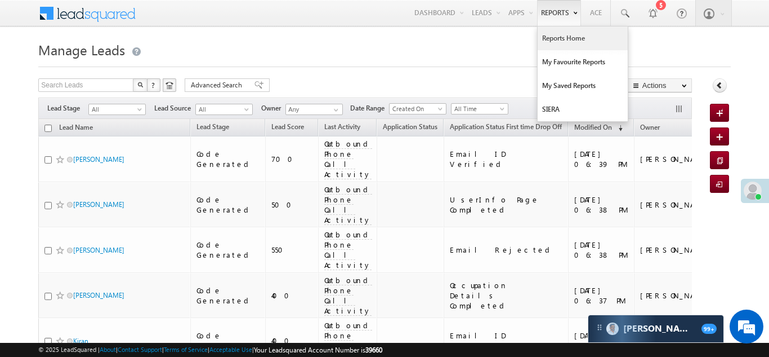
click at [580, 42] on link "Reports Home" at bounding box center [583, 38] width 90 height 24
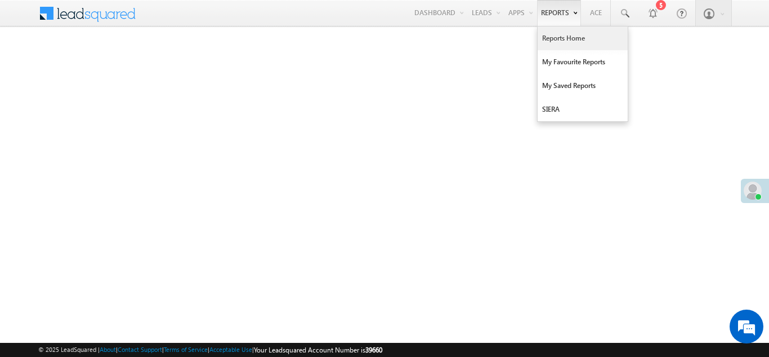
click at [557, 42] on link "Reports Home" at bounding box center [583, 38] width 90 height 24
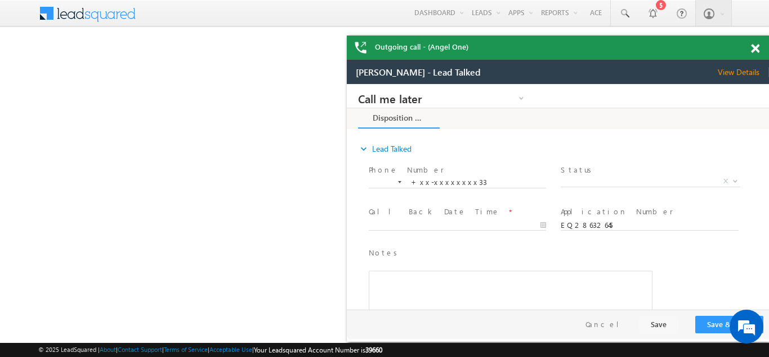
click at [755, 50] on span at bounding box center [755, 49] width 8 height 10
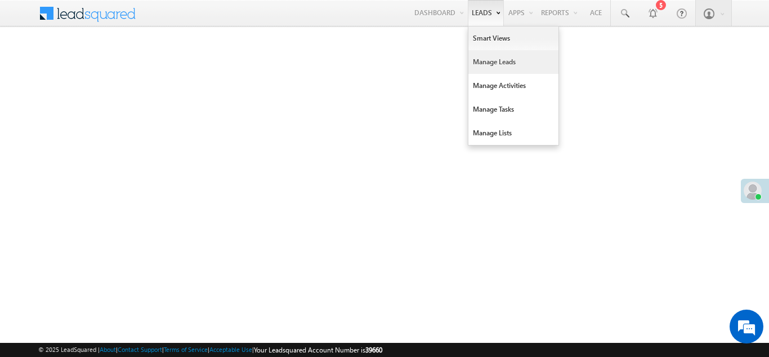
click at [484, 62] on link "Manage Leads" at bounding box center [514, 62] width 90 height 24
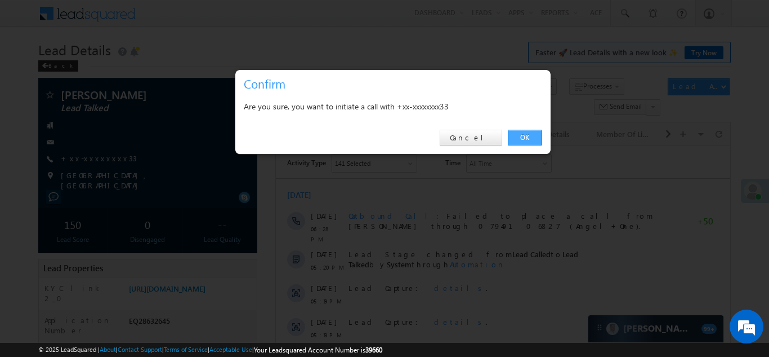
click at [522, 135] on link "OK" at bounding box center [525, 138] width 34 height 16
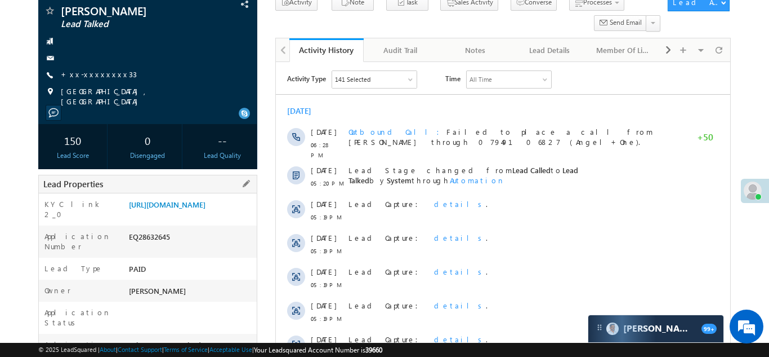
scroll to position [139, 0]
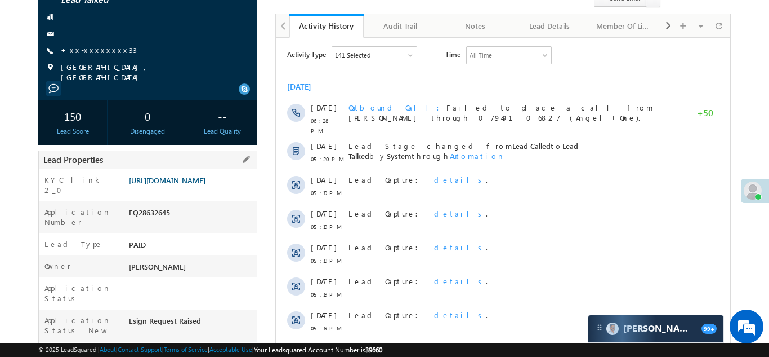
click at [197, 185] on link "https://angelbroking1-pk3em7sa.customui-test.leadsquared.com?leadId=2d70927d-f4…" at bounding box center [167, 180] width 77 height 10
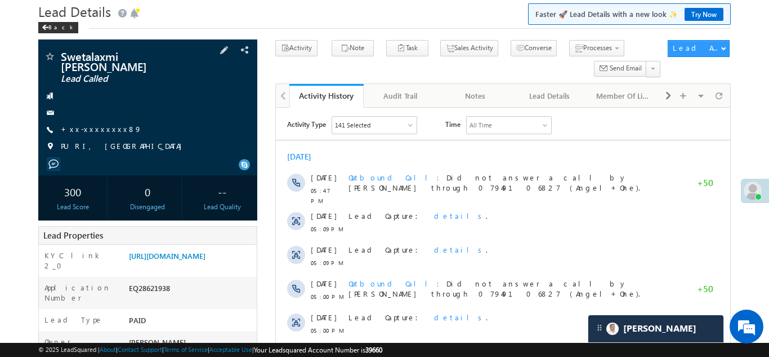
scroll to position [41, 0]
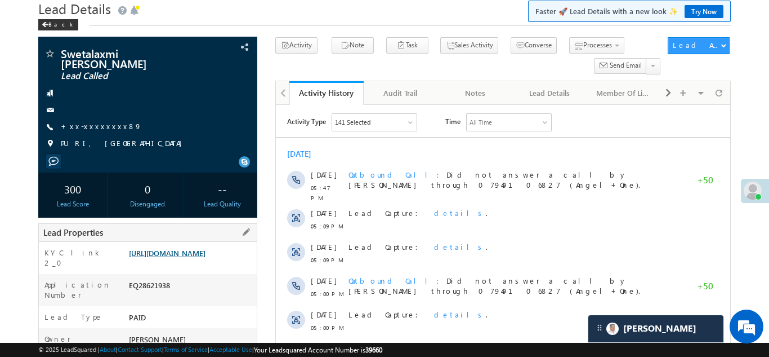
click at [180, 256] on link "https://angelbroking1-pk3em7sa.customui-test.leadsquared.com?leadId=a1fd7683-0c…" at bounding box center [167, 253] width 77 height 10
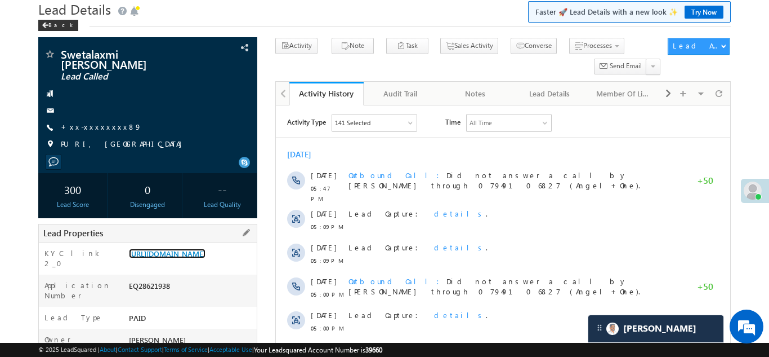
scroll to position [52, 0]
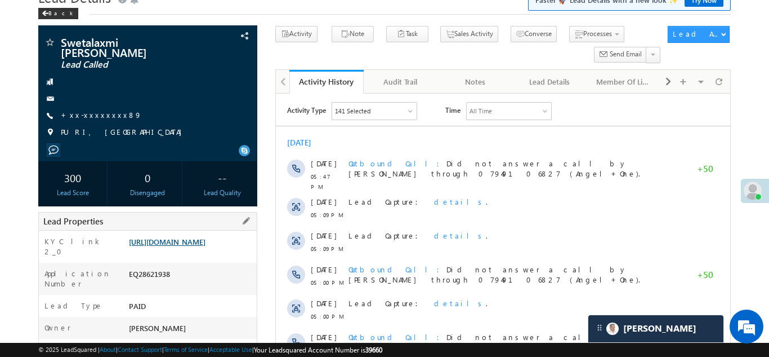
click at [185, 241] on link "https://angelbroking1-pk3em7sa.customui-test.leadsquared.com?leadId=a1fd7683-0c…" at bounding box center [167, 242] width 77 height 10
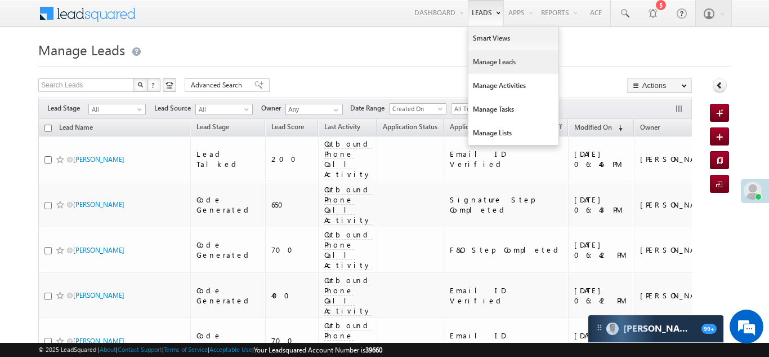
click at [495, 64] on link "Manage Leads" at bounding box center [514, 62] width 90 height 24
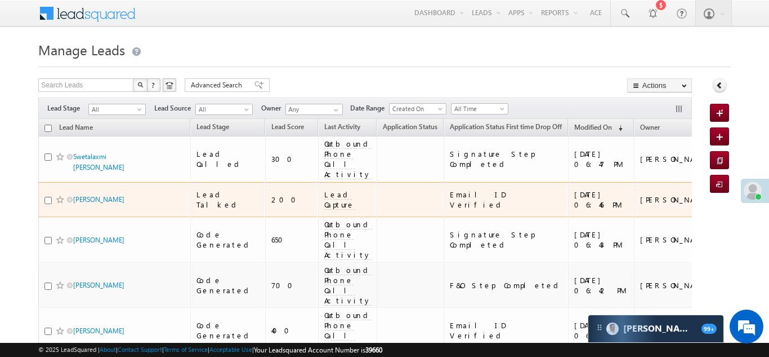
click at [324, 189] on span "Lead Capture" at bounding box center [339, 199] width 30 height 20
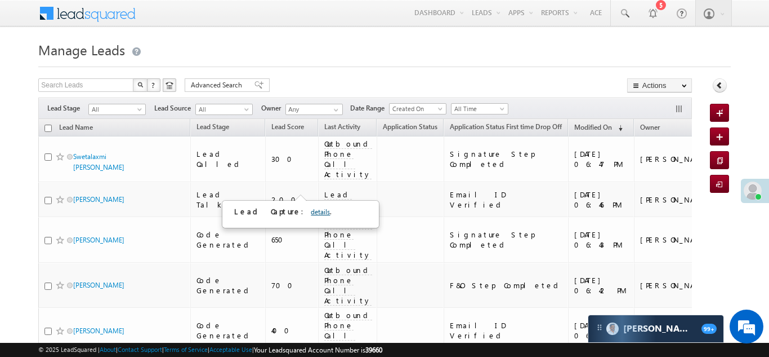
click at [311, 214] on link "details" at bounding box center [320, 211] width 19 height 8
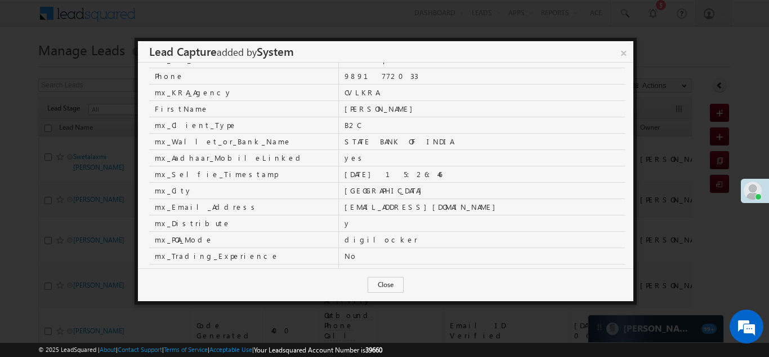
scroll to position [95, 0]
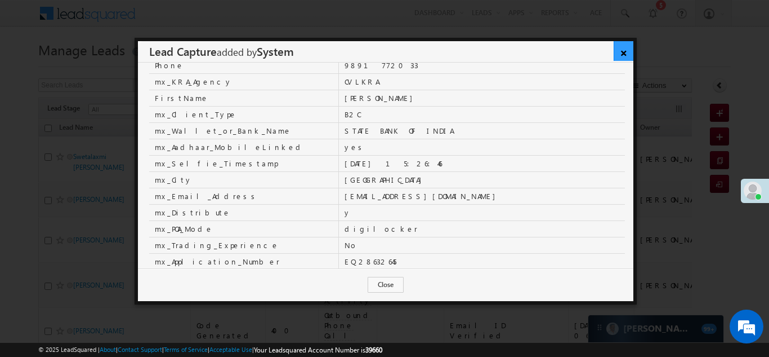
click at [625, 52] on link "×" at bounding box center [624, 51] width 20 height 20
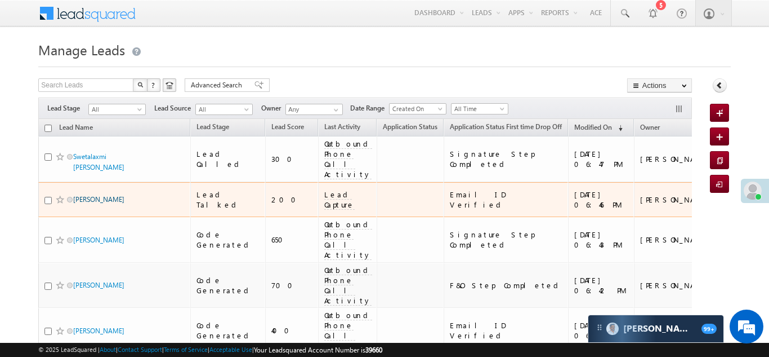
click at [84, 195] on link "Sandhya chauhan" at bounding box center [98, 199] width 51 height 8
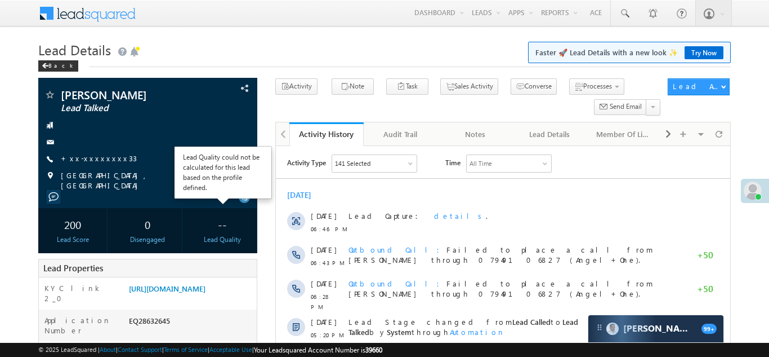
scroll to position [79, 0]
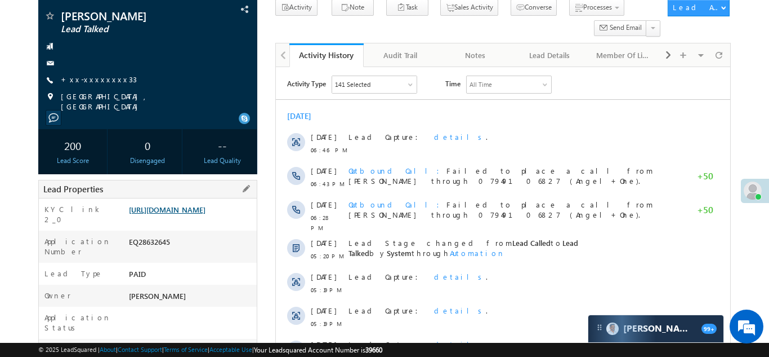
click at [193, 214] on link "https://angelbroking1-pk3em7sa.customui-test.leadsquared.com?leadId=2d70927d-f4…" at bounding box center [167, 209] width 77 height 10
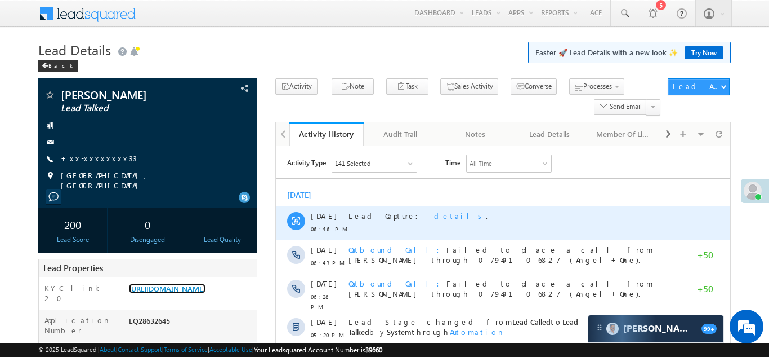
scroll to position [0, 0]
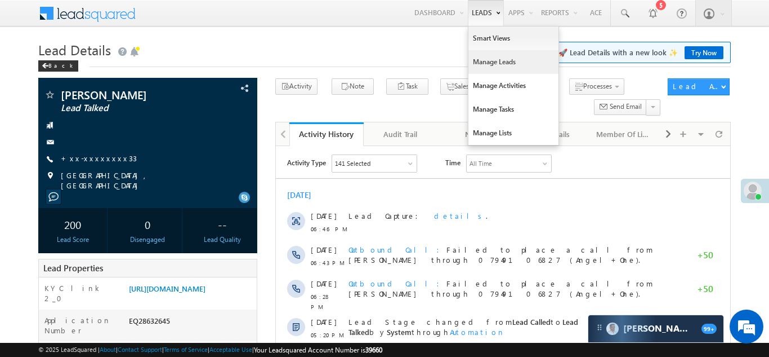
click at [484, 61] on link "Manage Leads" at bounding box center [514, 62] width 90 height 24
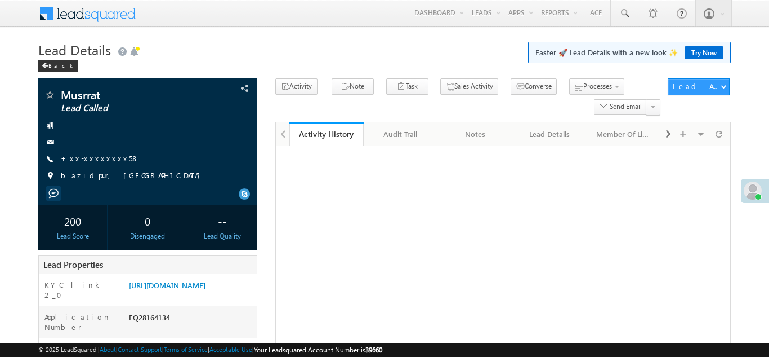
click at [91, 158] on link "+xx-xxxxxxxx58" at bounding box center [100, 158] width 78 height 10
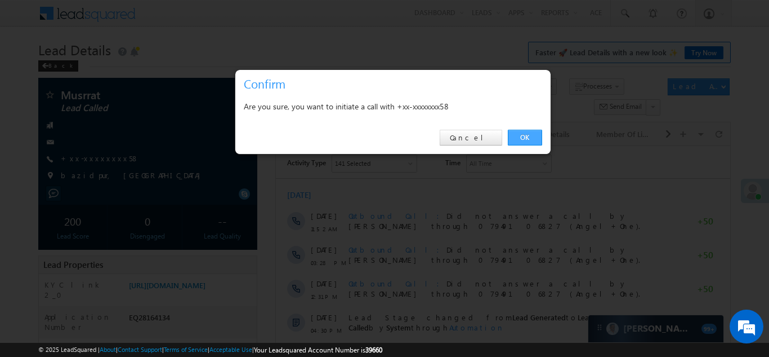
click at [527, 141] on link "OK" at bounding box center [525, 138] width 34 height 16
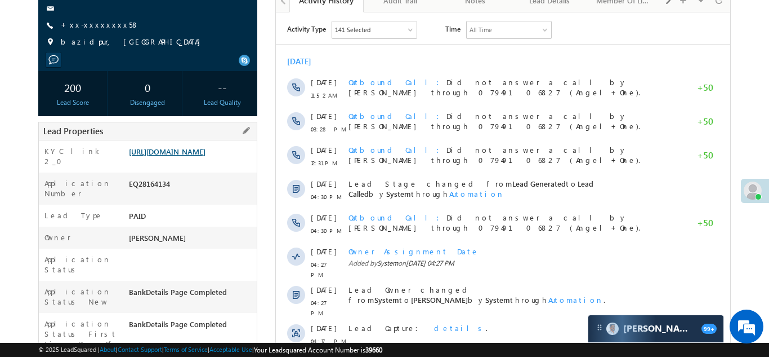
scroll to position [164, 0]
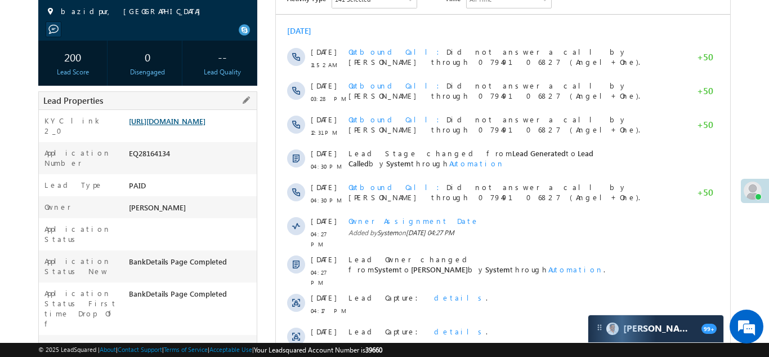
click at [182, 126] on link "https://angelbroking1-pk3em7sa.customui-test.leadsquared.com?leadId=0712dcb1-06…" at bounding box center [167, 121] width 77 height 10
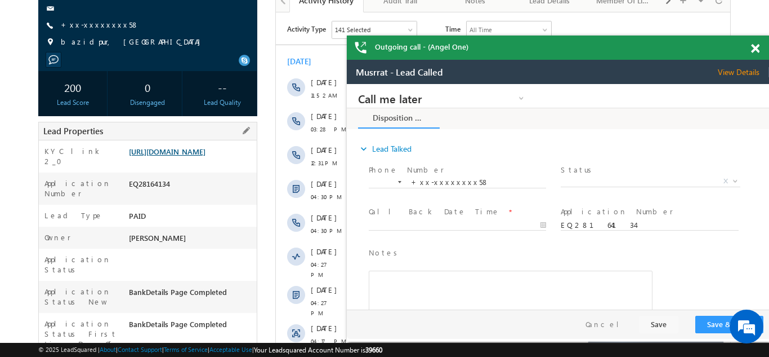
scroll to position [0, 0]
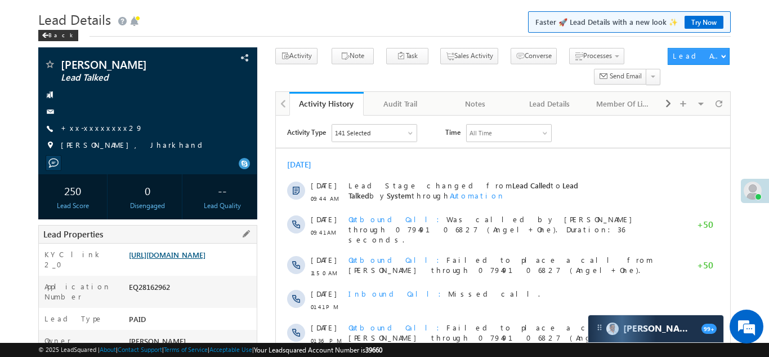
click at [172, 254] on link "https://angelbroking1-pk3em7sa.customui-test.leadsquared.com?leadId=01660ea6-f5…" at bounding box center [167, 255] width 77 height 10
click at [86, 128] on link "+xx-xxxxxxxx29" at bounding box center [102, 128] width 82 height 10
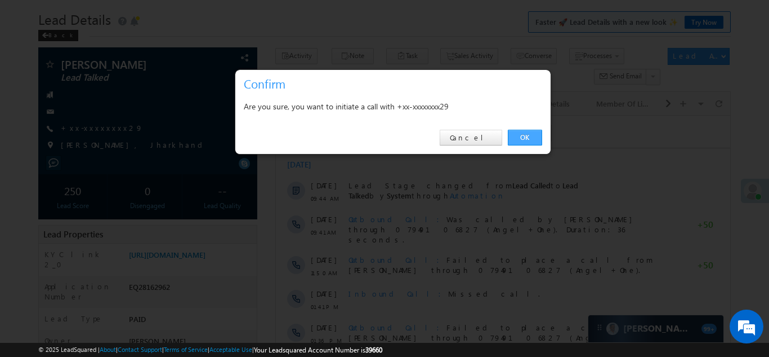
click at [517, 136] on link "OK" at bounding box center [525, 138] width 34 height 16
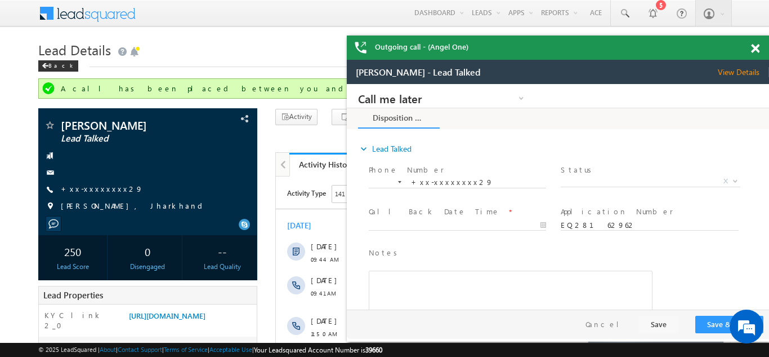
click at [752, 50] on span at bounding box center [755, 49] width 8 height 10
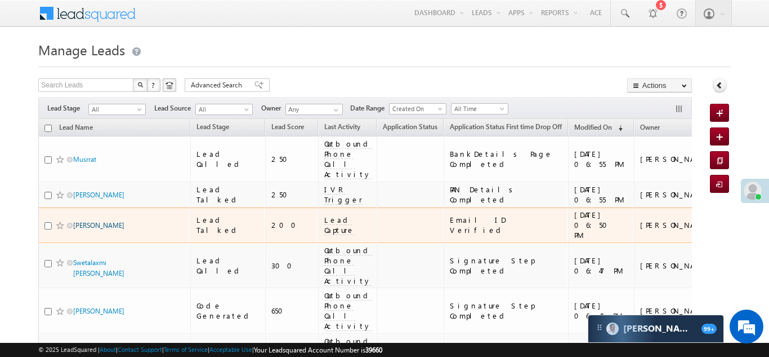
click at [106, 221] on link "[PERSON_NAME]" at bounding box center [98, 225] width 51 height 8
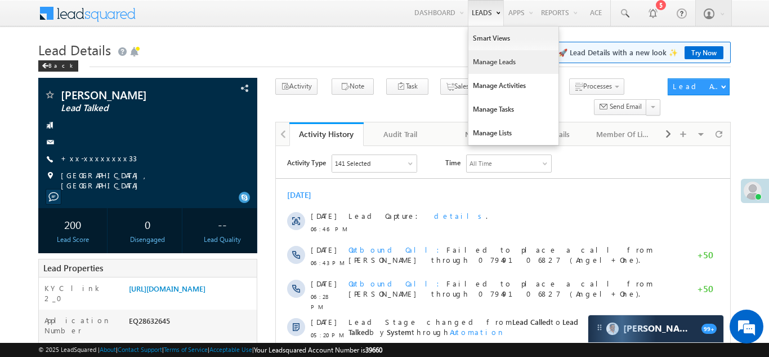
click at [482, 64] on link "Manage Leads" at bounding box center [514, 62] width 90 height 24
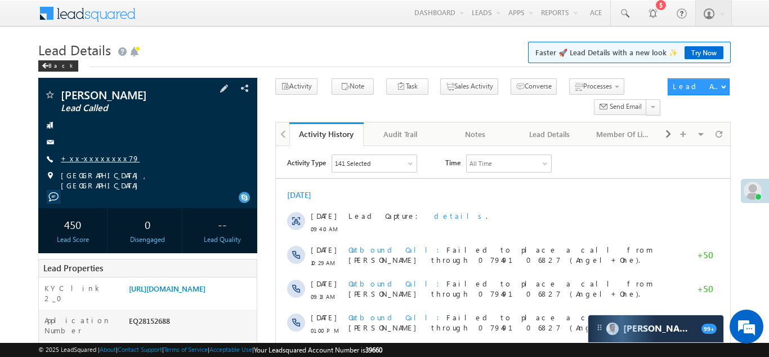
click at [84, 157] on link "+xx-xxxxxxxx79" at bounding box center [100, 158] width 79 height 10
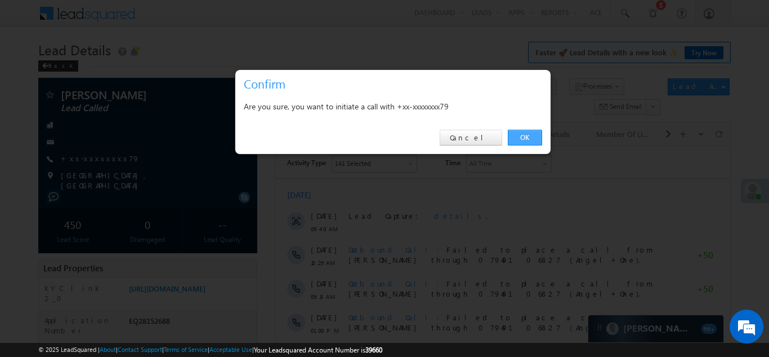
click at [533, 135] on link "OK" at bounding box center [525, 138] width 34 height 16
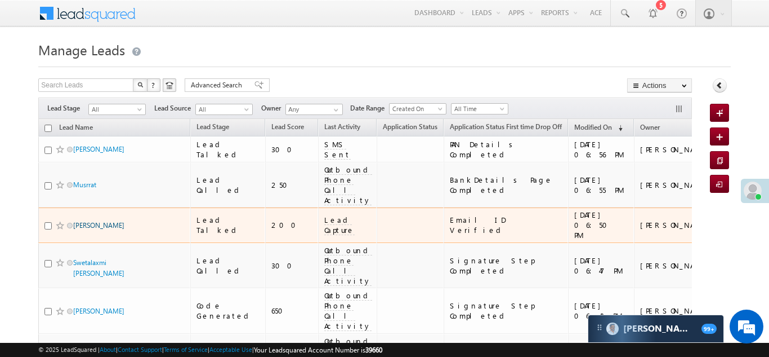
click at [92, 221] on link "Sandhya chauhan" at bounding box center [98, 225] width 51 height 8
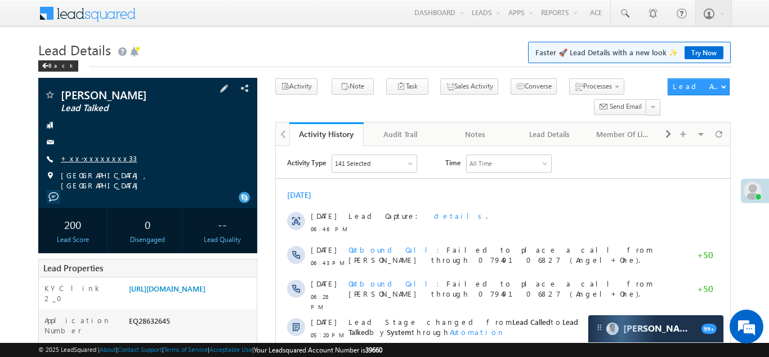
click at [84, 158] on link "+xx-xxxxxxxx33" at bounding box center [99, 158] width 76 height 10
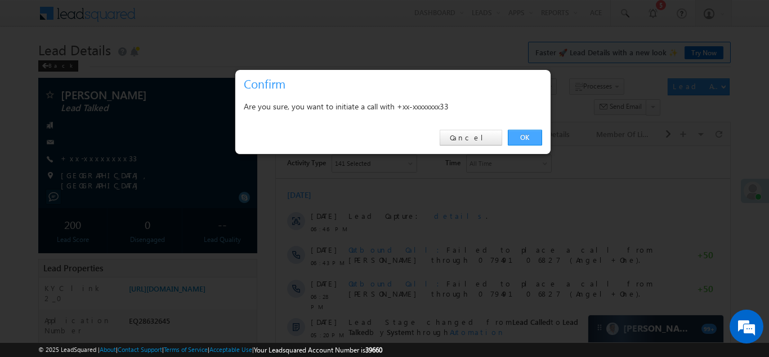
click at [529, 138] on link "OK" at bounding box center [525, 138] width 34 height 16
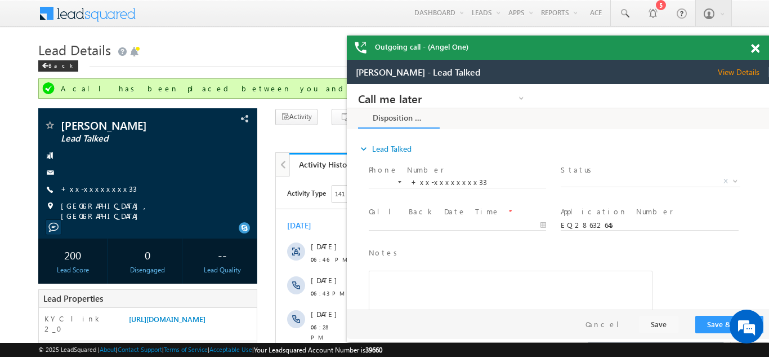
click at [754, 51] on span at bounding box center [755, 49] width 8 height 10
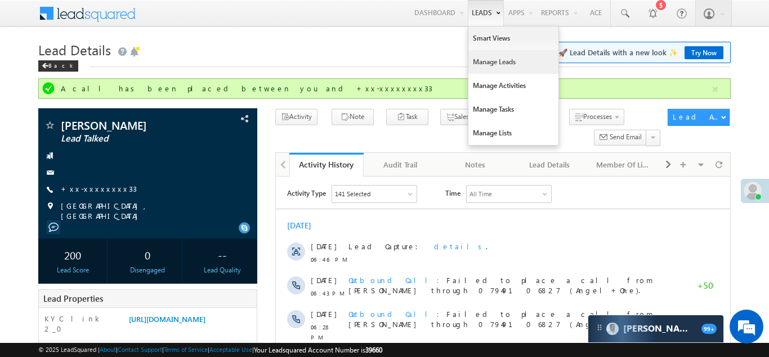
click at [484, 62] on link "Manage Leads" at bounding box center [514, 62] width 90 height 24
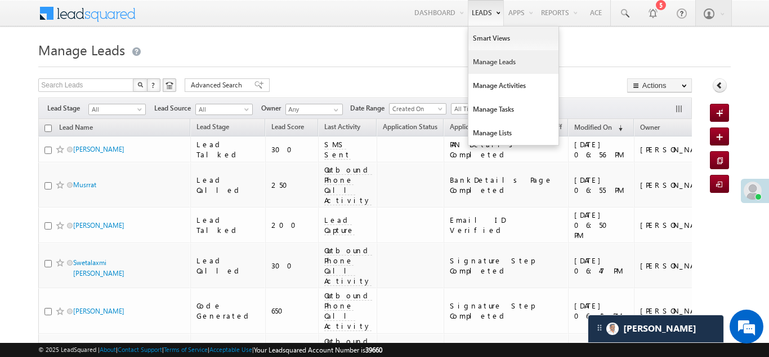
click at [484, 72] on link "Manage Leads" at bounding box center [514, 62] width 90 height 24
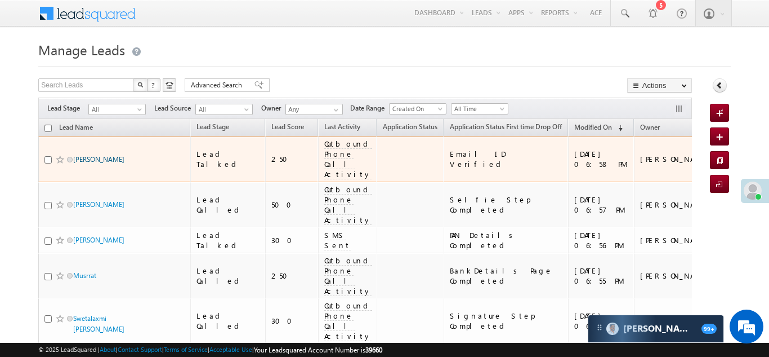
click at [92, 155] on link "[PERSON_NAME]" at bounding box center [98, 159] width 51 height 8
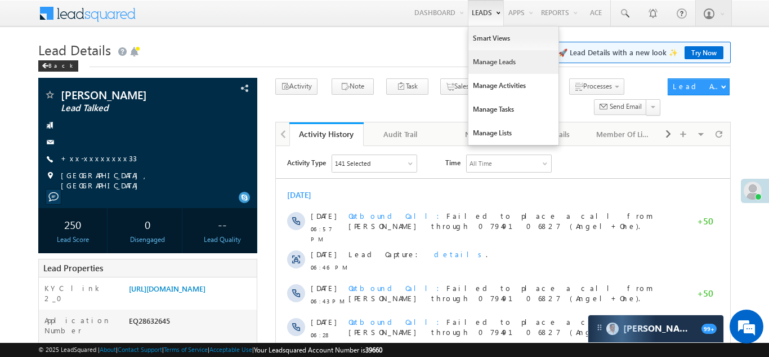
click at [497, 64] on link "Manage Leads" at bounding box center [514, 62] width 90 height 24
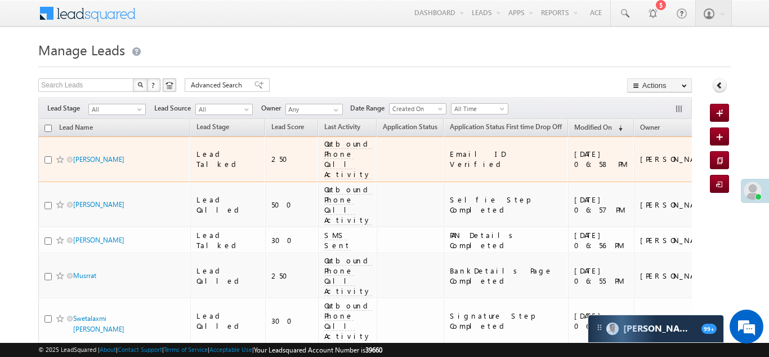
click at [272, 154] on div "250" at bounding box center [293, 159] width 42 height 10
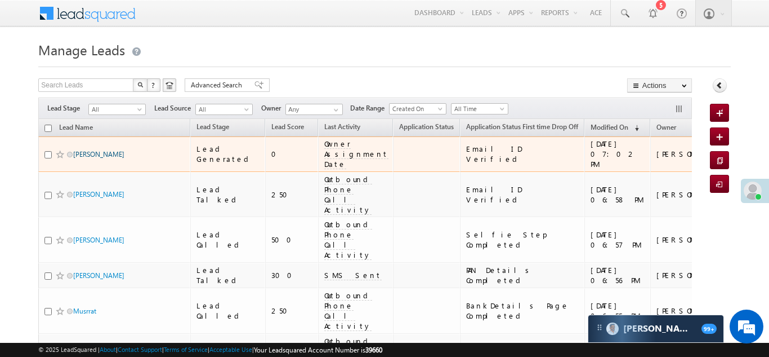
click at [84, 155] on link "[PERSON_NAME]" at bounding box center [98, 154] width 51 height 8
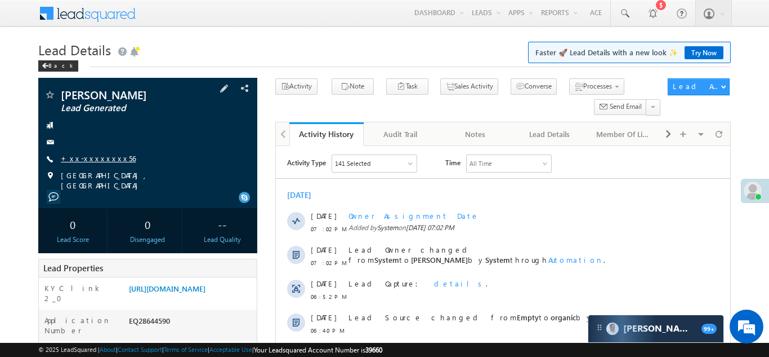
click at [100, 159] on link "+xx-xxxxxxxx56" at bounding box center [98, 158] width 75 height 10
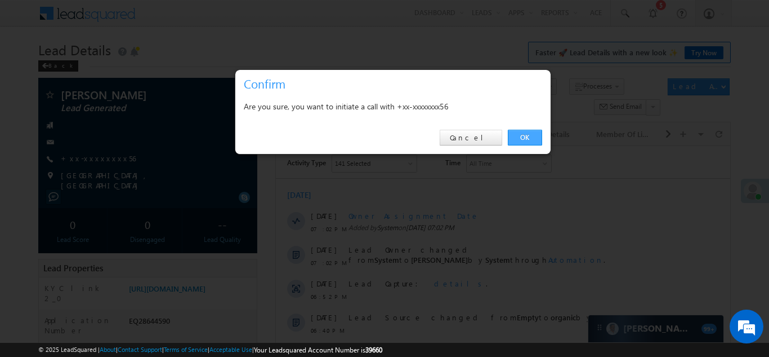
click at [523, 136] on link "OK" at bounding box center [525, 138] width 34 height 16
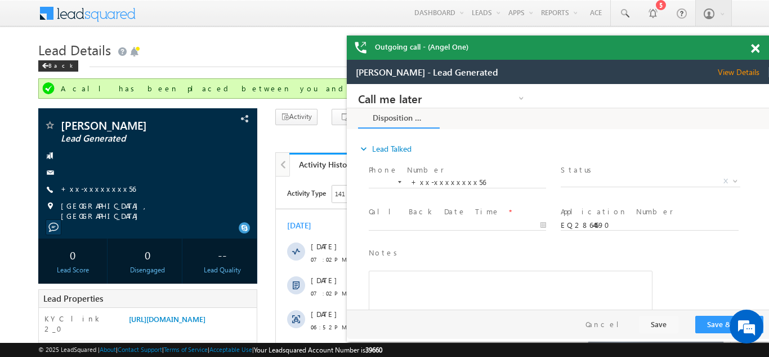
click at [755, 49] on span at bounding box center [755, 49] width 8 height 10
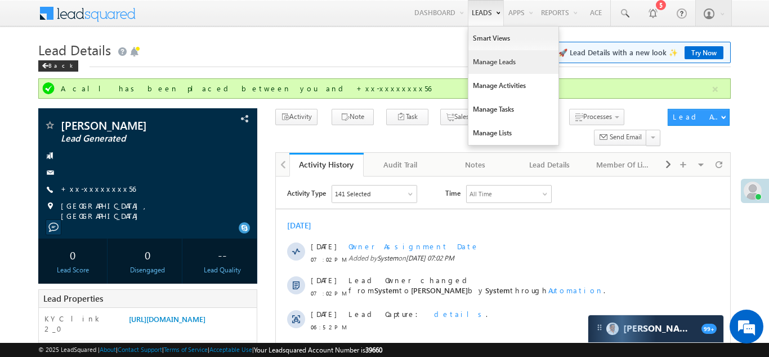
click at [488, 63] on link "Manage Leads" at bounding box center [514, 62] width 90 height 24
